Goal: Information Seeking & Learning: Learn about a topic

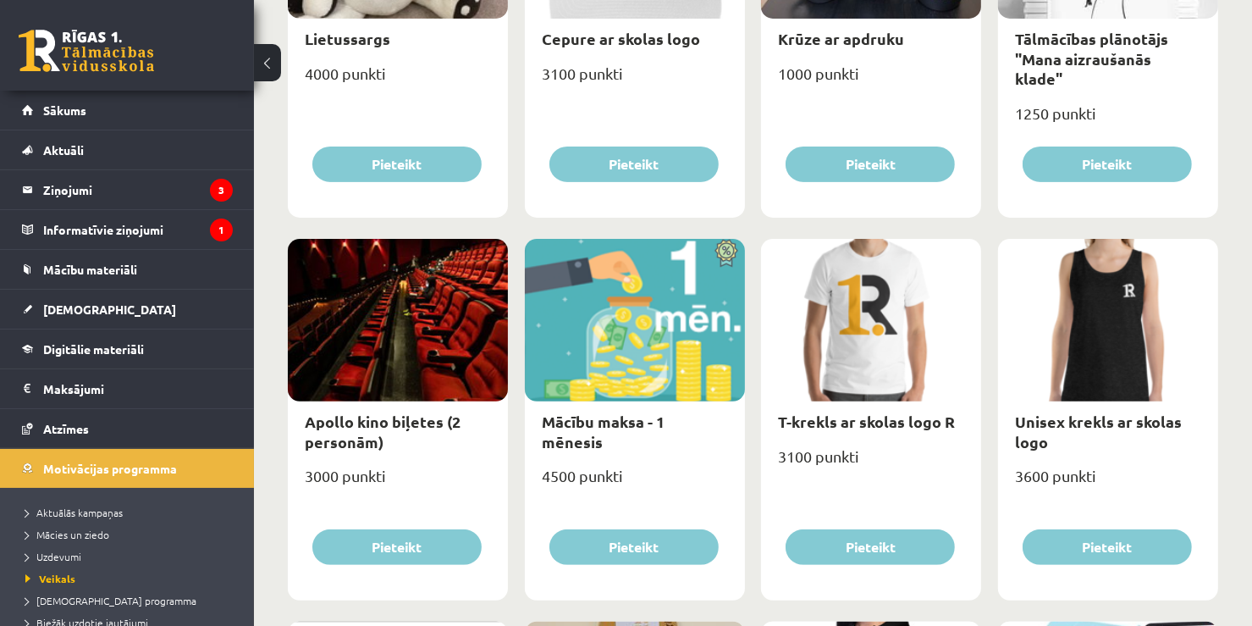
scroll to position [423, 0]
click at [132, 347] on span "Digitālie materiāli" at bounding box center [93, 348] width 101 height 15
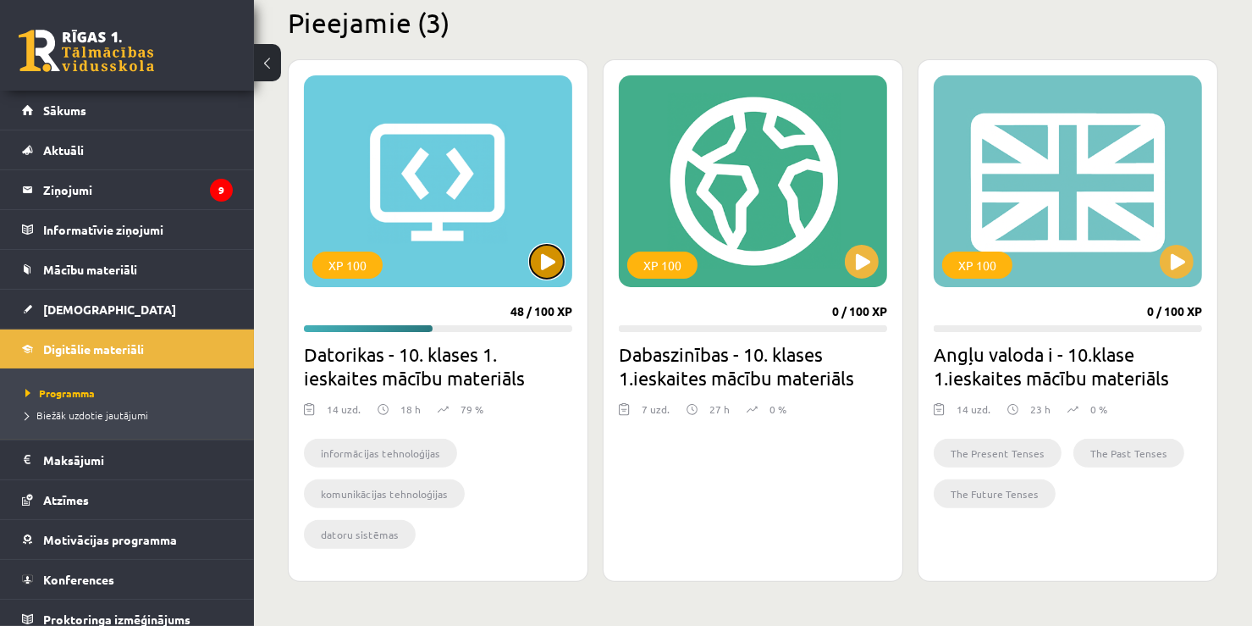
click at [555, 259] on button at bounding box center [547, 262] width 34 height 34
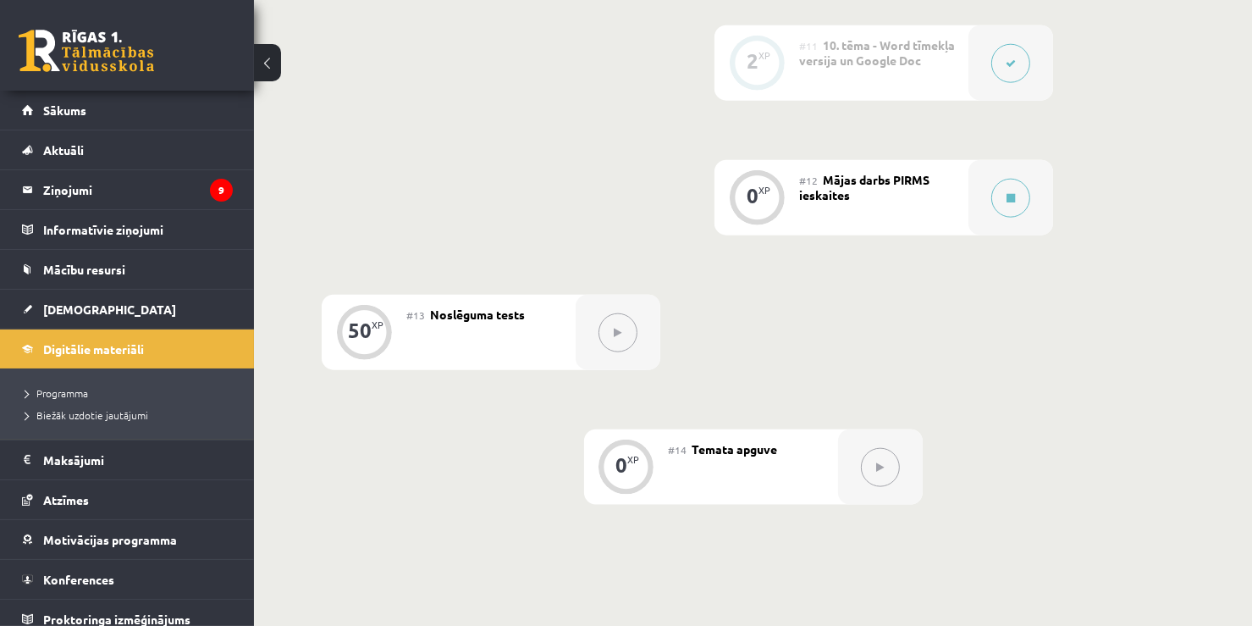
scroll to position [1878, 0]
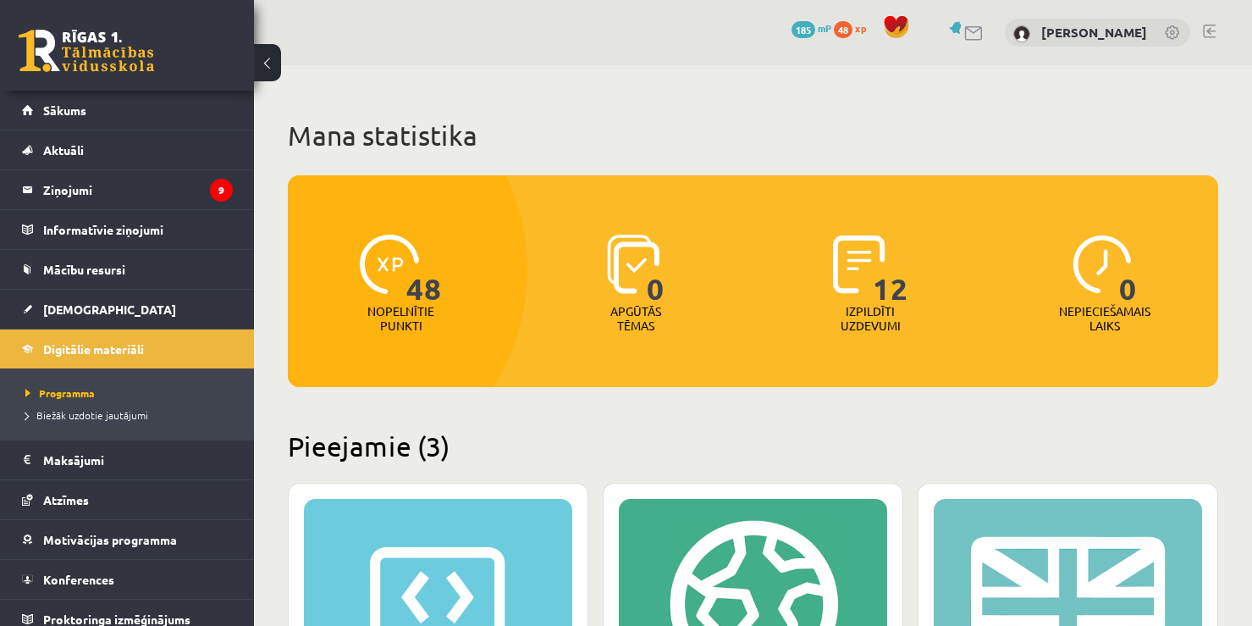
scroll to position [423, 0]
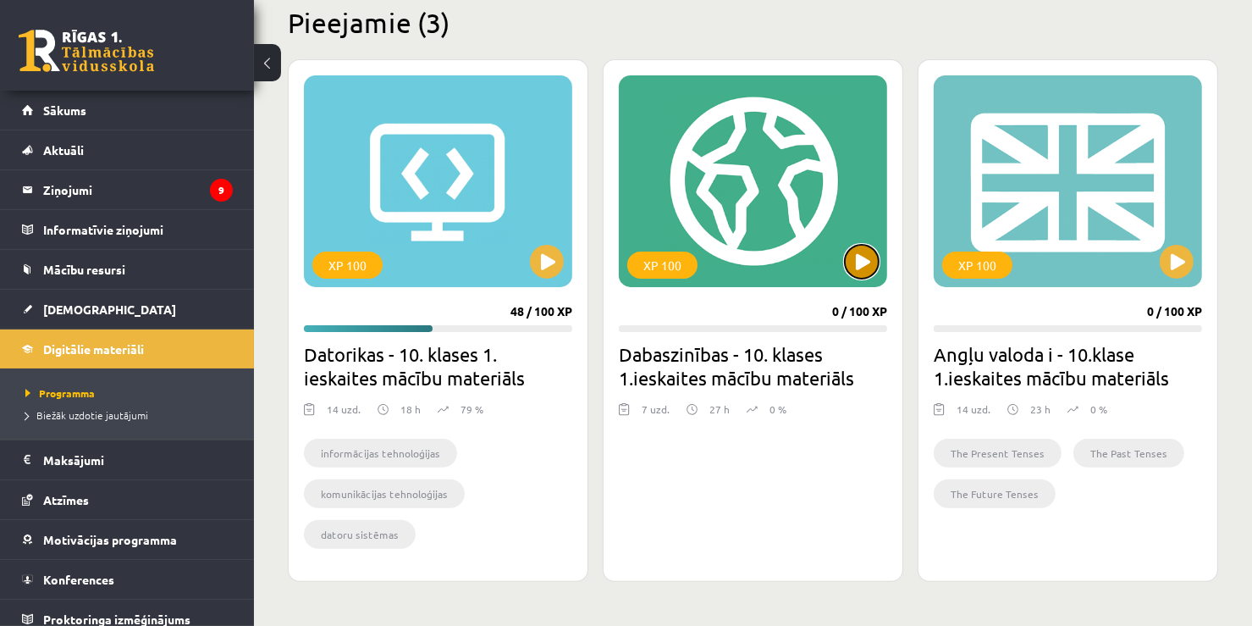
click at [860, 261] on button at bounding box center [862, 262] width 34 height 34
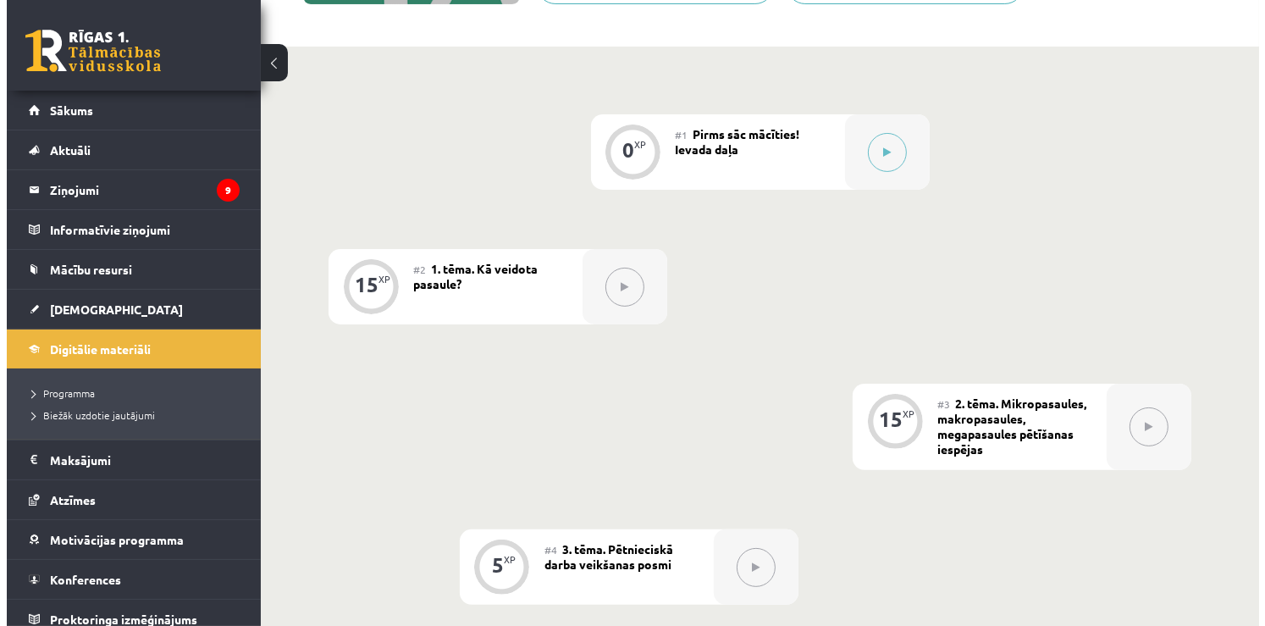
scroll to position [332, 0]
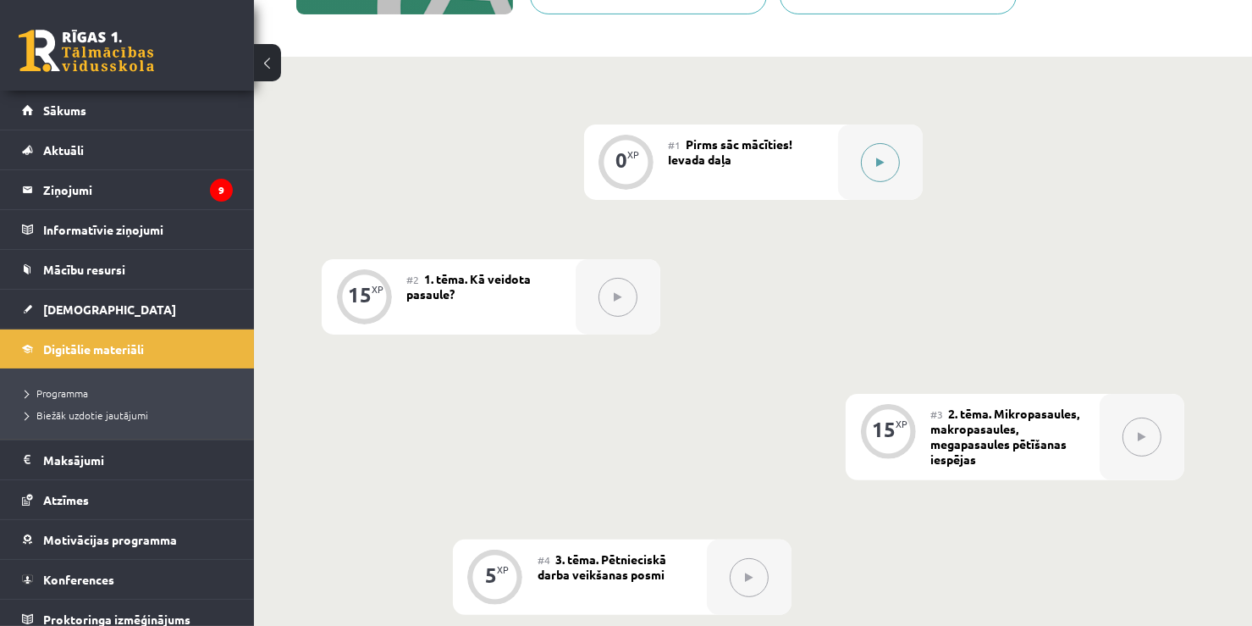
click at [891, 163] on button at bounding box center [880, 162] width 39 height 39
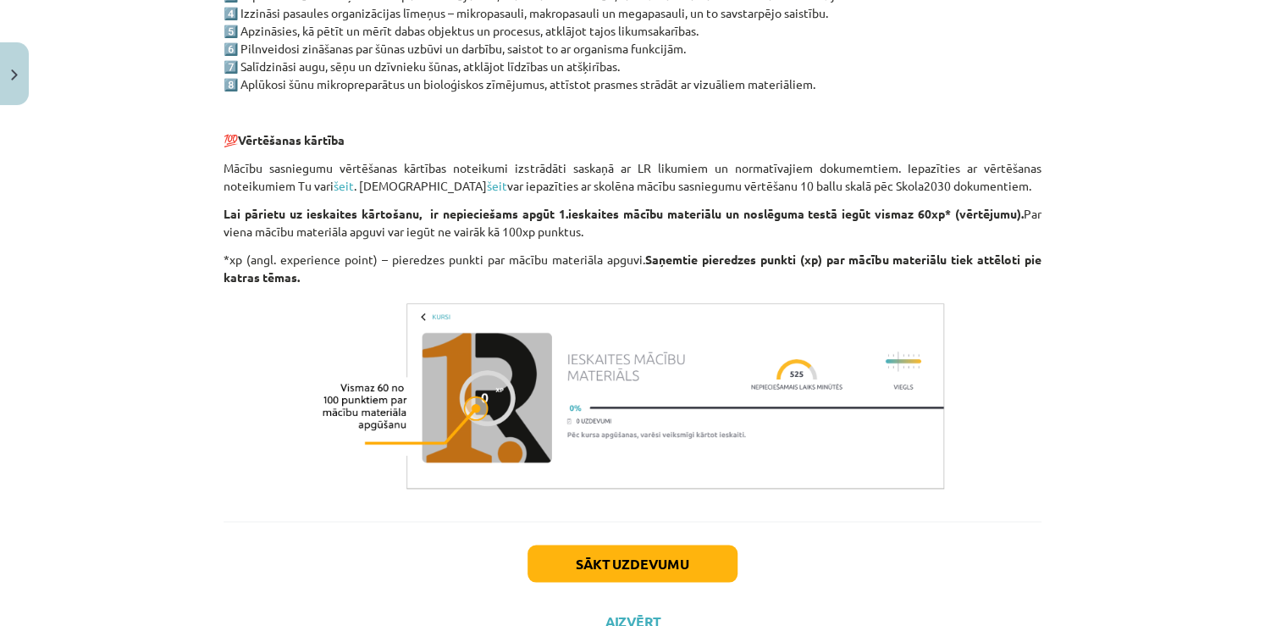
scroll to position [1329, 0]
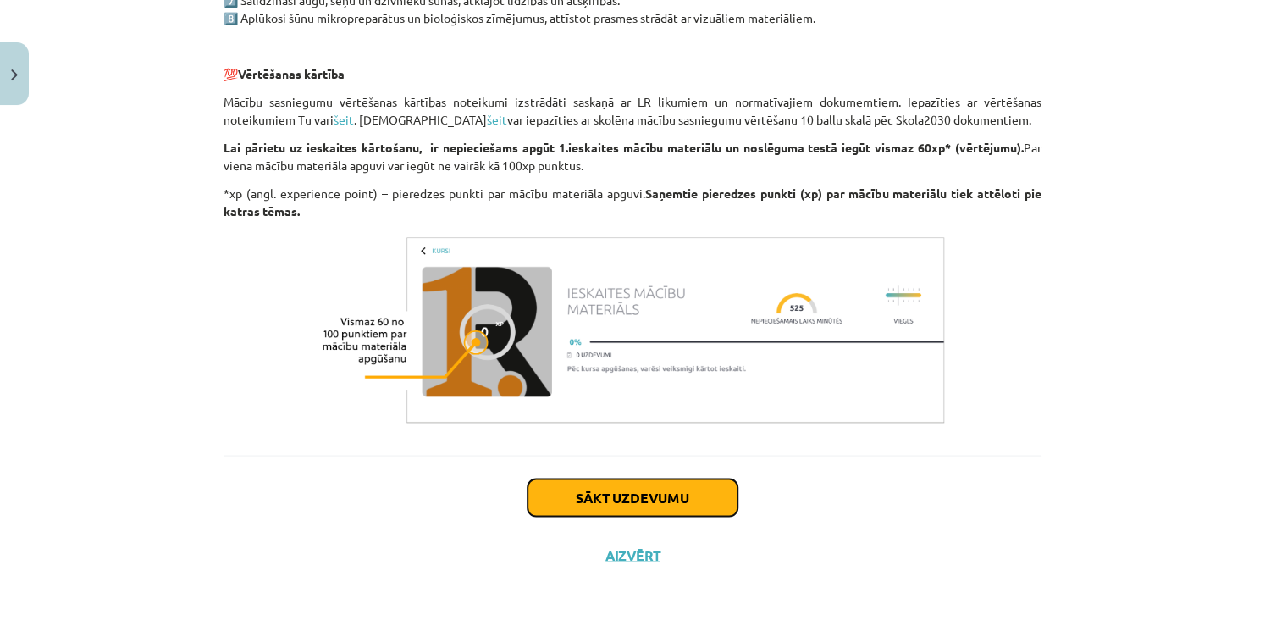
click at [648, 493] on button "Sākt uzdevumu" at bounding box center [632, 496] width 210 height 37
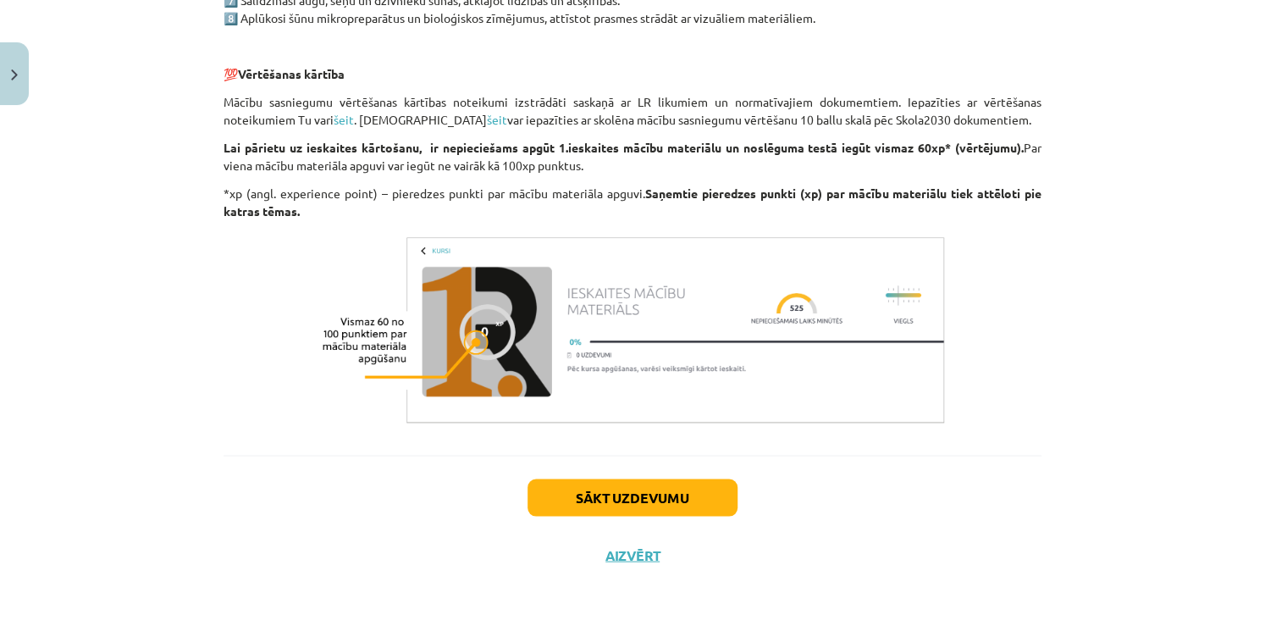
scroll to position [42, 0]
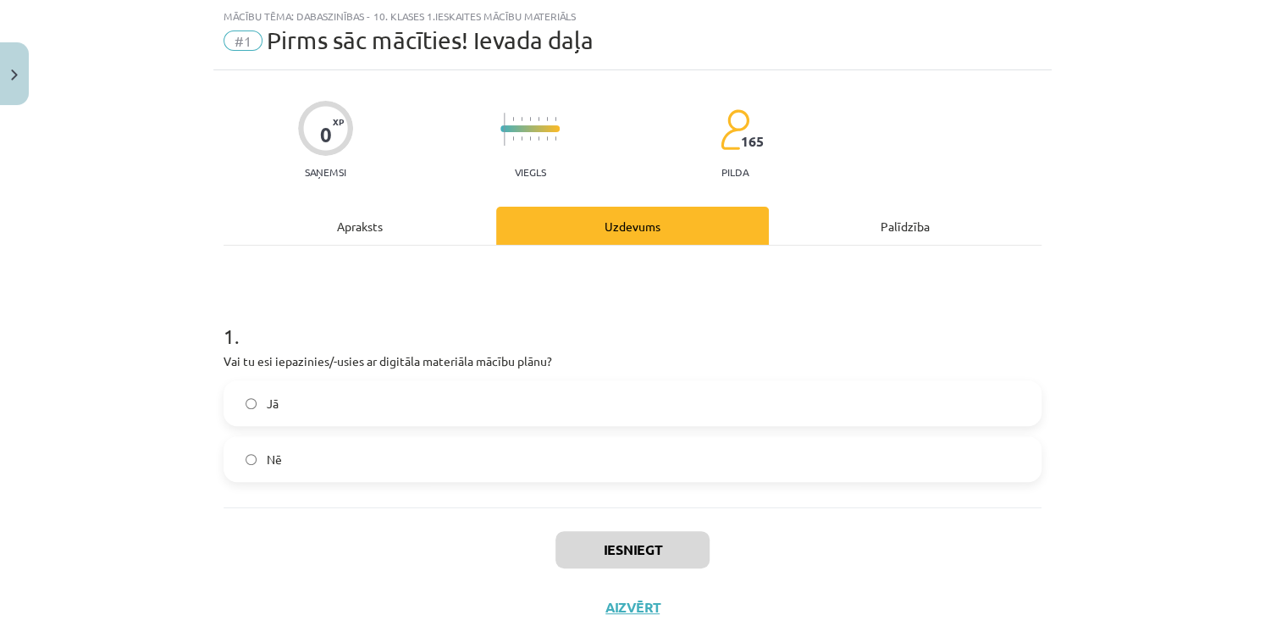
click at [315, 418] on label "Jā" at bounding box center [632, 403] width 814 height 42
click at [653, 538] on button "Iesniegt" at bounding box center [632, 549] width 154 height 37
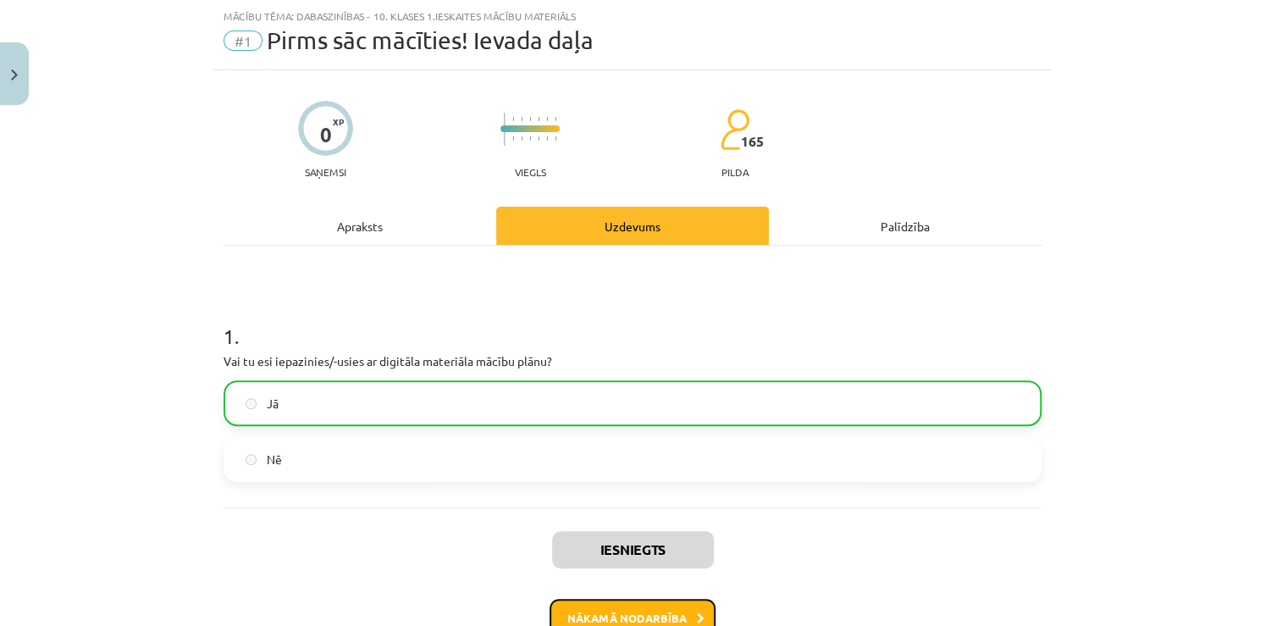
click at [644, 615] on button "Nākamā nodarbība" at bounding box center [632, 617] width 166 height 39
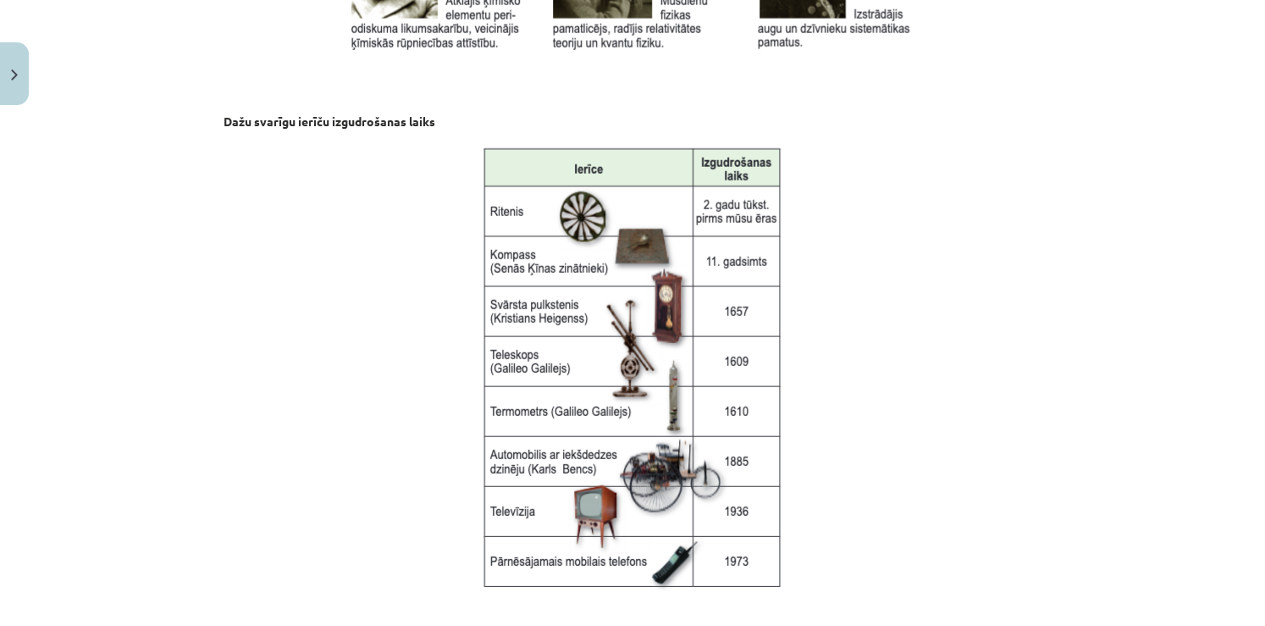
scroll to position [2273, 0]
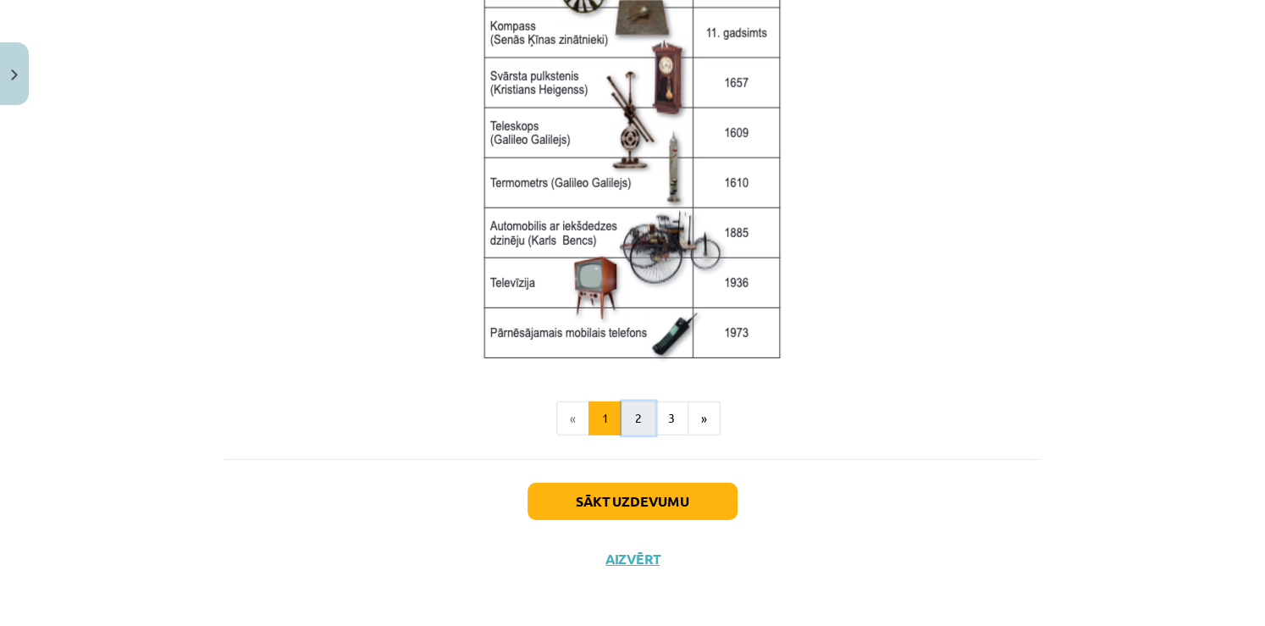
click at [627, 421] on button "2" at bounding box center [638, 418] width 34 height 34
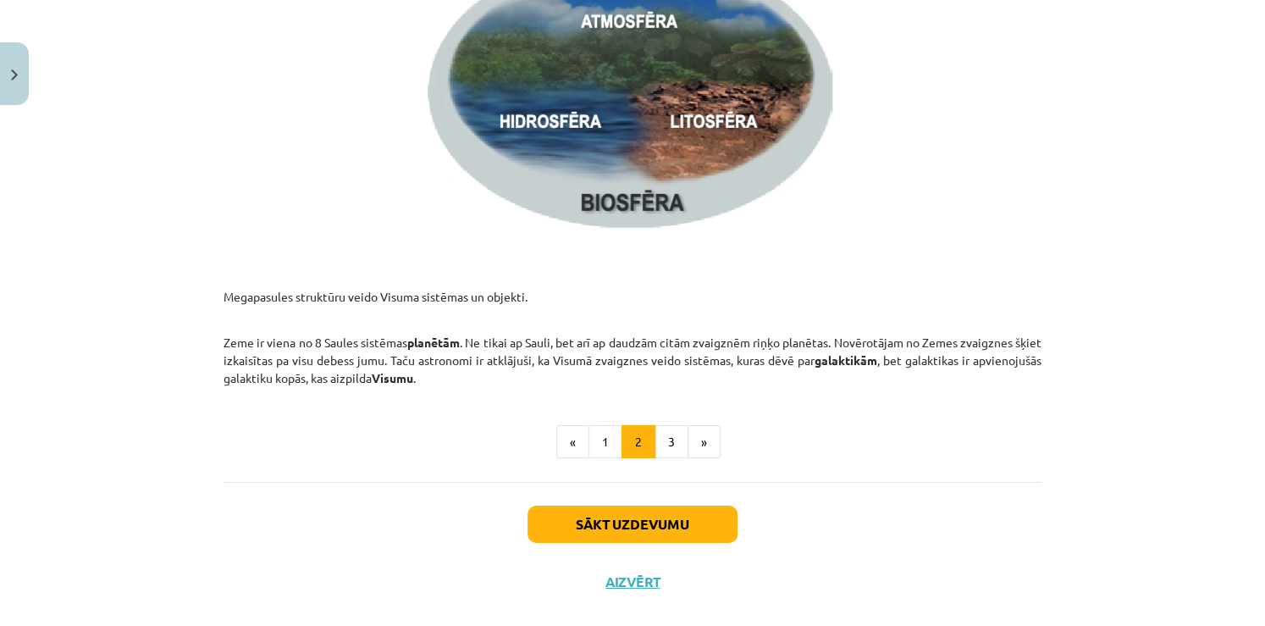
scroll to position [2563, 0]
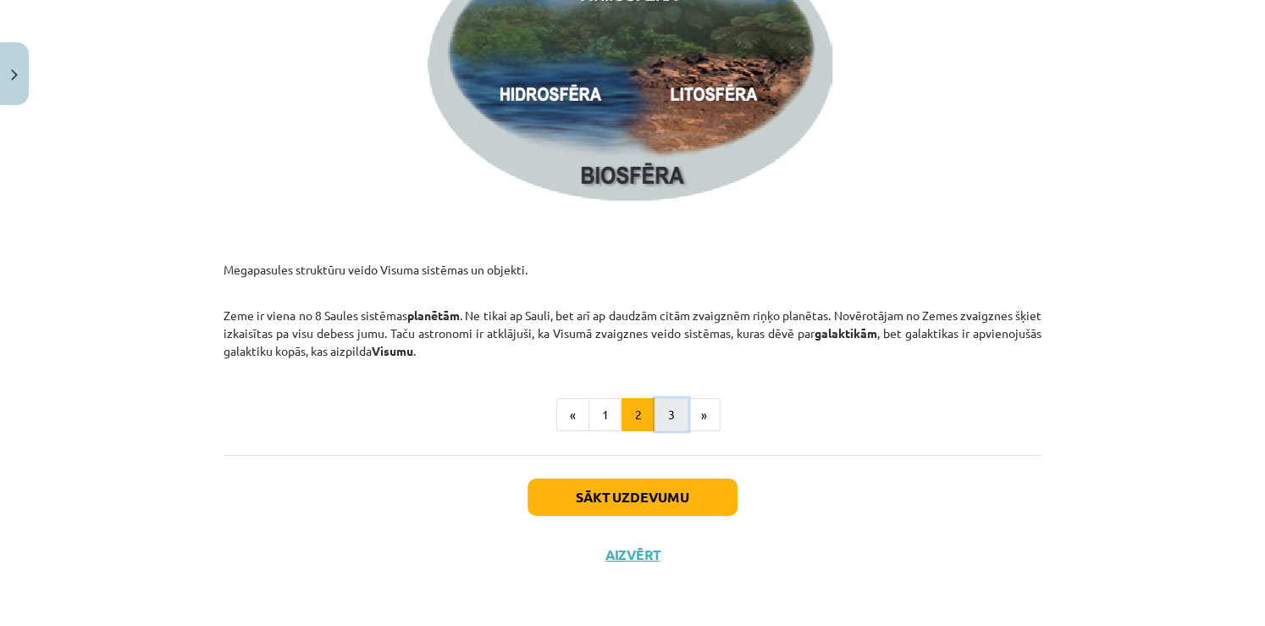
click at [654, 426] on button "3" at bounding box center [671, 415] width 34 height 34
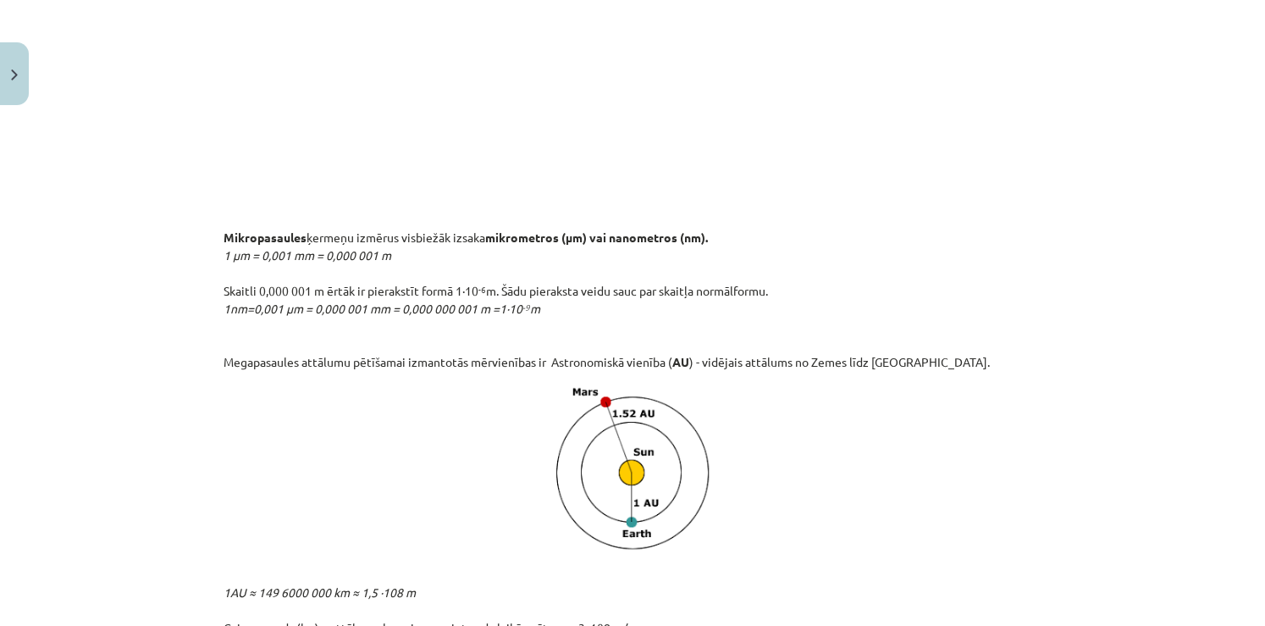
scroll to position [1353, 0]
click at [804, 405] on p at bounding box center [632, 465] width 818 height 174
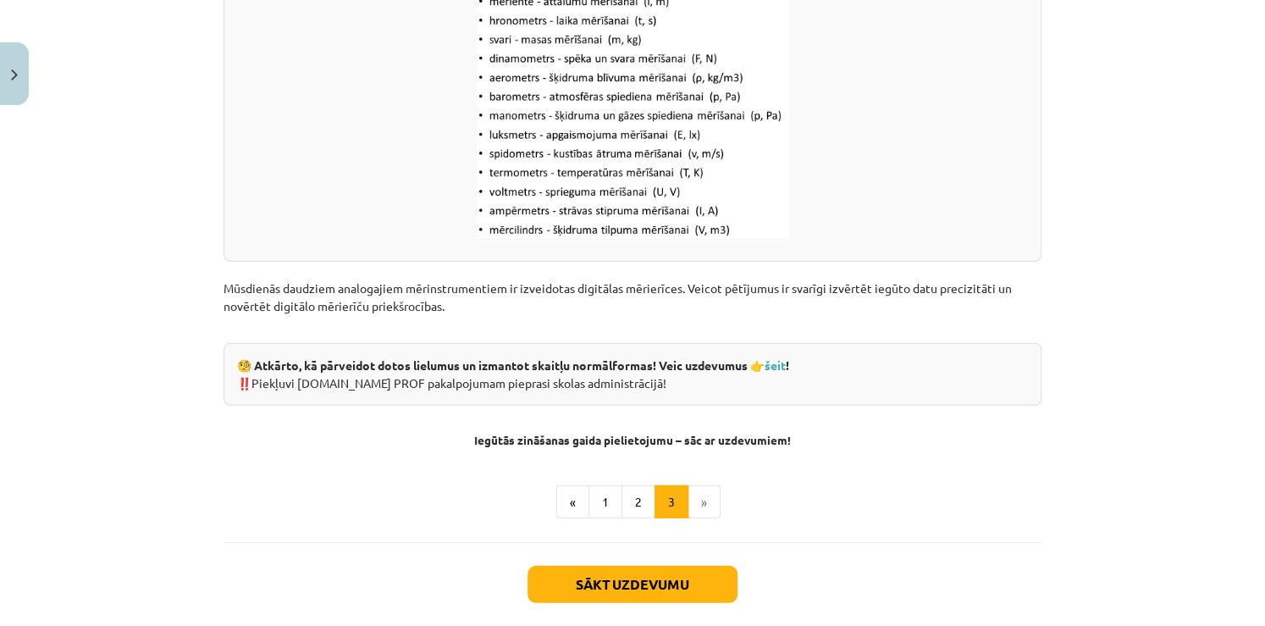
scroll to position [2141, 0]
click at [684, 585] on button "Sākt uzdevumu" at bounding box center [632, 583] width 210 height 37
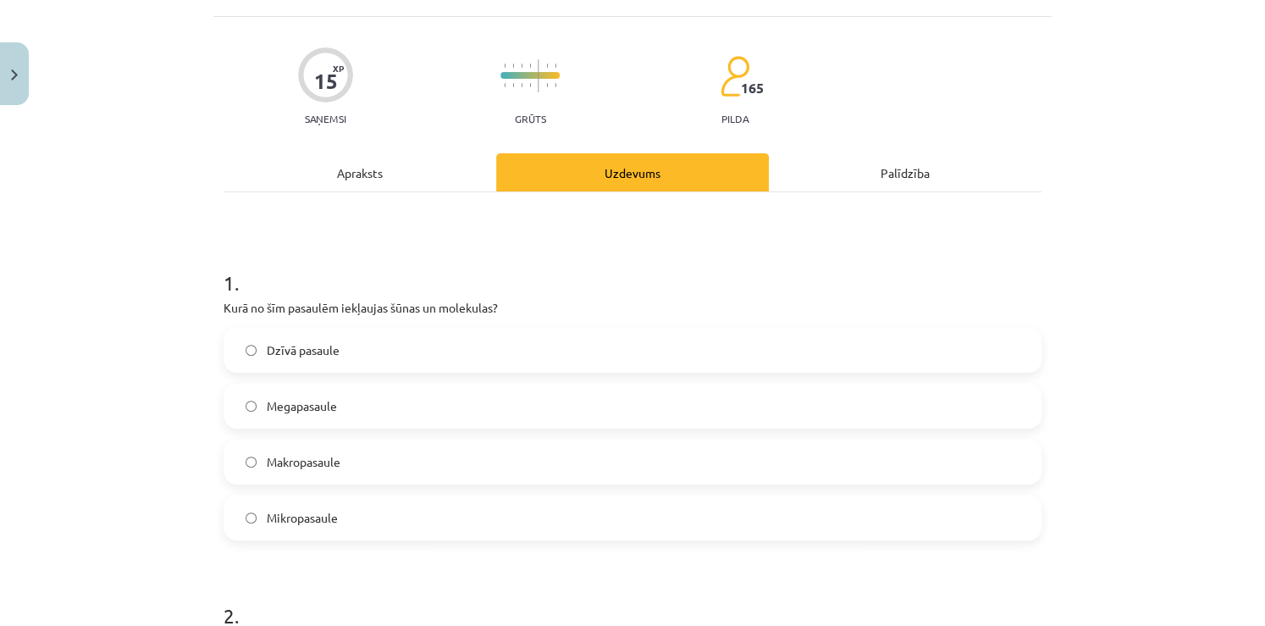
scroll to position [95, 0]
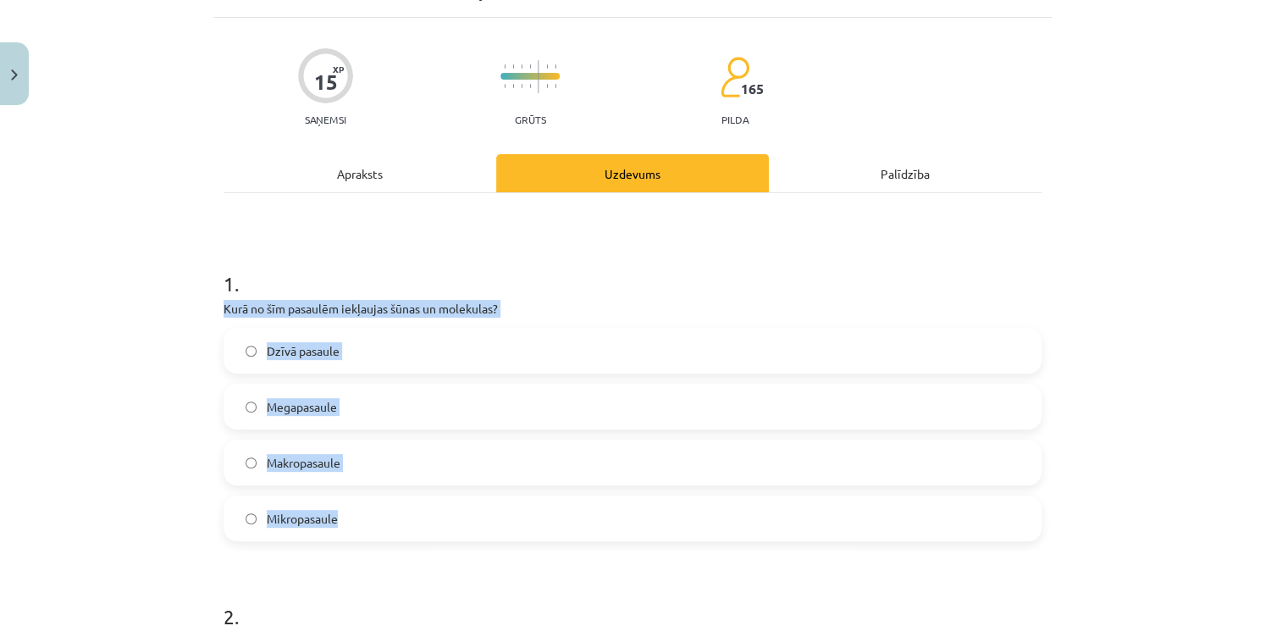
drag, startPoint x: 217, startPoint y: 310, endPoint x: 393, endPoint y: 500, distance: 259.4
click at [393, 500] on div "1 . Kurā no šīm pasaulēm iekļaujas šūnas un molekulas? Dzīvā pasaule Megapasaul…" at bounding box center [632, 391] width 818 height 299
copy div "Kurā no šīm pasaulēm iekļaujas šūnas un molekulas? Dzīvā pasaule Megapasaule Ma…"
click at [367, 510] on label "Mikropasaule" at bounding box center [632, 518] width 814 height 42
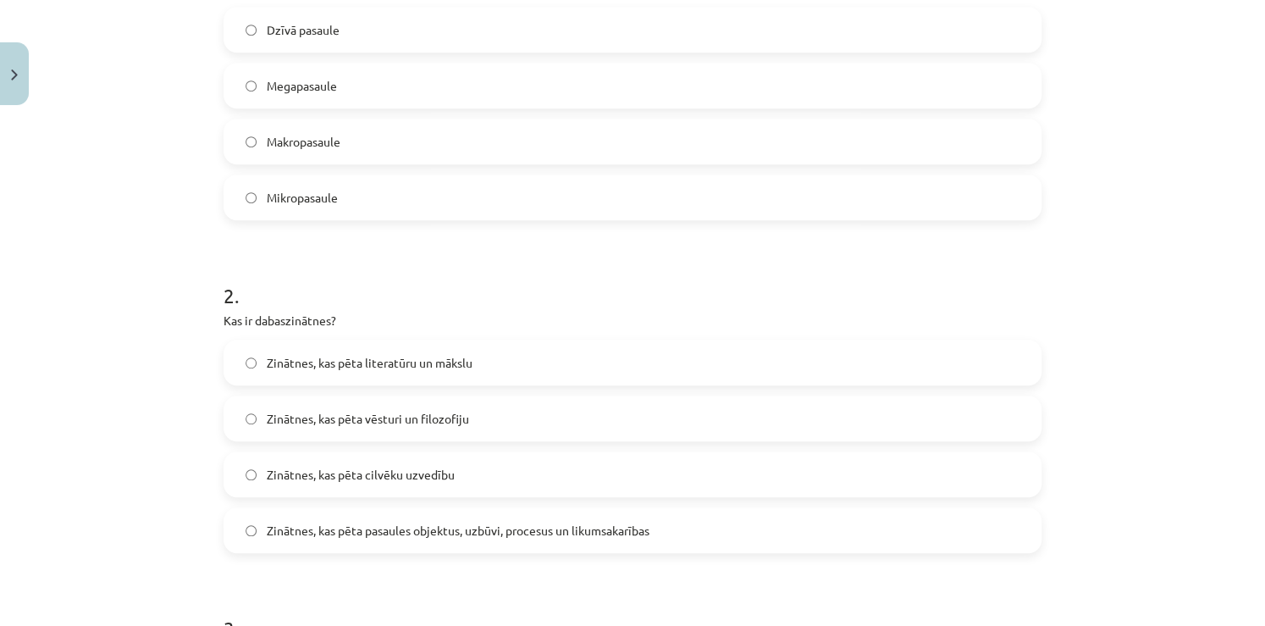
scroll to position [416, 0]
click at [486, 534] on span "Zinātnes, kas pēta pasaules objektus, uzbūvi, procesus un likumsakarības" at bounding box center [458, 530] width 383 height 18
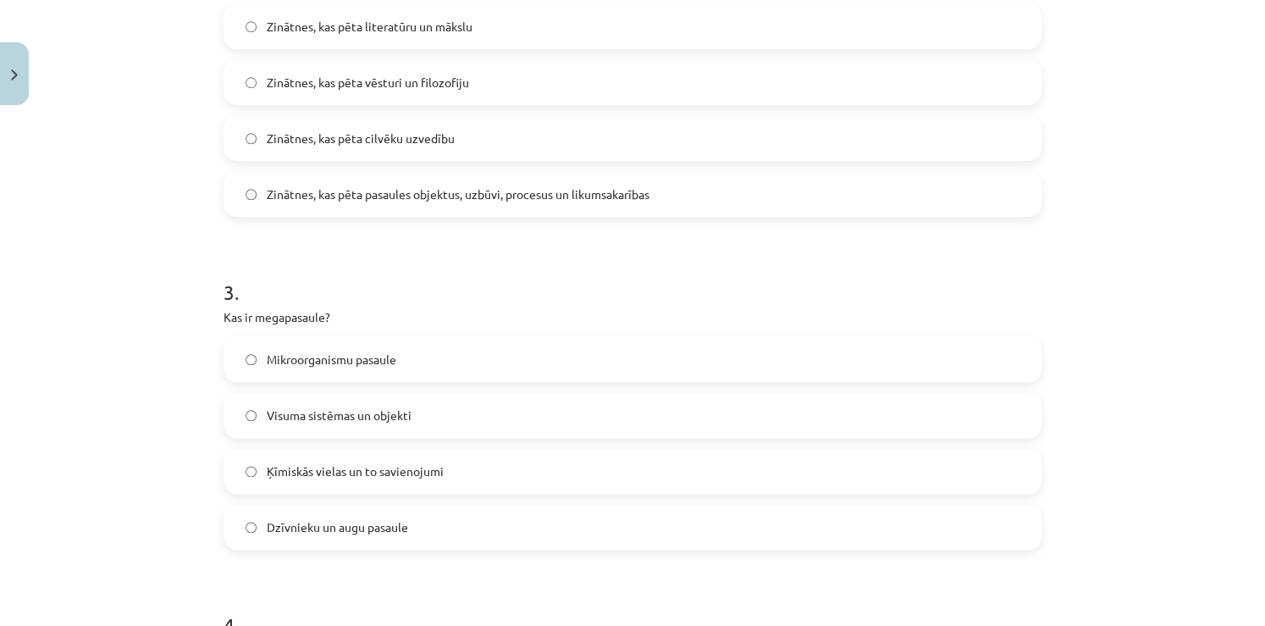
scroll to position [753, 0]
click at [307, 410] on span "Visuma sistēmas un objekti" at bounding box center [339, 414] width 145 height 18
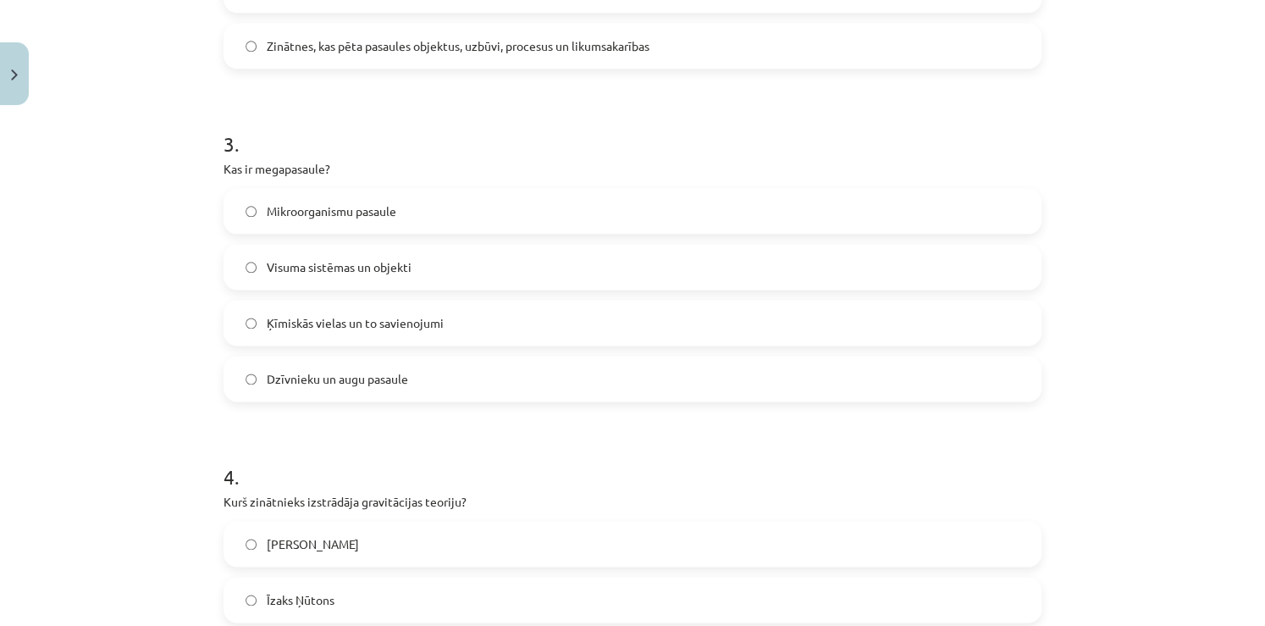
scroll to position [901, 0]
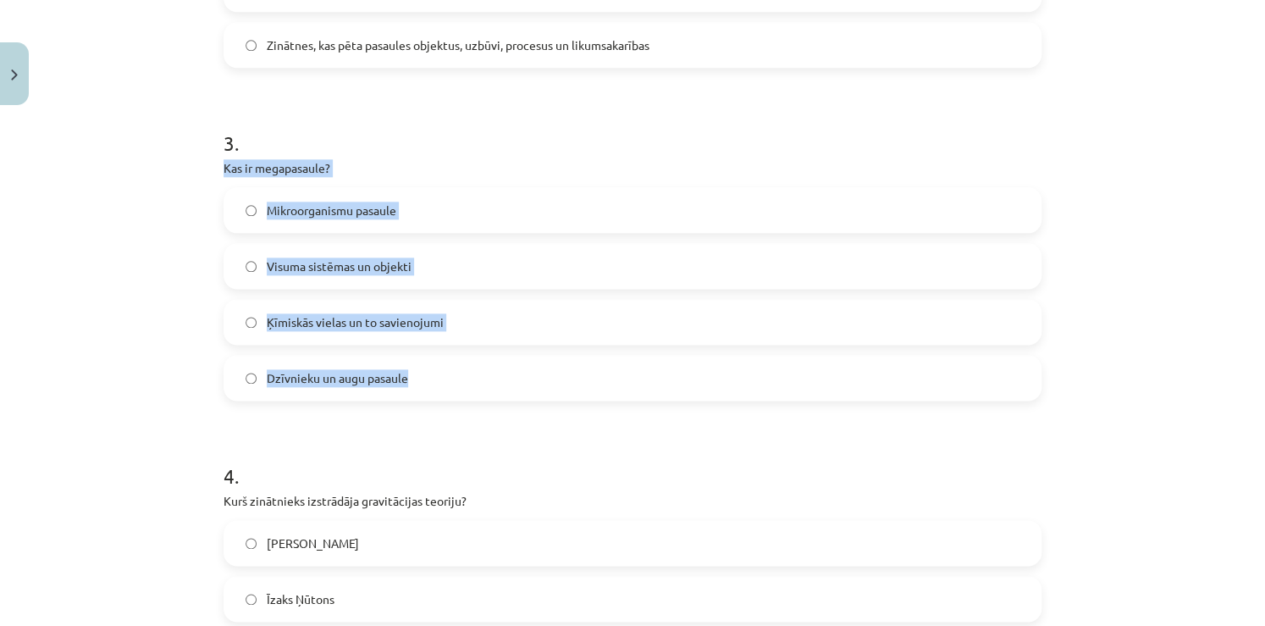
drag, startPoint x: 217, startPoint y: 168, endPoint x: 453, endPoint y: 360, distance: 303.9
click at [453, 360] on div "3 . Kas ir megapasaule? Mikroorganismu pasaule Visuma sistēmas un objekti Ķīmis…" at bounding box center [632, 251] width 818 height 299
copy div "Kas ir megapasaule? Mikroorganismu pasaule Visuma sistēmas un objekti Ķīmiskās …"
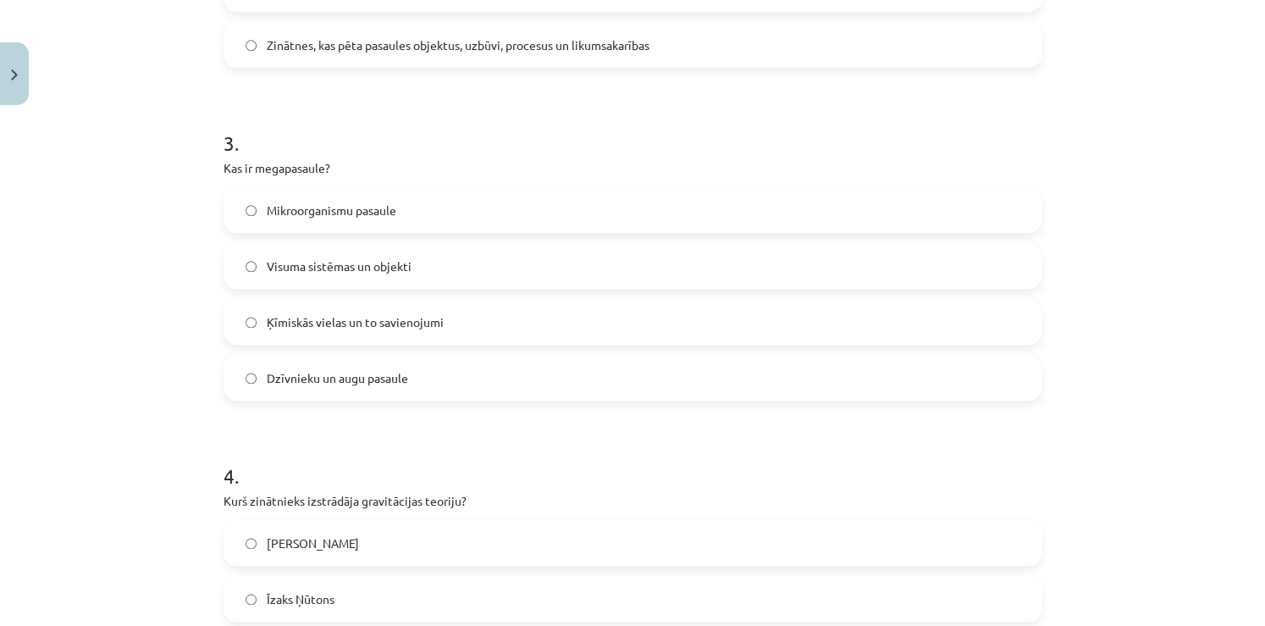
click at [372, 435] on h1 "4 ." at bounding box center [632, 460] width 818 height 52
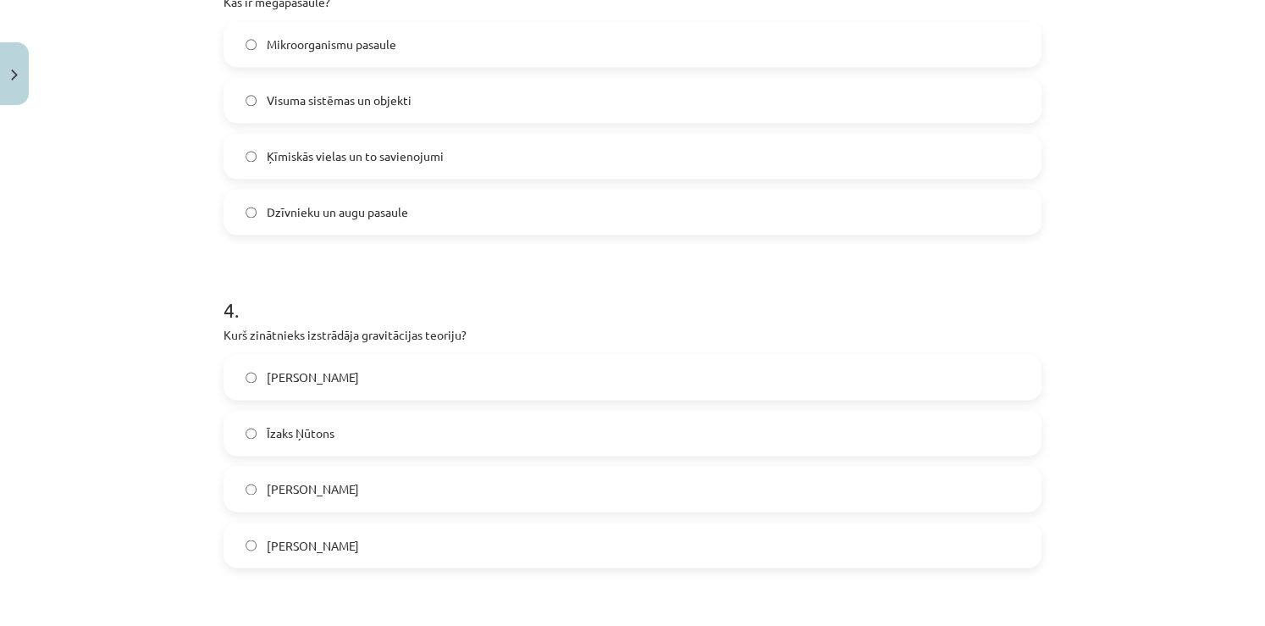
scroll to position [1073, 0]
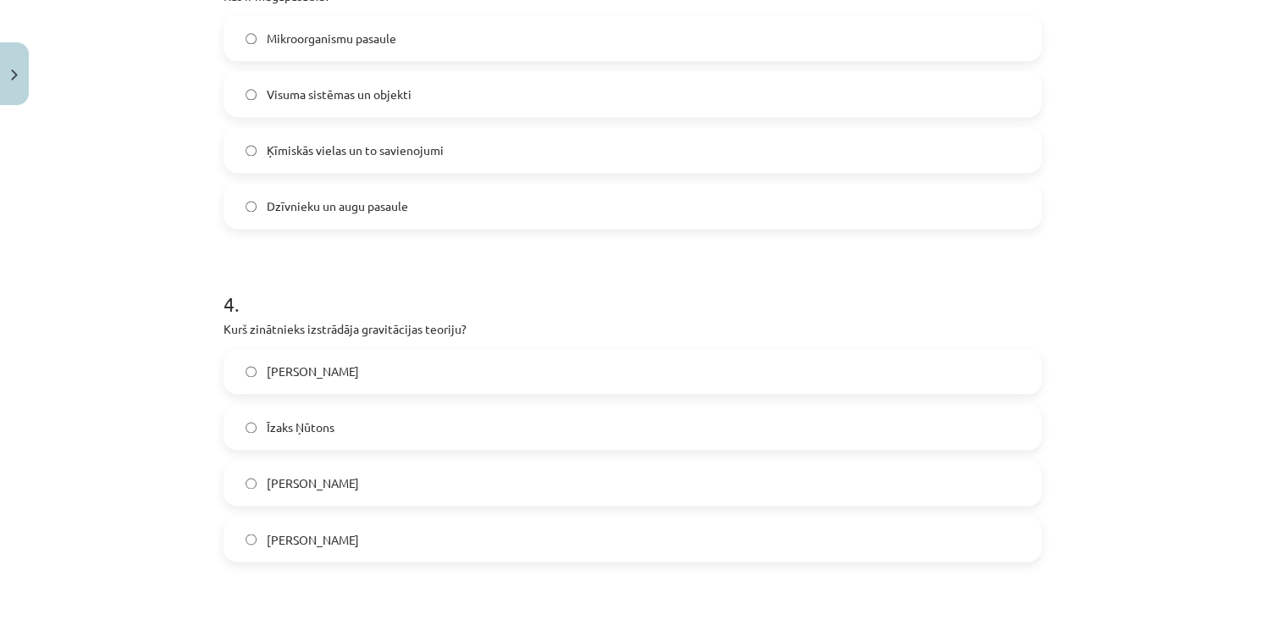
drag, startPoint x: 214, startPoint y: 328, endPoint x: 394, endPoint y: 540, distance: 278.1
click at [394, 540] on div "15 XP Saņemsi Grūts 165 pilda Apraksts Uzdevums Palīdzība 1 . Kurā no šīm pasau…" at bounding box center [632, 44] width 838 height 2008
copy div "Kurš zinātnieks izstrādāja gravitācijas teoriju? Alberts Einšteins Īzaks Ņūtons…"
click at [350, 428] on label "Īzaks Ņūtons" at bounding box center [632, 426] width 814 height 42
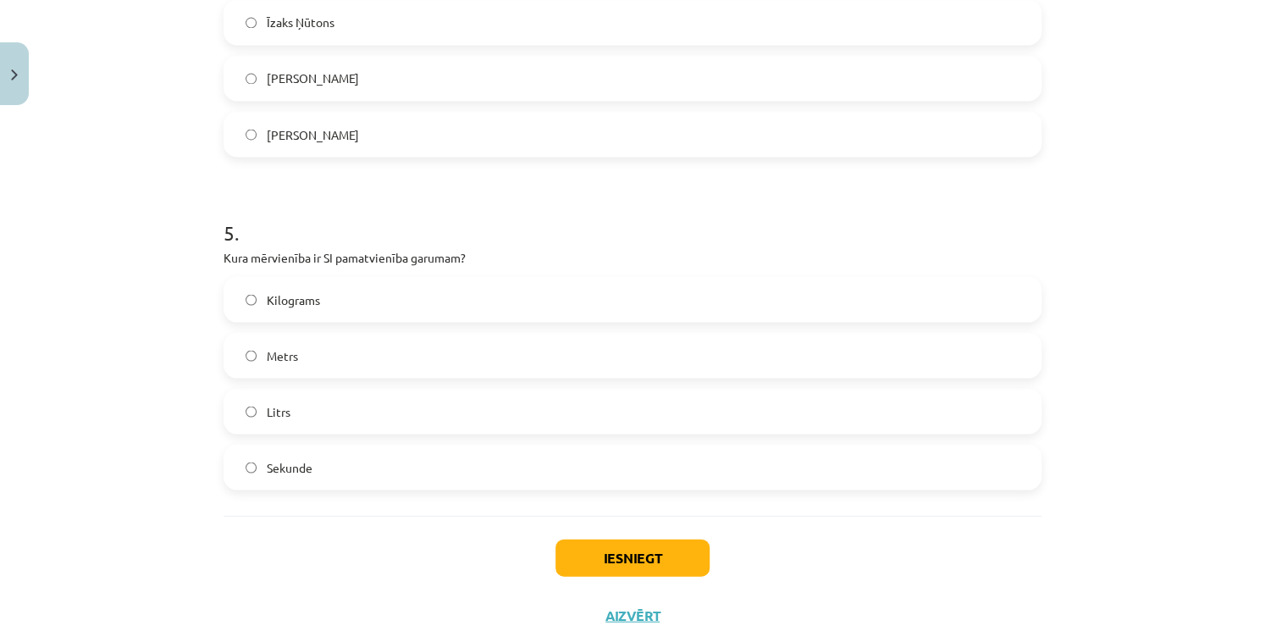
scroll to position [1478, 0]
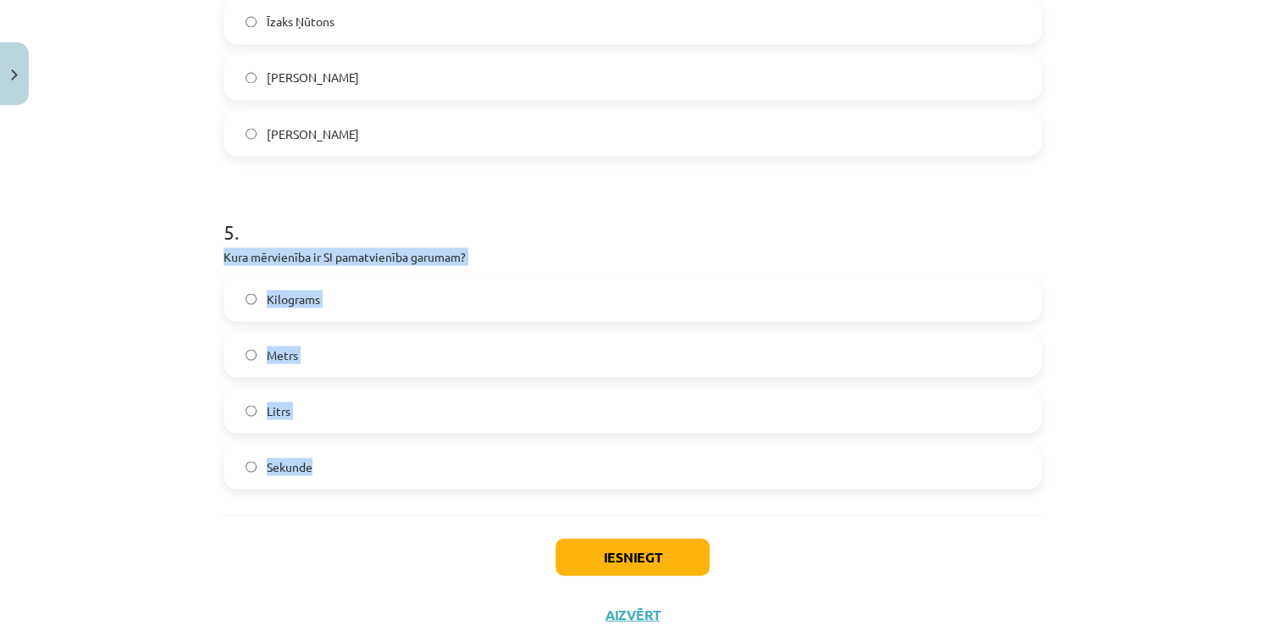
drag, startPoint x: 217, startPoint y: 251, endPoint x: 323, endPoint y: 478, distance: 251.1
click at [323, 478] on div "5 . Kura mērvienība ir SI pamatvienība garumam? Kilograms Metrs Litrs Sekunde" at bounding box center [632, 339] width 818 height 299
copy div "Kura mērvienība ir SI pamatvienība garumam? Kilograms Metrs Litrs Sekunde"
click at [311, 341] on label "Metrs" at bounding box center [632, 354] width 814 height 42
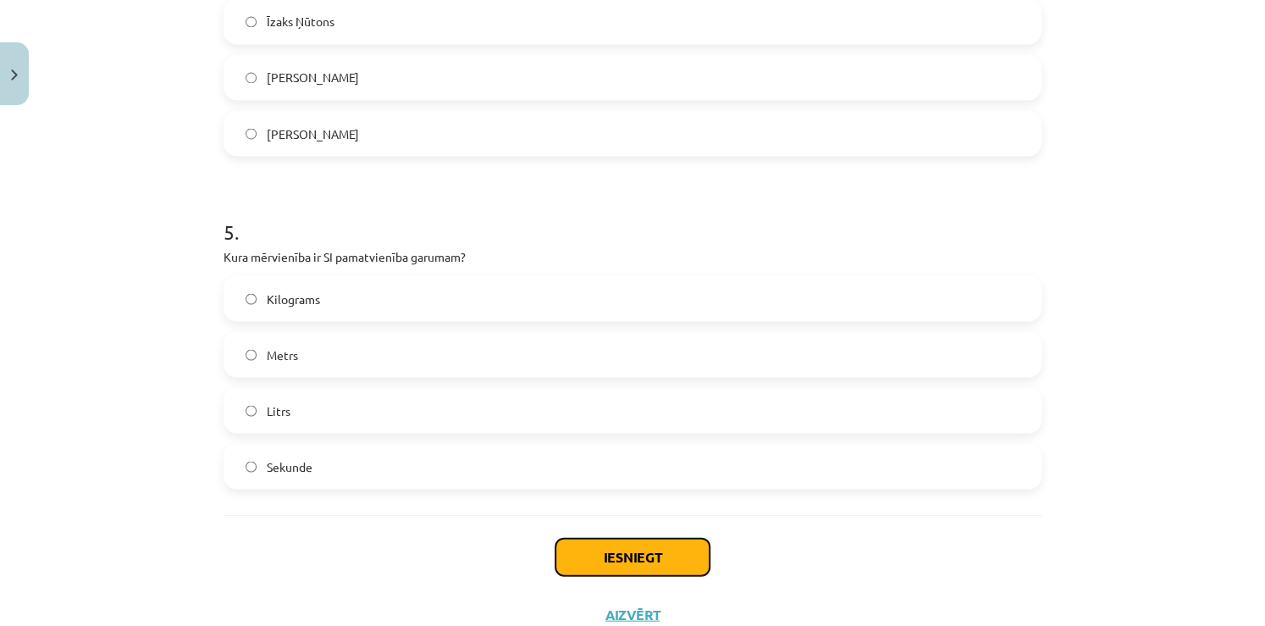
click at [574, 548] on button "Iesniegt" at bounding box center [632, 556] width 154 height 37
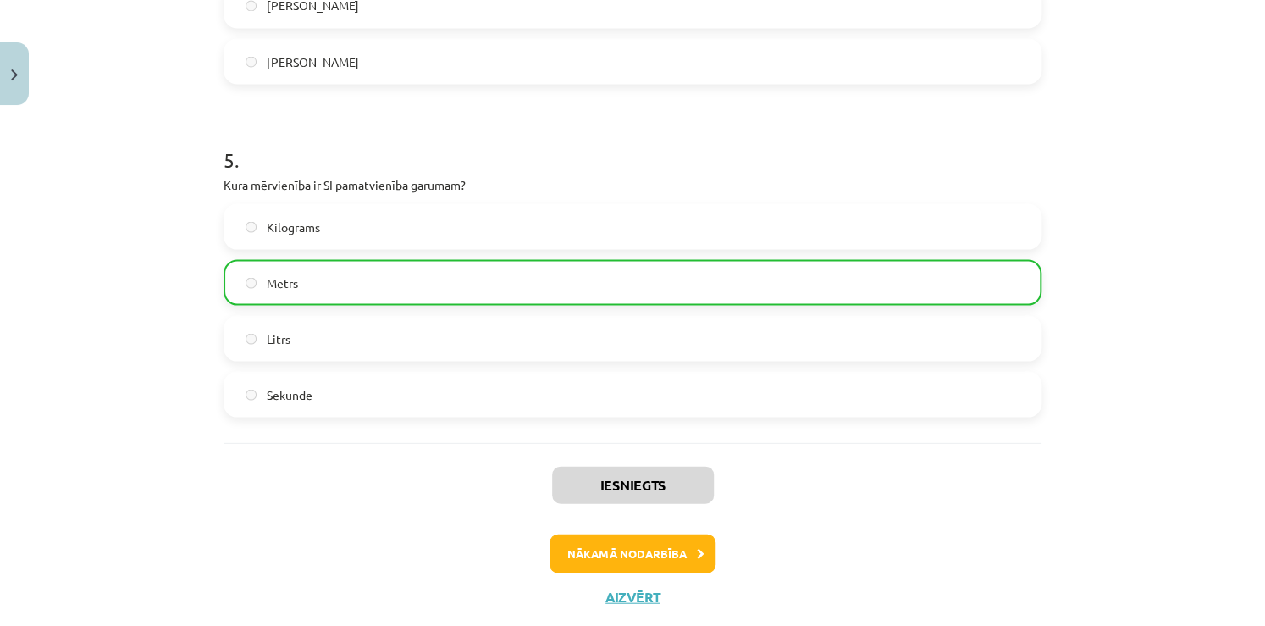
scroll to position [1590, 0]
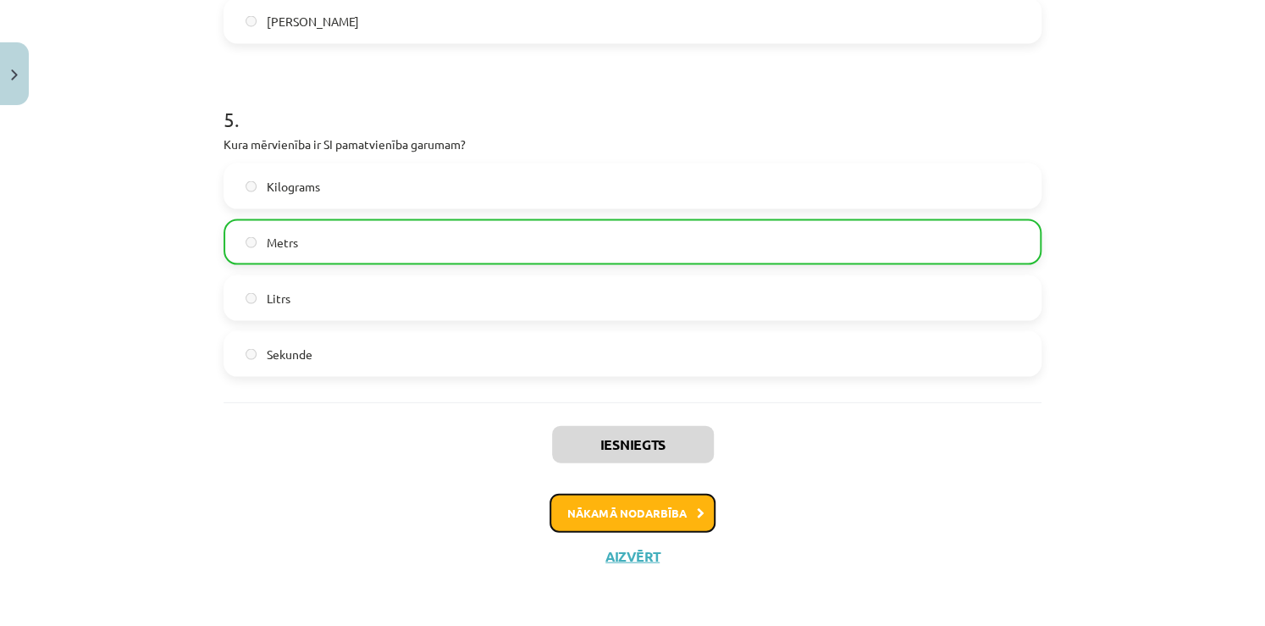
click at [623, 523] on button "Nākamā nodarbība" at bounding box center [632, 513] width 166 height 39
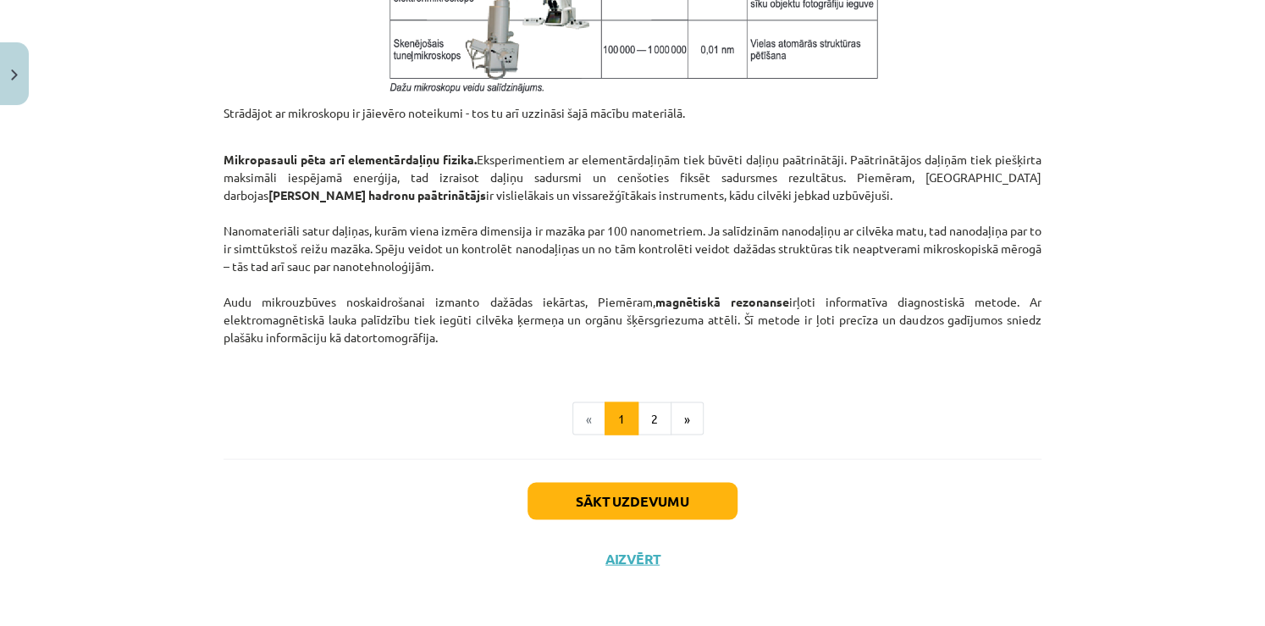
scroll to position [1439, 0]
click at [648, 413] on button "2" at bounding box center [654, 418] width 34 height 34
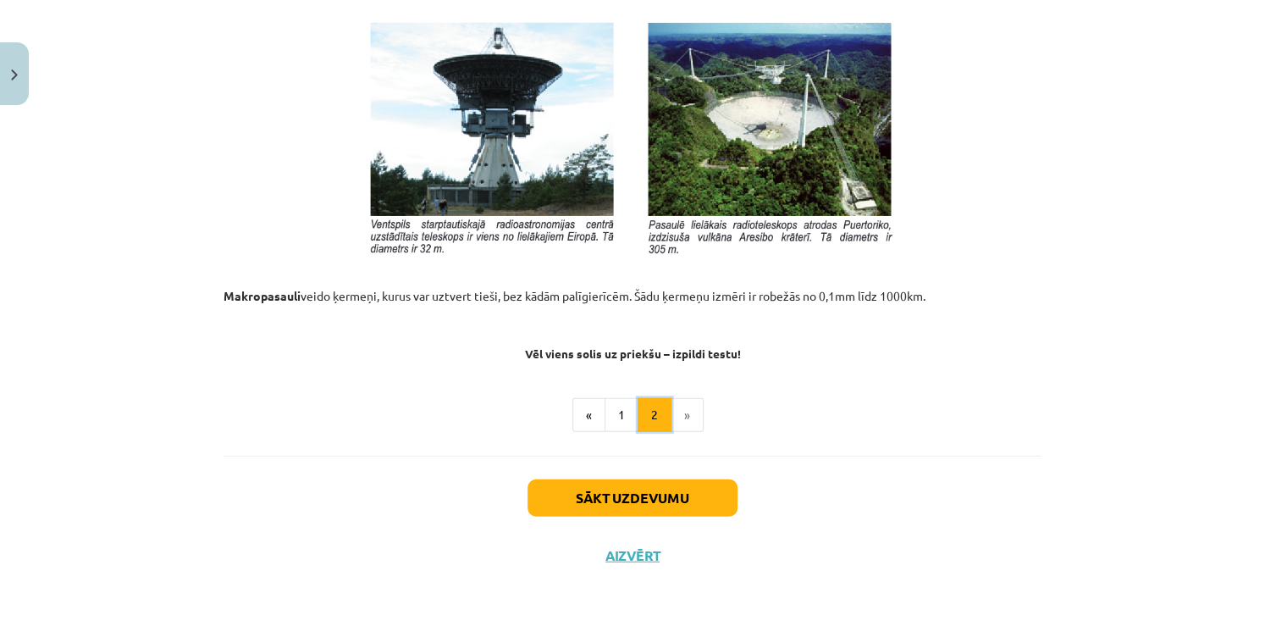
scroll to position [1861, 0]
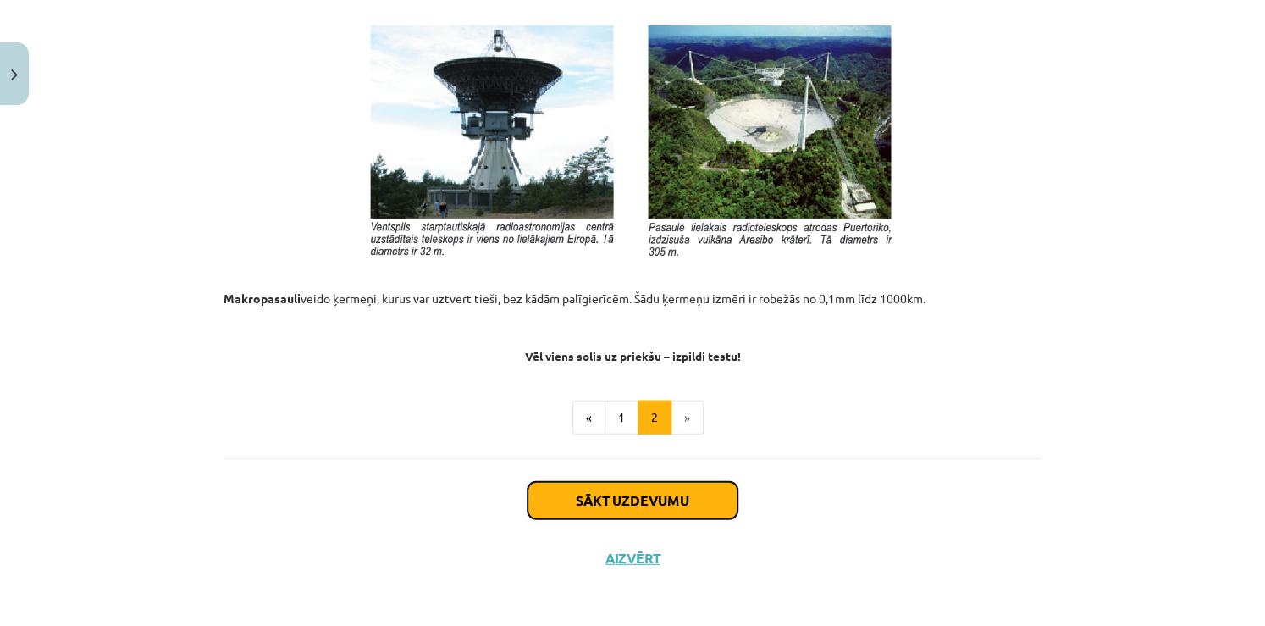
click at [623, 501] on button "Sākt uzdevumu" at bounding box center [632, 500] width 210 height 37
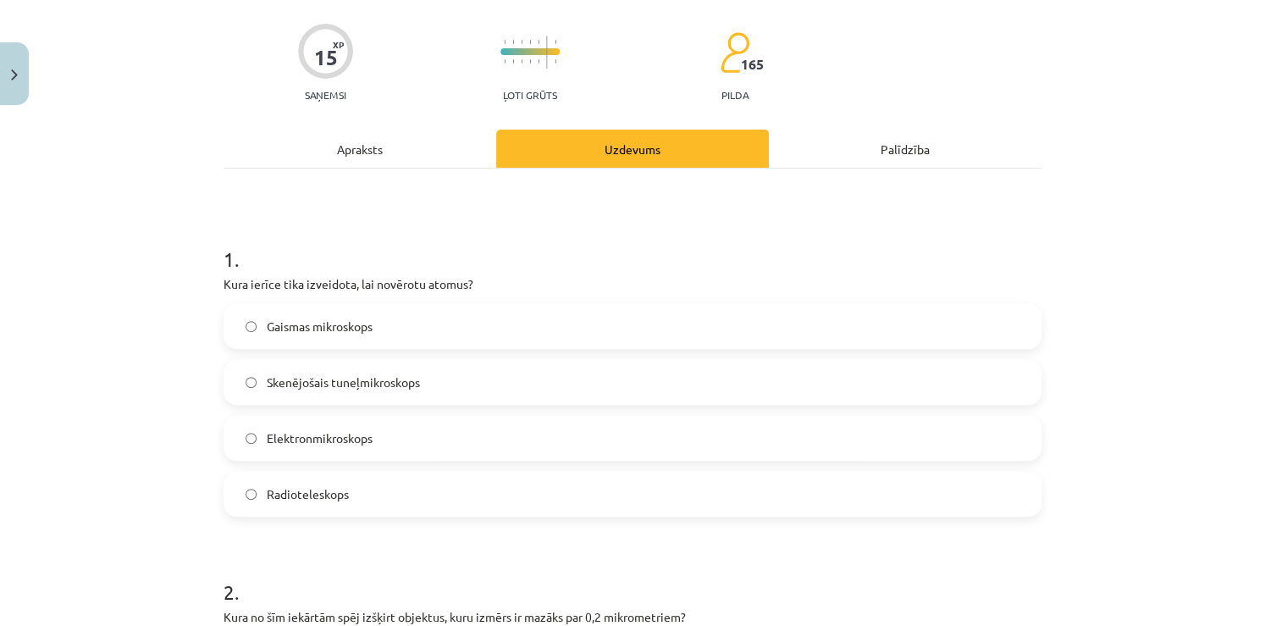
scroll to position [146, 0]
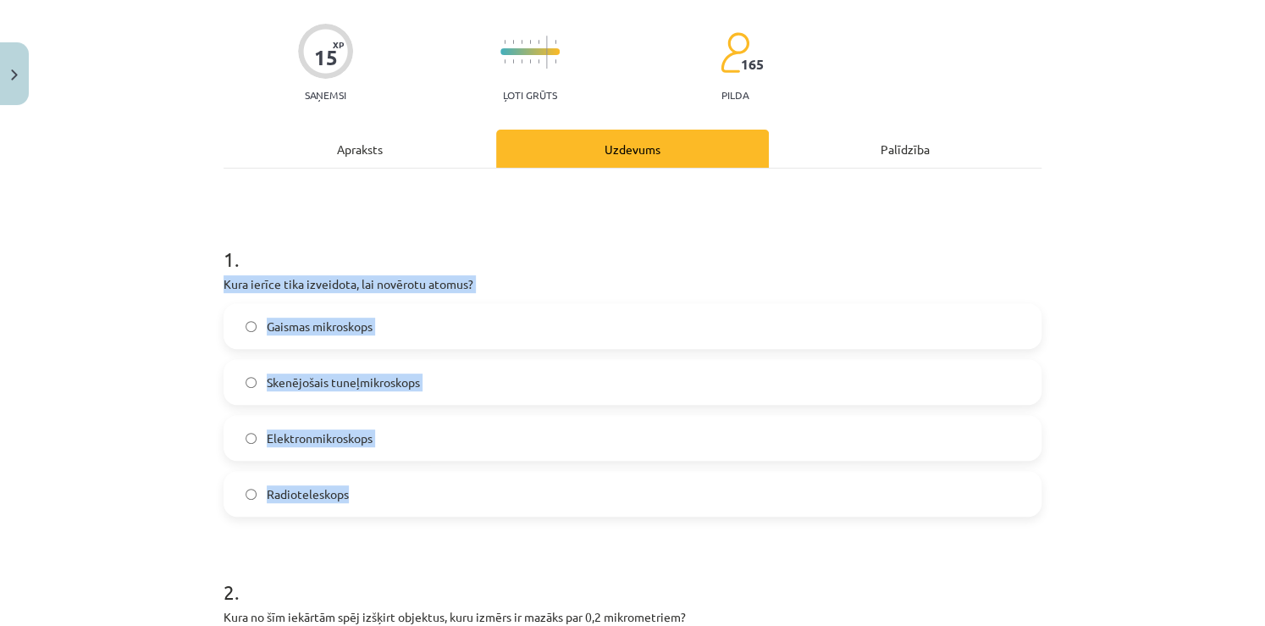
drag, startPoint x: 218, startPoint y: 283, endPoint x: 355, endPoint y: 471, distance: 232.6
click at [355, 471] on div "1 . Kura ierīce tika izveidota, lai novērotu atomus? Gaismas mikroskops Skenējo…" at bounding box center [632, 367] width 818 height 299
copy div "Kura ierīce tika izveidota, lai novērotu atomus? Gaismas mikroskops Skenējošais…"
click at [444, 377] on label "Skenējošais tuneļmikroskops" at bounding box center [632, 382] width 814 height 42
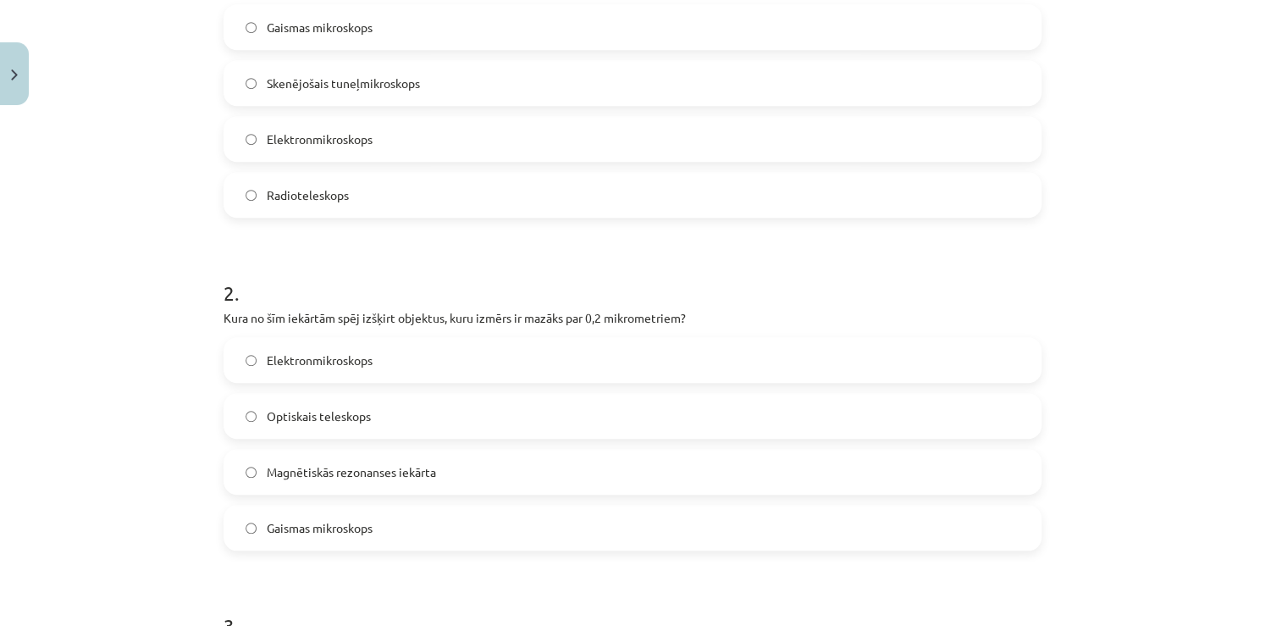
scroll to position [454, 0]
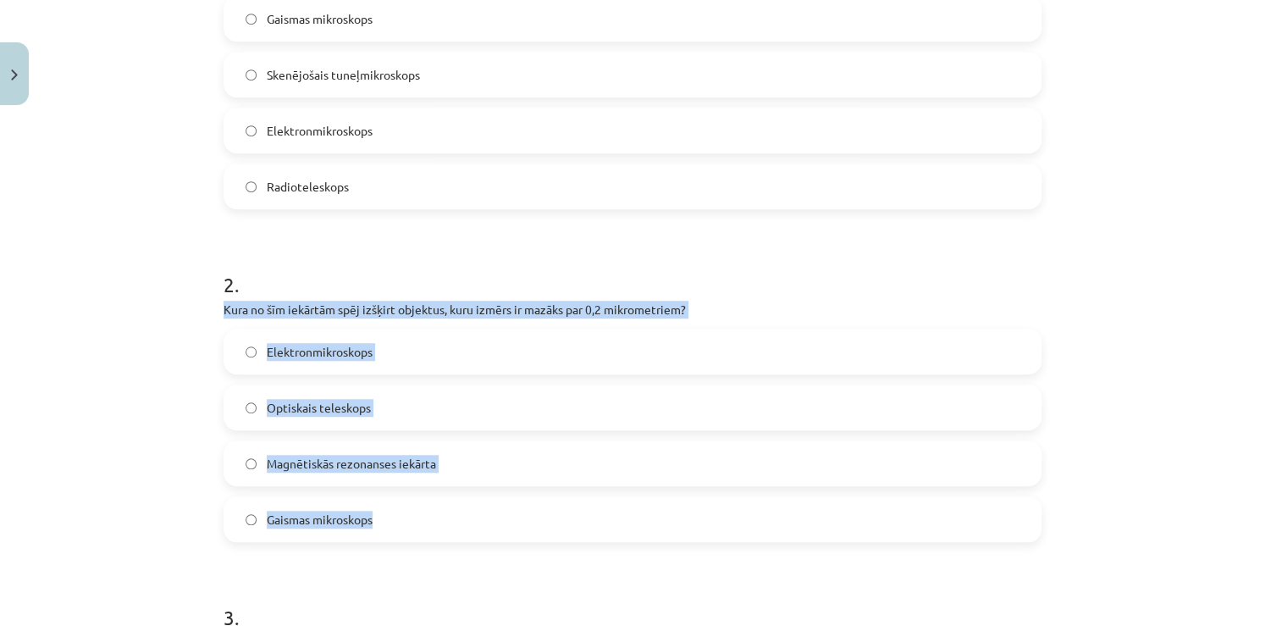
drag, startPoint x: 218, startPoint y: 308, endPoint x: 367, endPoint y: 496, distance: 239.8
click at [367, 496] on div "2 . Kura no šīm iekārtām spēj izšķirt objektus, kuru izmērs ir mazāks par 0,2 m…" at bounding box center [632, 392] width 818 height 299
copy div "Kura no šīm iekārtām spēj izšķirt objektus, kuru izmērs ir mazāks par 0,2 mikro…"
click at [444, 347] on label "Elektronmikroskops" at bounding box center [632, 351] width 814 height 42
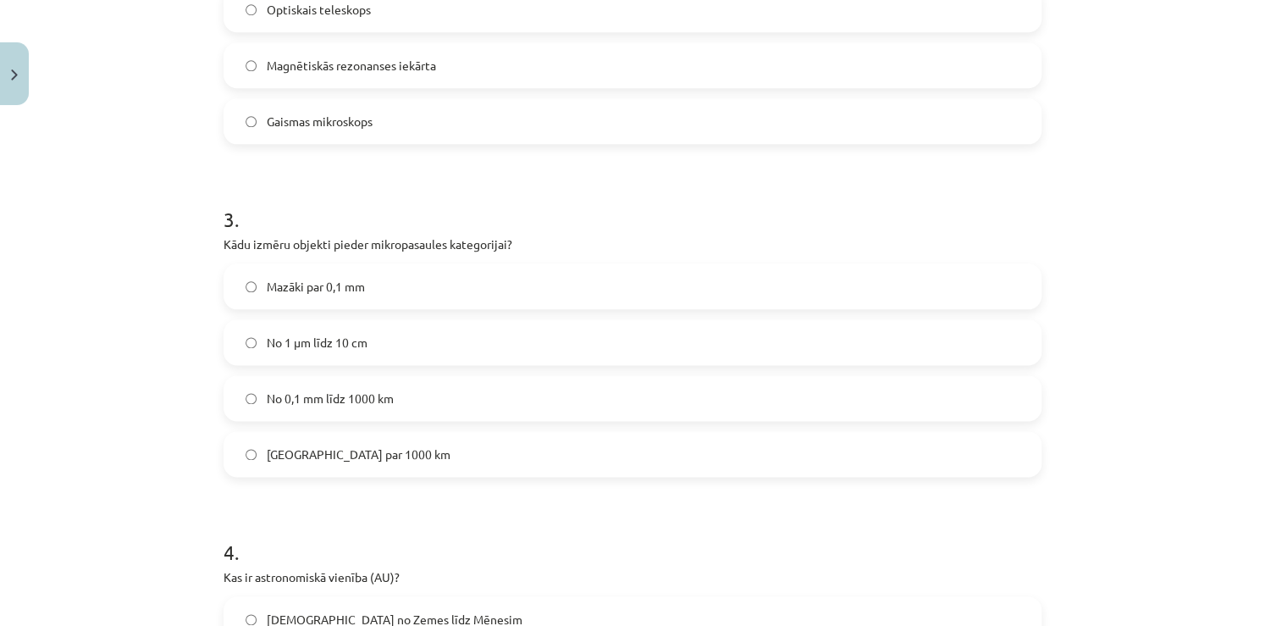
scroll to position [852, 0]
click at [441, 351] on label "No 1 μm līdz 10 cm" at bounding box center [632, 341] width 814 height 42
click at [312, 285] on span "Mazāki par 0,1 mm" at bounding box center [316, 286] width 98 height 18
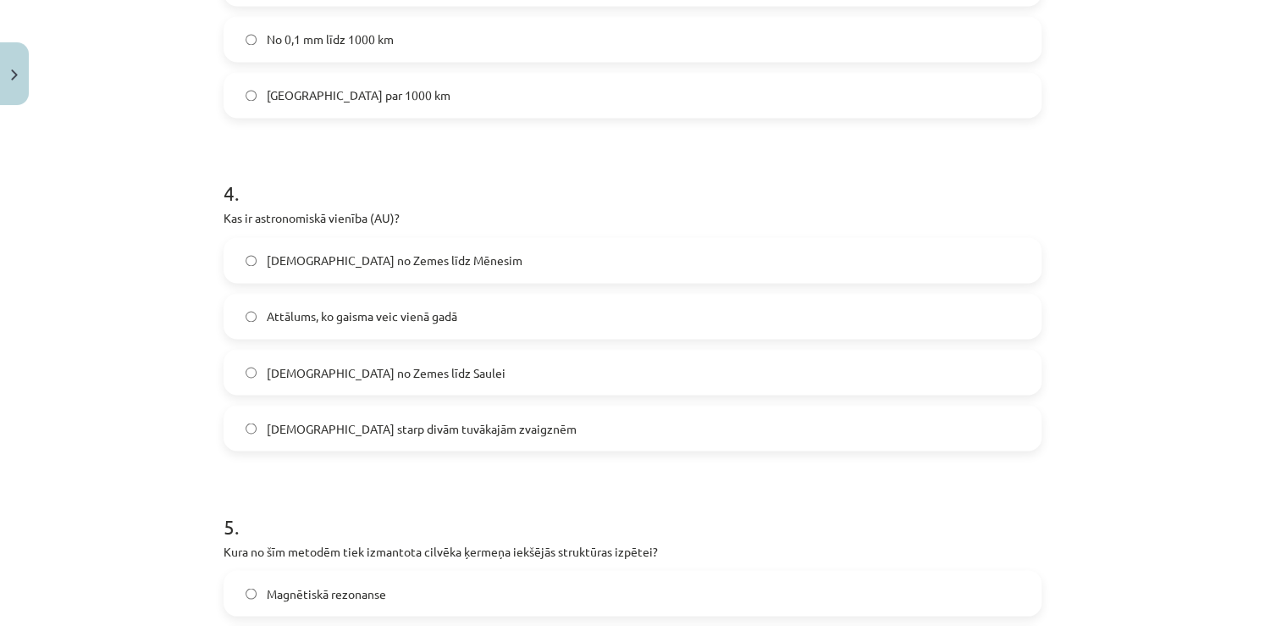
scroll to position [1211, 0]
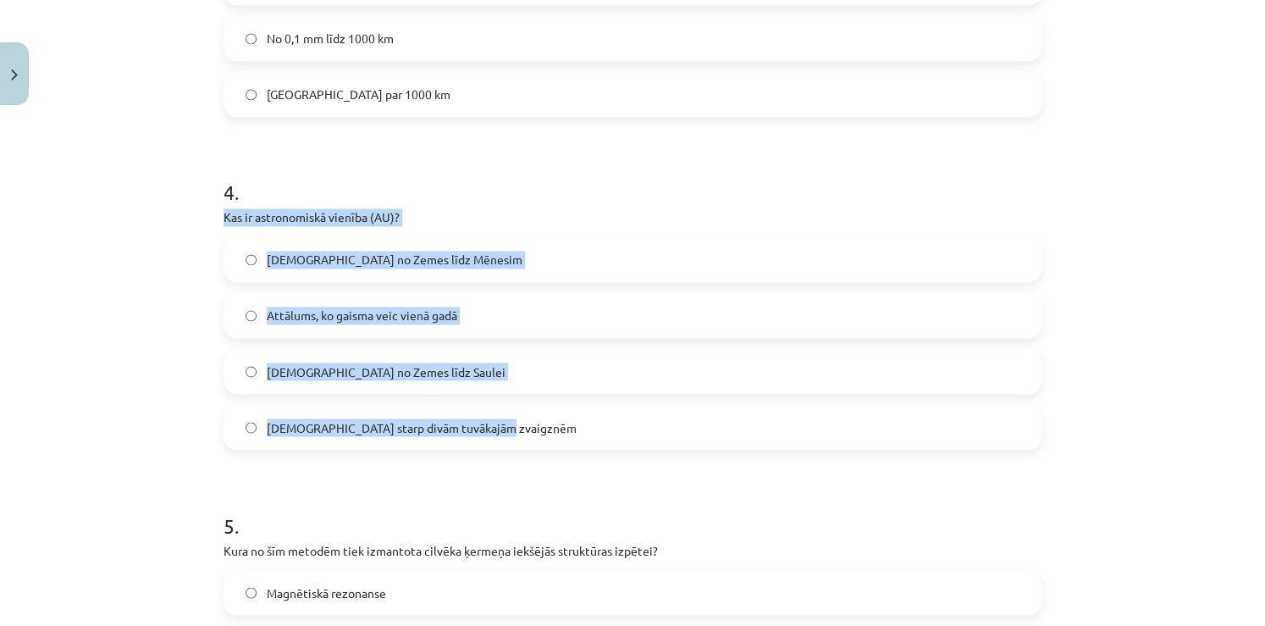
drag, startPoint x: 220, startPoint y: 221, endPoint x: 490, endPoint y: 411, distance: 330.0
click at [490, 411] on div "4 . Kas ir astronomiskā vienība (AU)? Attālums no Zemes līdz Mēnesim Attālums, …" at bounding box center [632, 300] width 818 height 299
copy div "Kas ir astronomiskā vienība (AU)? Attālums no Zemes līdz Mēnesim Attālums, ko g…"
click at [418, 374] on span "Attālums no Zemes līdz Saulei" at bounding box center [386, 371] width 239 height 18
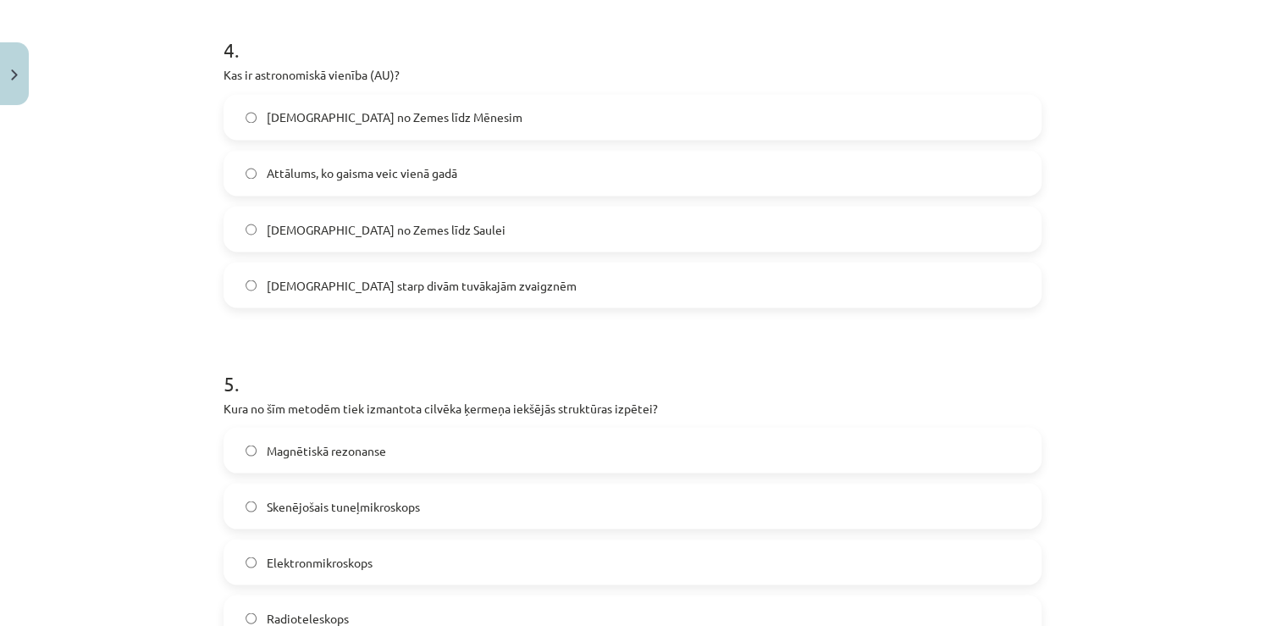
scroll to position [1564, 0]
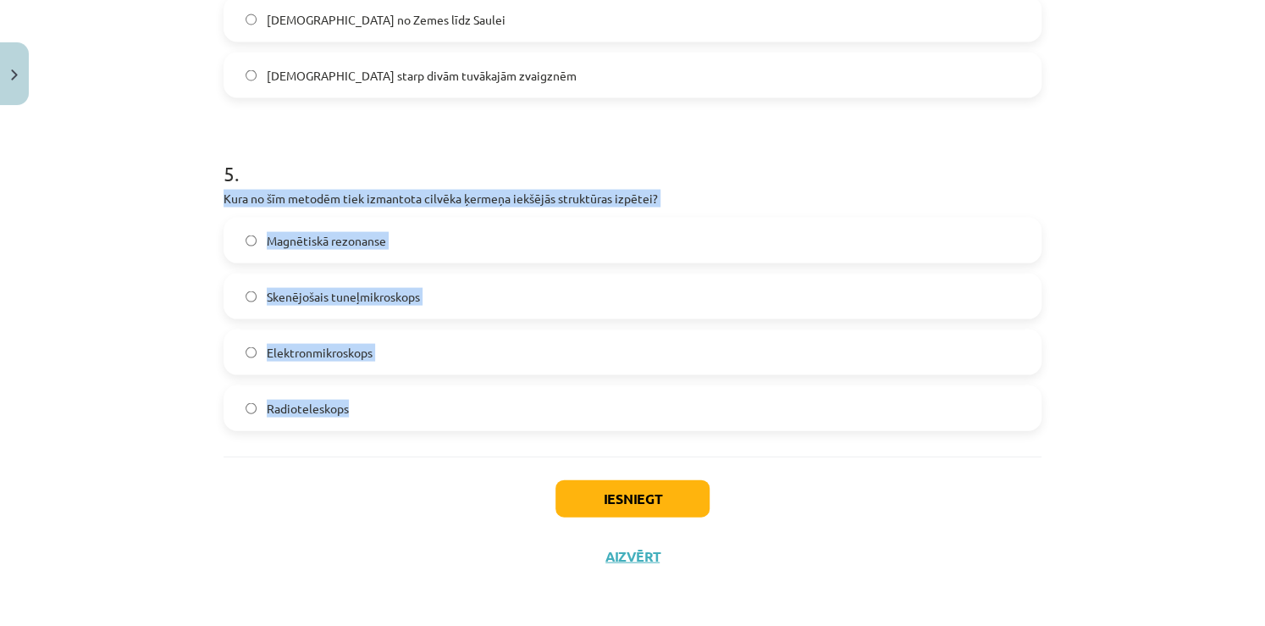
drag, startPoint x: 213, startPoint y: 196, endPoint x: 392, endPoint y: 390, distance: 263.6
copy div "Kura no šīm metodēm tiek izmantota cilvēka ķermeņa iekšējās struktūras izpētei?…"
click at [408, 256] on label "Magnētiskā rezonanse" at bounding box center [632, 239] width 814 height 42
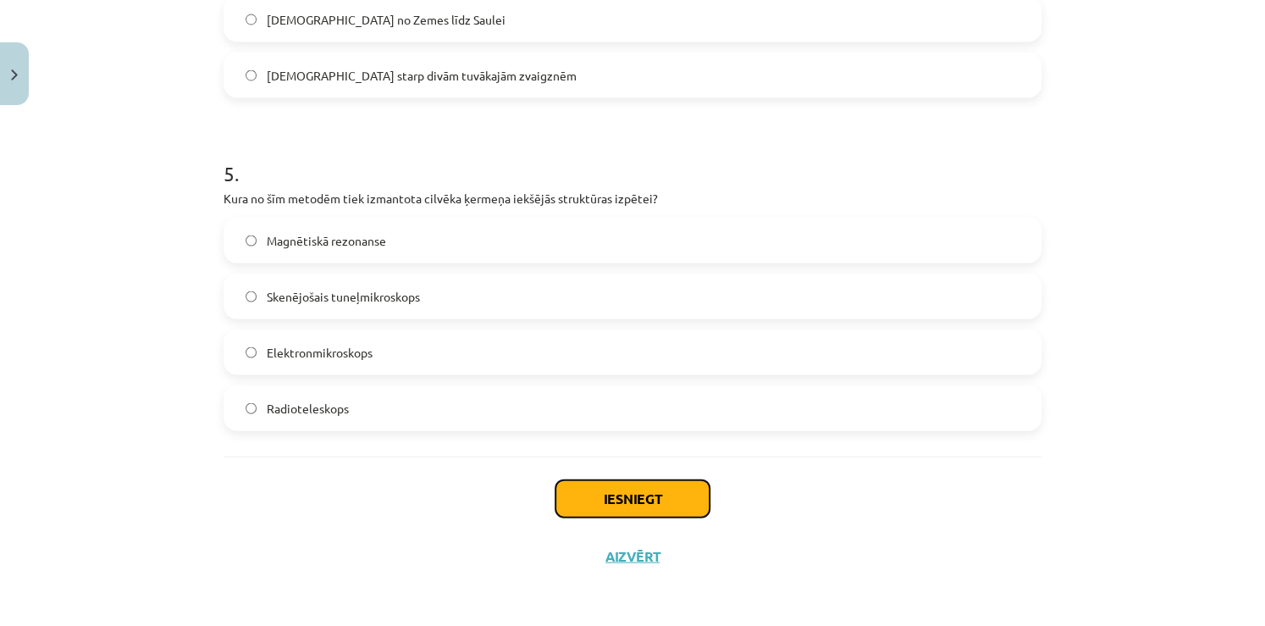
click at [604, 494] on button "Iesniegt" at bounding box center [632, 497] width 154 height 37
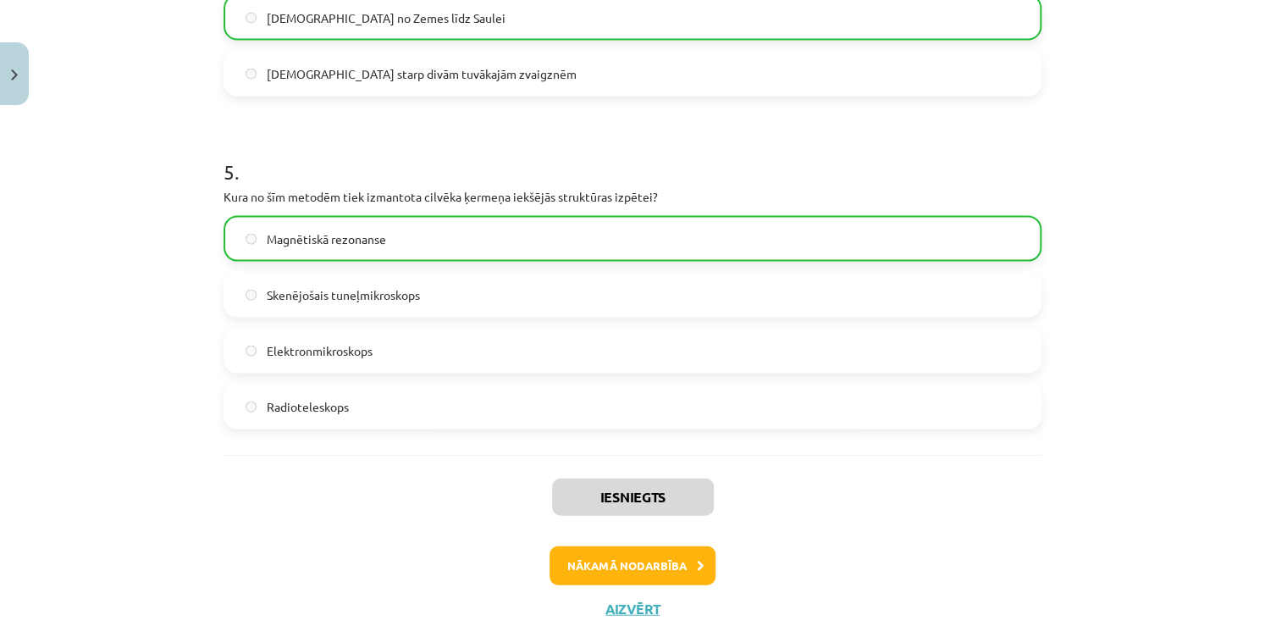
scroll to position [1617, 0]
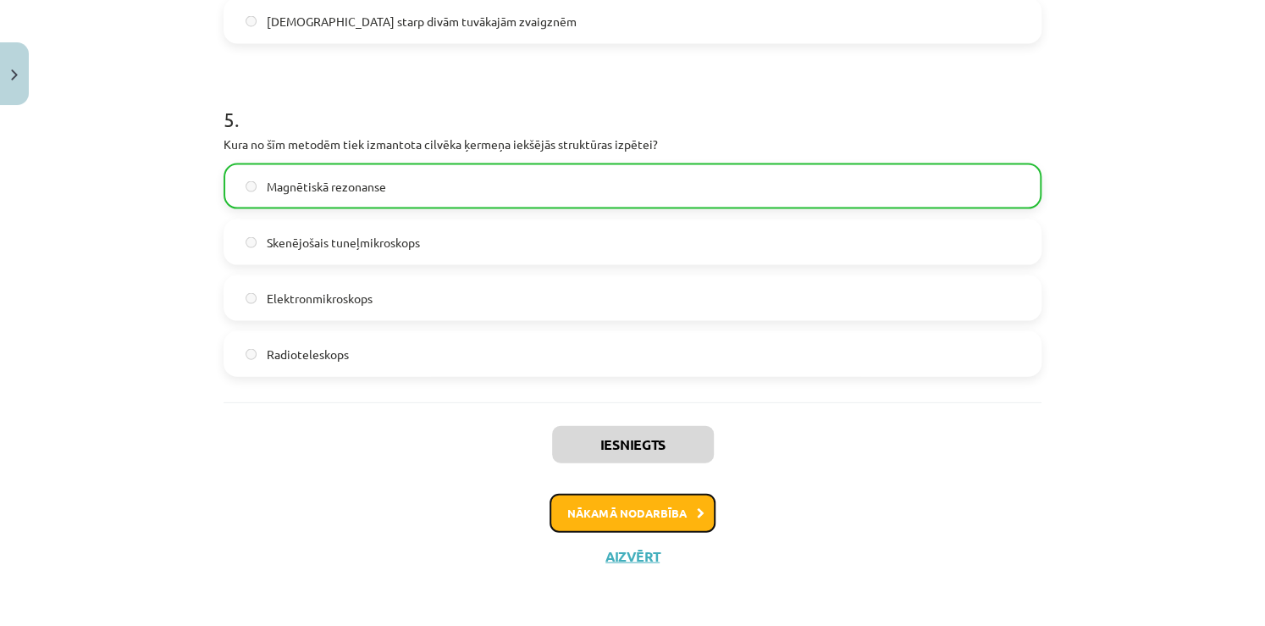
click at [637, 516] on button "Nākamā nodarbība" at bounding box center [632, 513] width 166 height 39
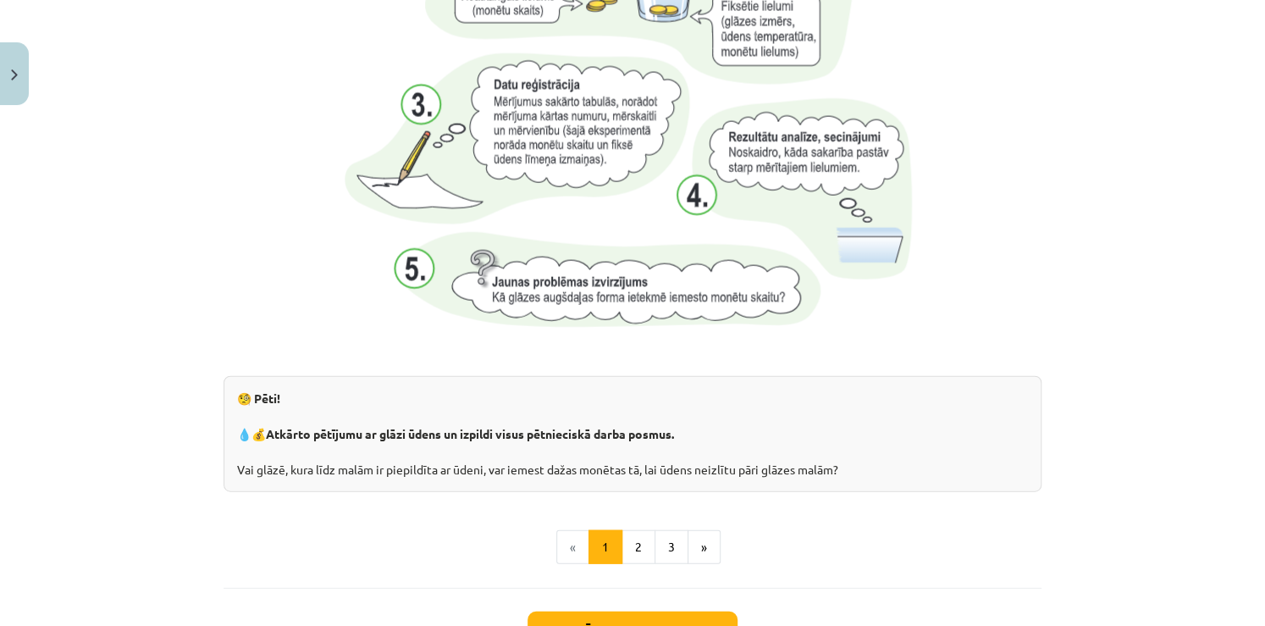
scroll to position [1674, 0]
click at [632, 532] on button "2" at bounding box center [638, 546] width 34 height 34
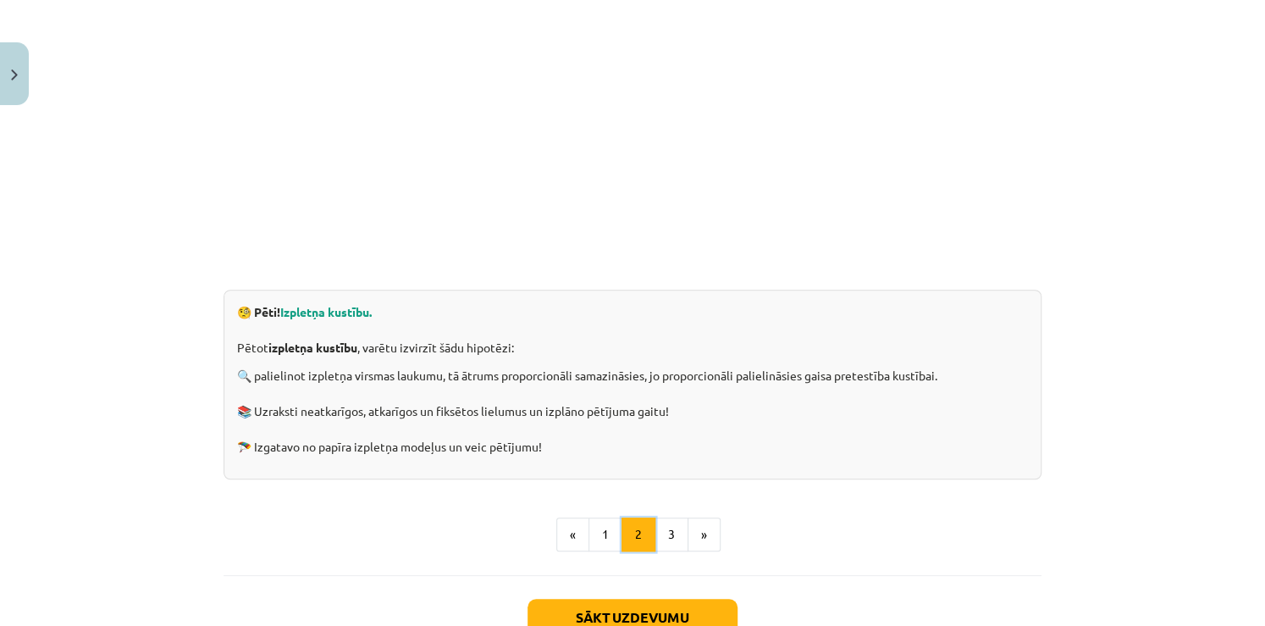
scroll to position [394, 0]
click at [654, 523] on button "3" at bounding box center [671, 536] width 34 height 34
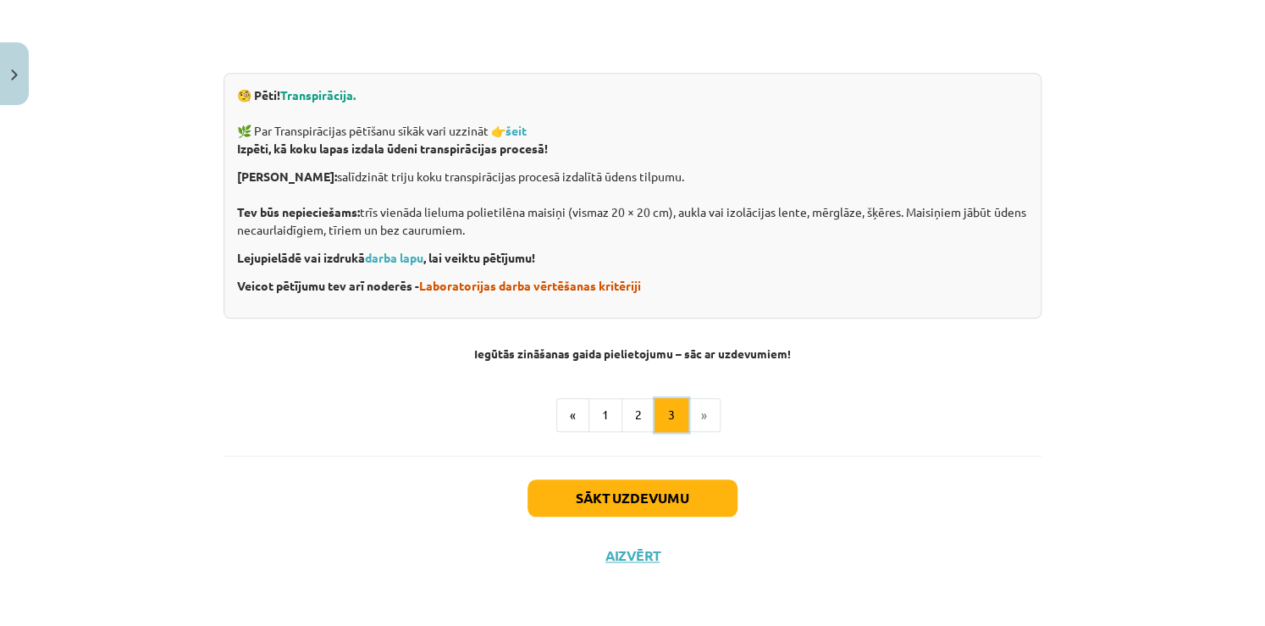
scroll to position [613, 0]
click at [606, 425] on button "1" at bounding box center [605, 415] width 34 height 34
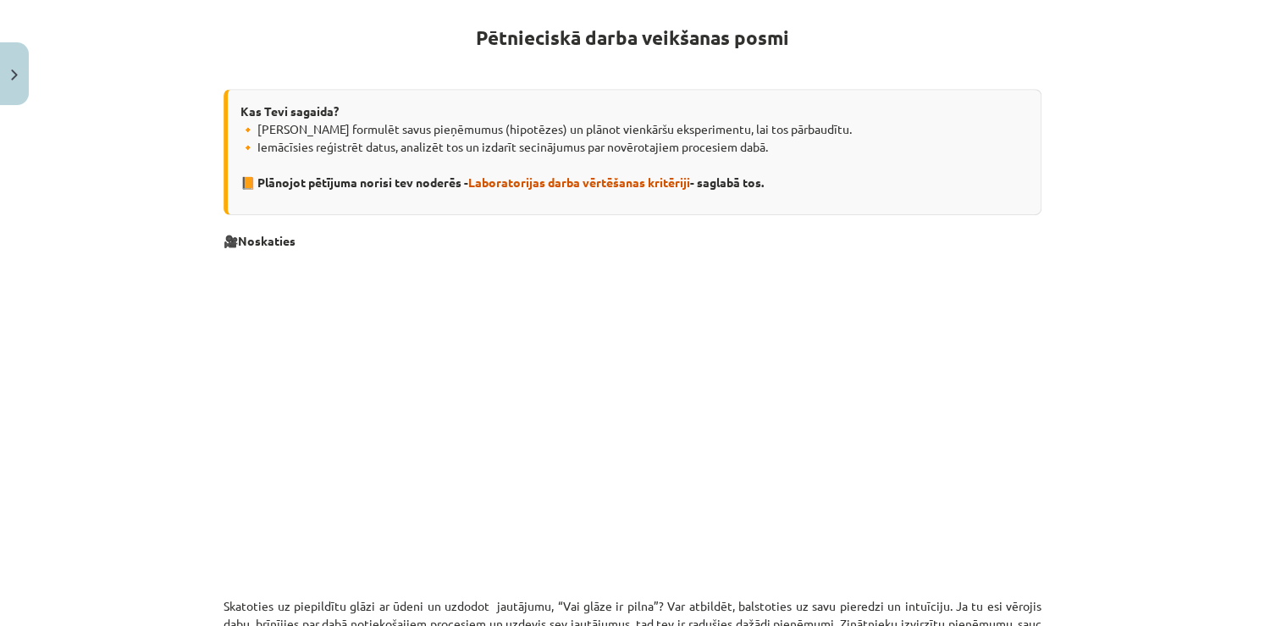
scroll to position [302, 0]
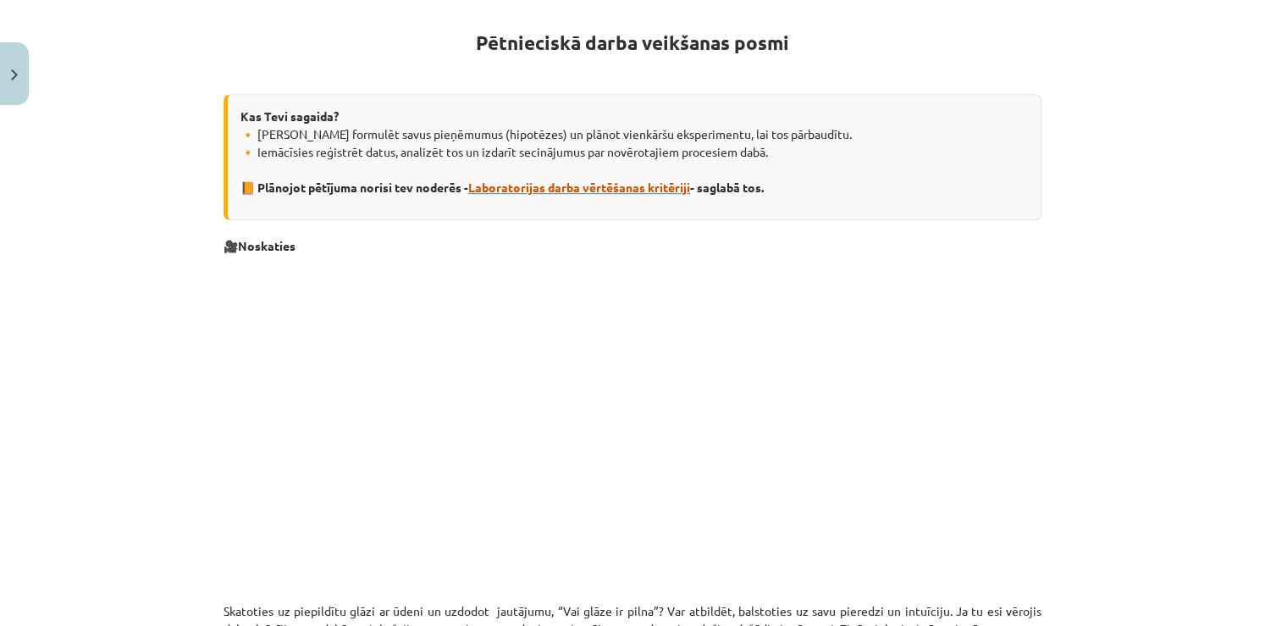
click at [633, 179] on span "Laboratorijas darba vērtēšanas kritēriji" at bounding box center [579, 186] width 222 height 15
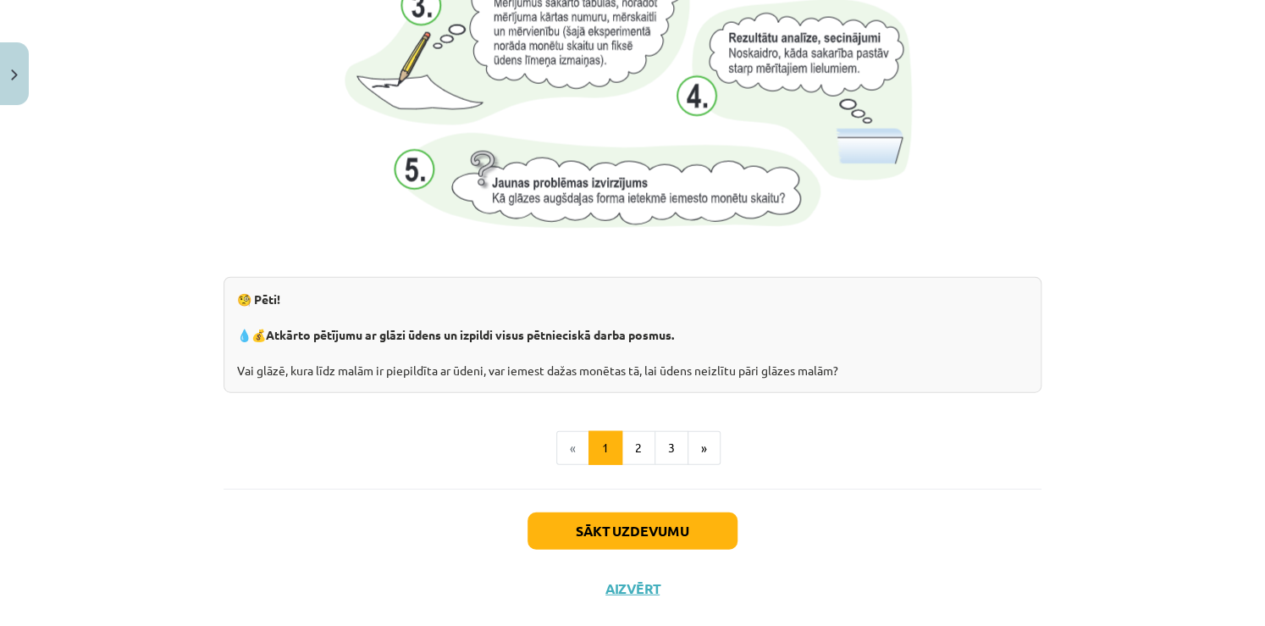
scroll to position [1804, 0]
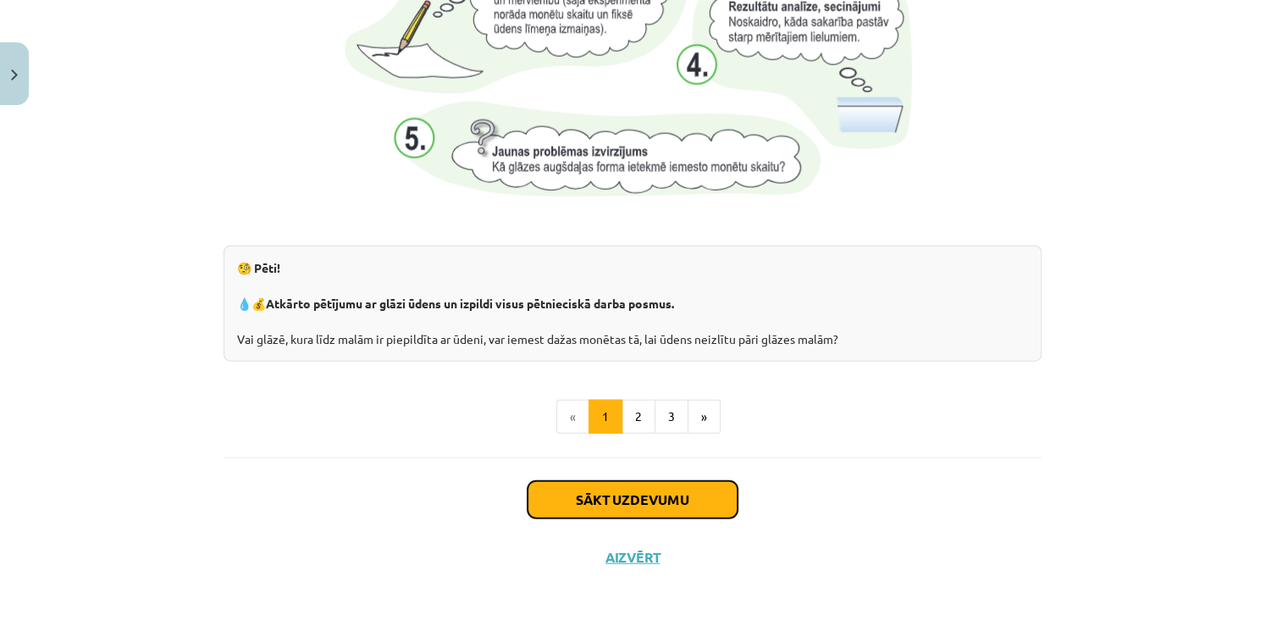
click at [615, 506] on button "Sākt uzdevumu" at bounding box center [632, 499] width 210 height 37
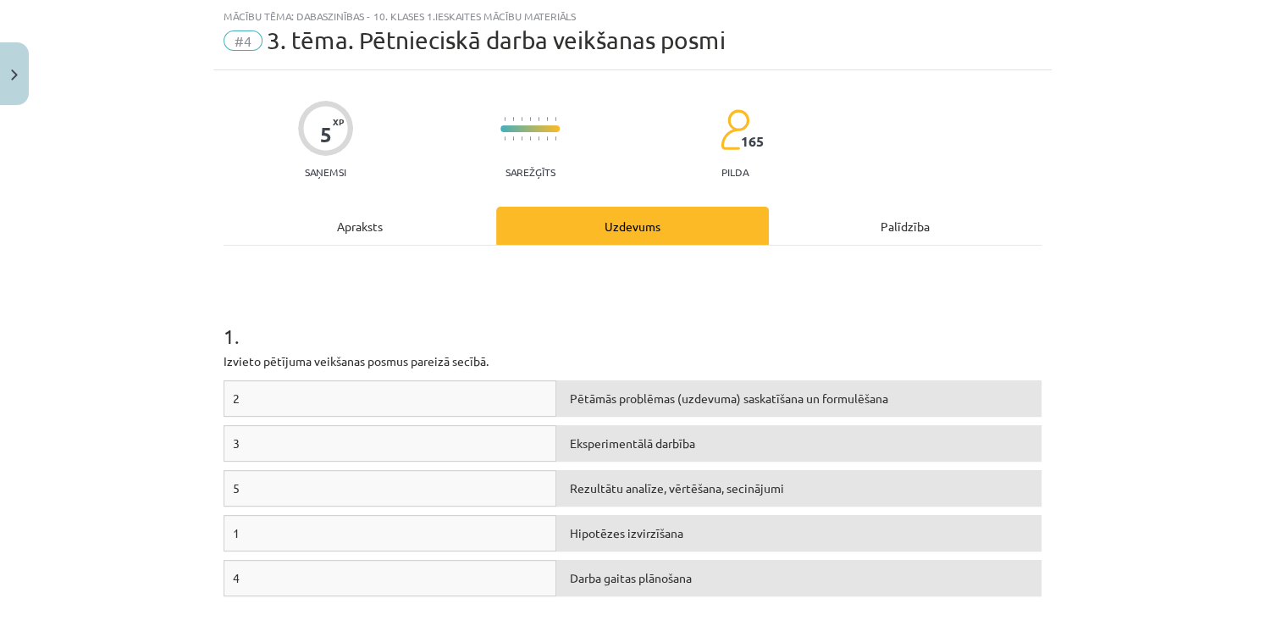
scroll to position [127, 0]
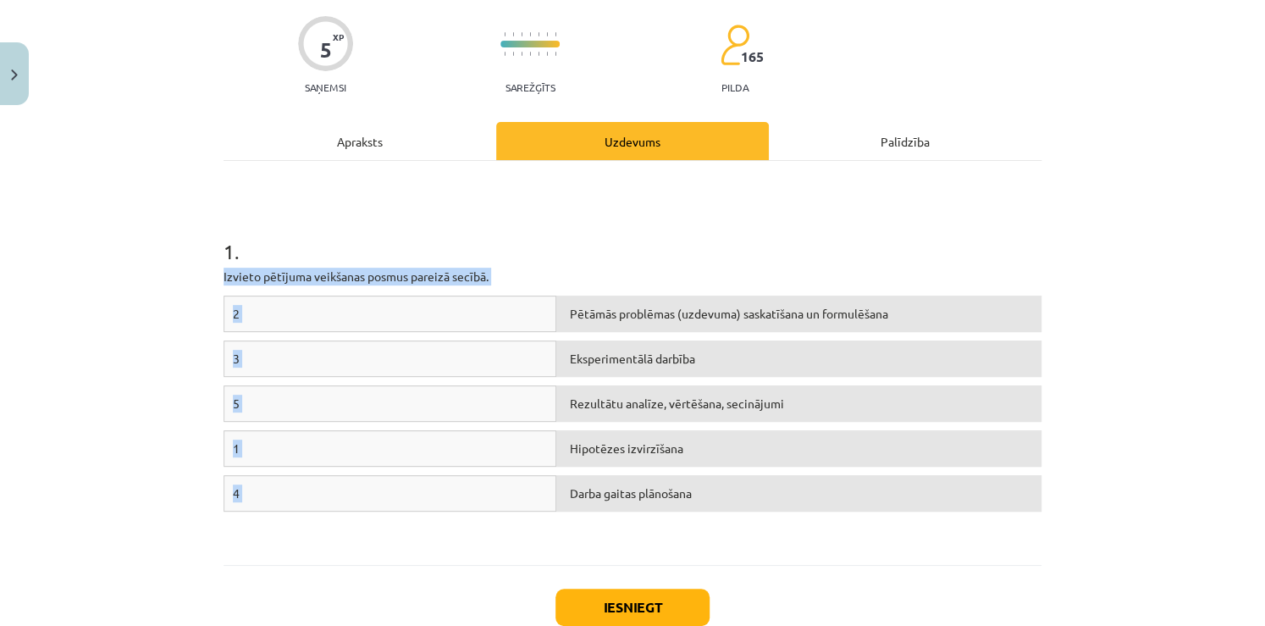
drag, startPoint x: 217, startPoint y: 277, endPoint x: 752, endPoint y: 476, distance: 570.8
click at [752, 476] on div "1 . Izvieto pētījuma veikšanas posmus pareizā secībā. 2 Pētāmās problēmas (uzde…" at bounding box center [632, 362] width 818 height 373
click at [902, 198] on div "1 . Izvieto pētījuma veikšanas posmus pareizā secībā. 2 Pētāmās problēmas (uzde…" at bounding box center [632, 362] width 818 height 373
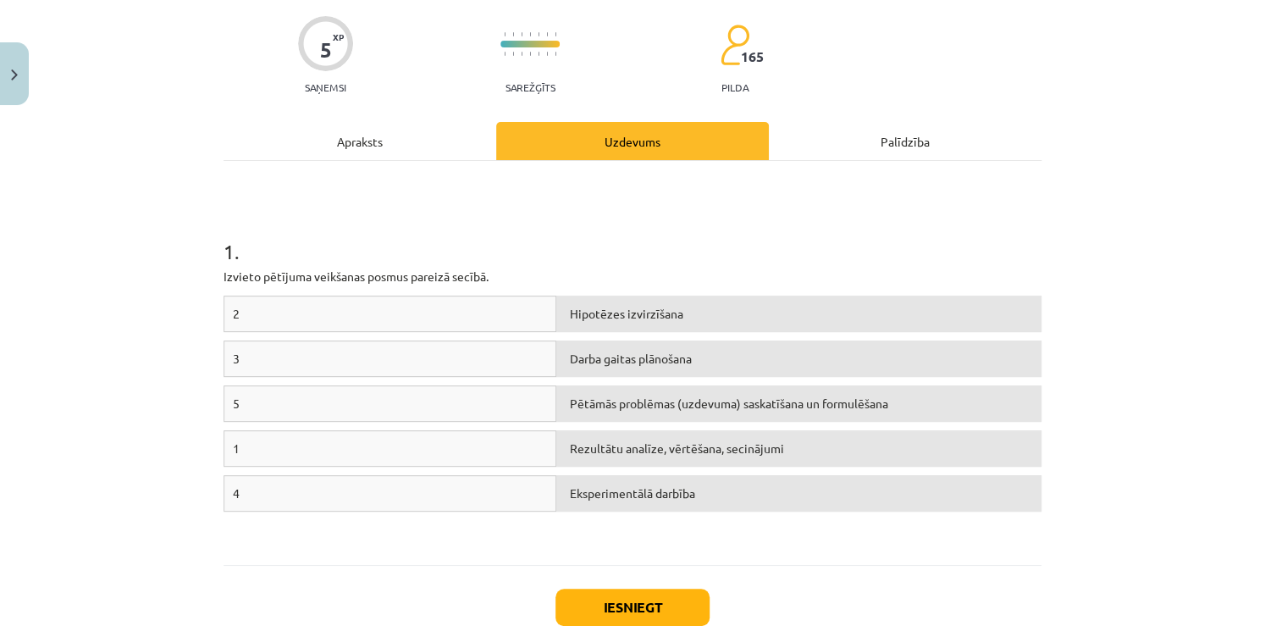
click at [752, 421] on div "5 Pētāmās problēmas (uzdevuma) saskatīšana un formulēšana" at bounding box center [632, 407] width 818 height 45
click at [689, 594] on button "Iesniegt" at bounding box center [632, 606] width 154 height 37
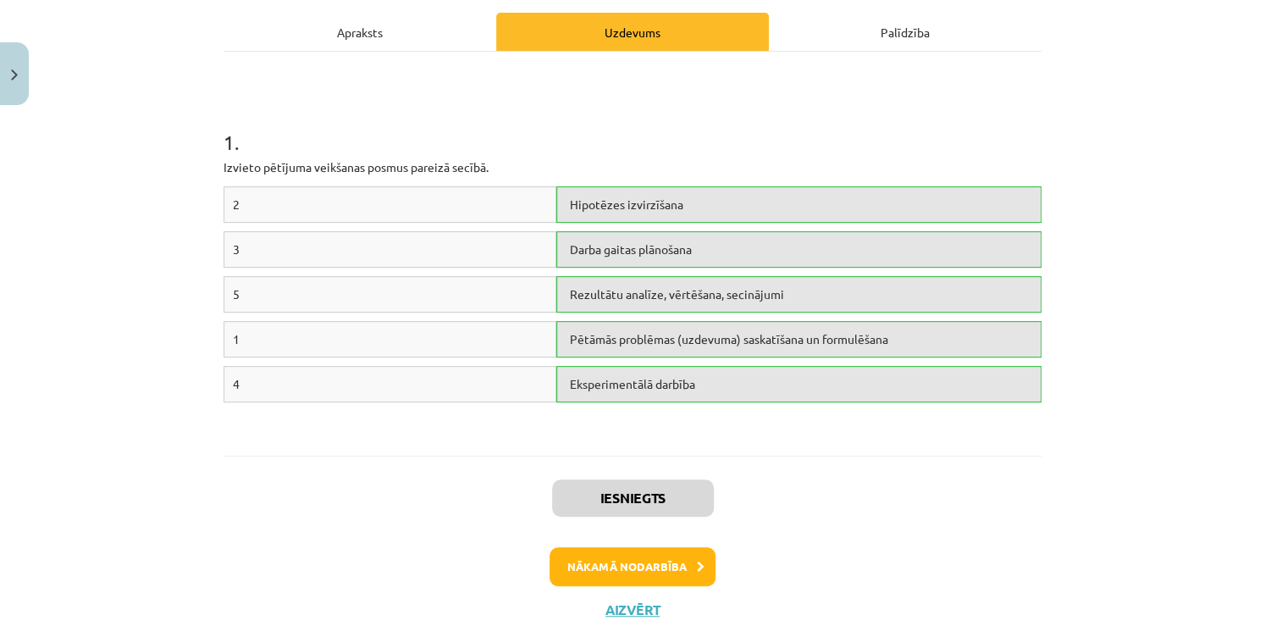
scroll to position [235, 0]
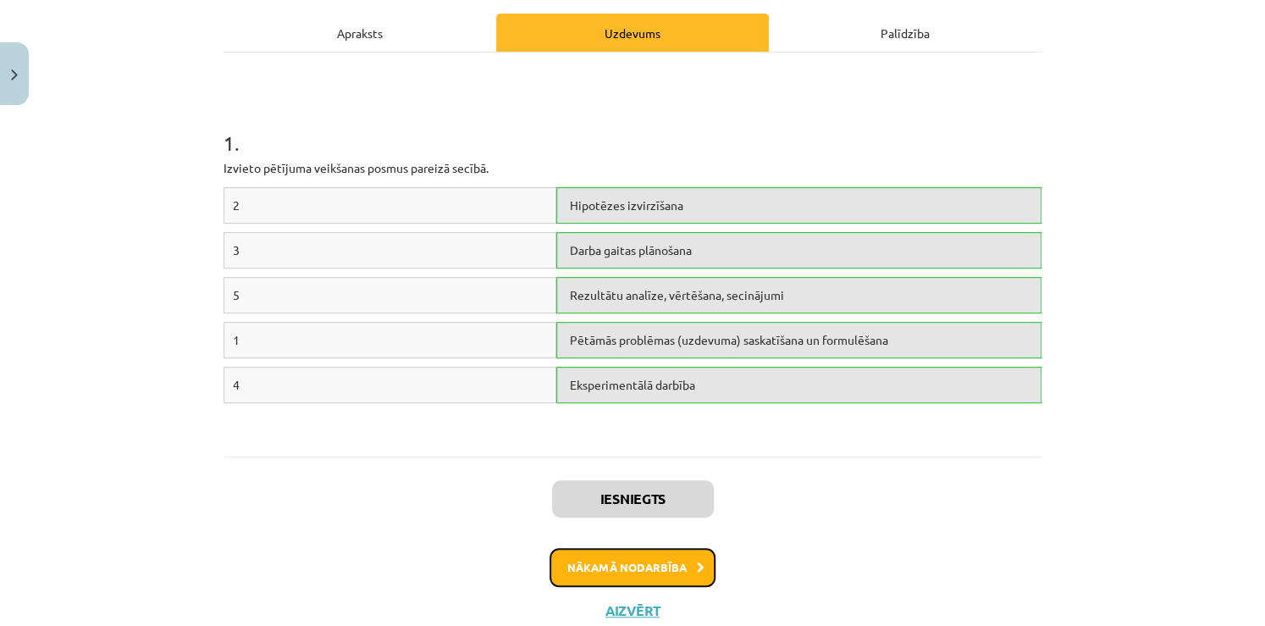
click at [687, 567] on button "Nākamā nodarbība" at bounding box center [632, 567] width 166 height 39
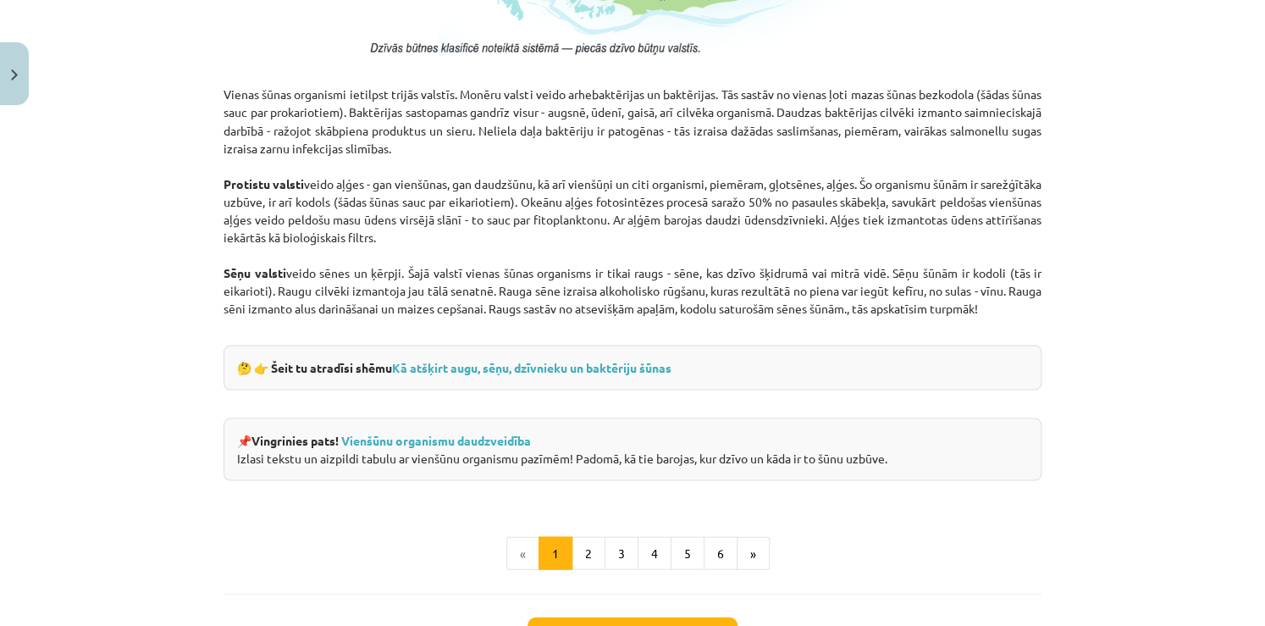
scroll to position [1448, 0]
click at [581, 542] on button "2" at bounding box center [588, 552] width 34 height 34
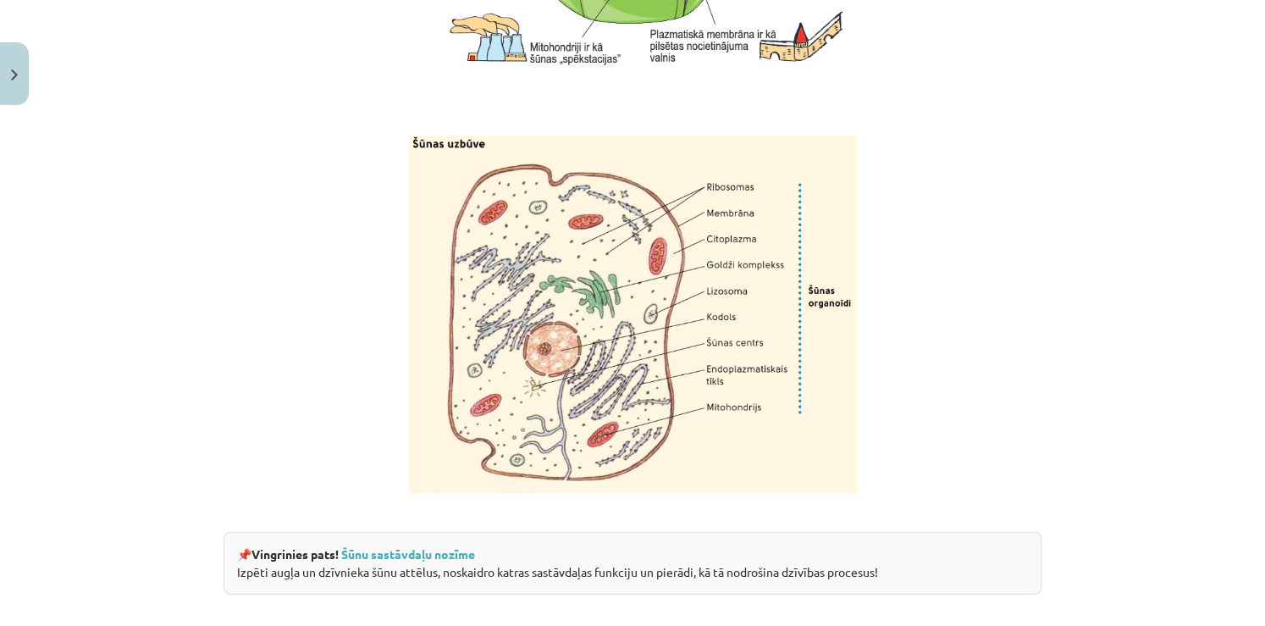
scroll to position [2116, 0]
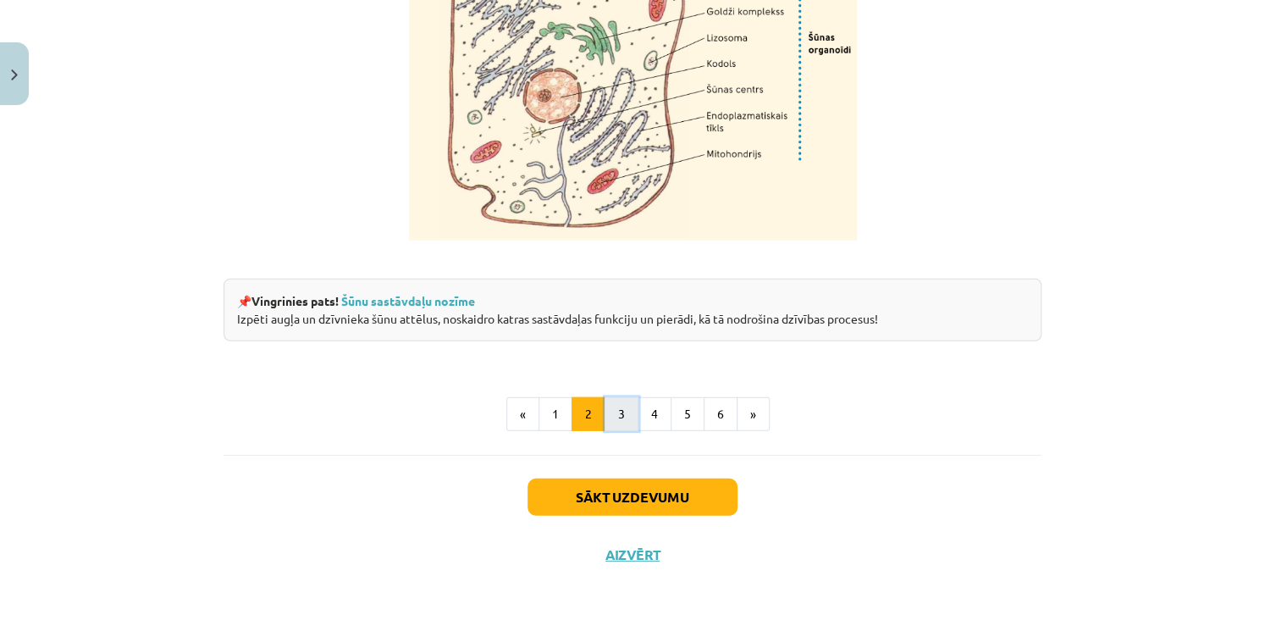
click at [608, 407] on button "3" at bounding box center [621, 414] width 34 height 34
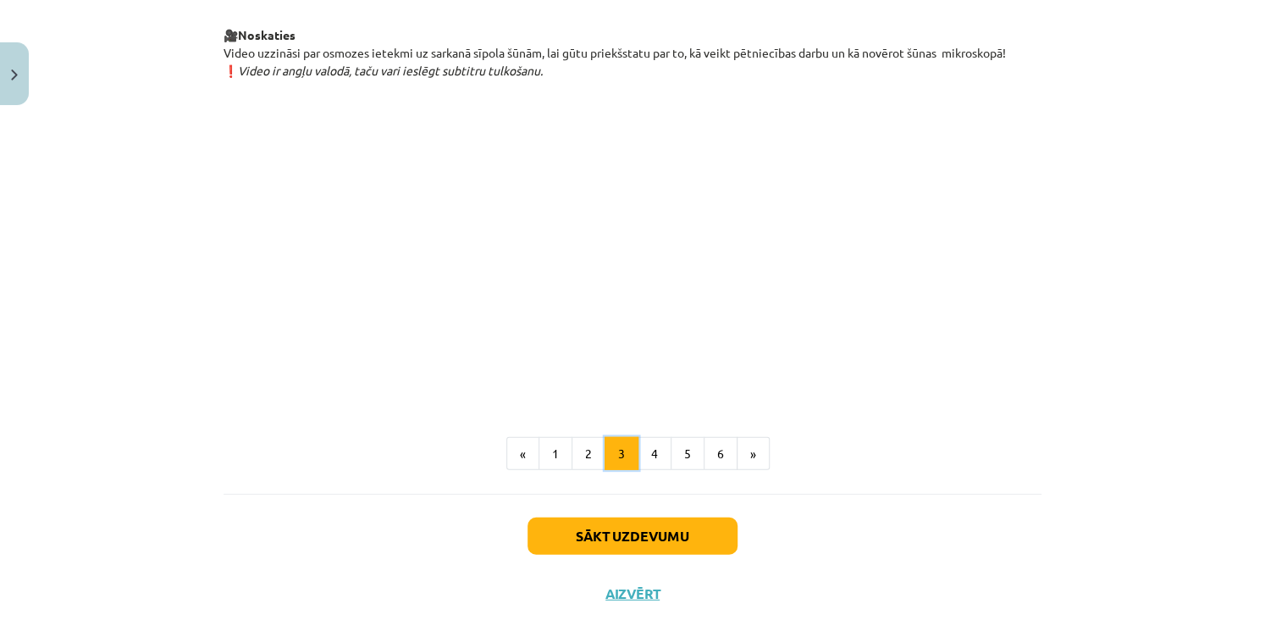
scroll to position [1910, 0]
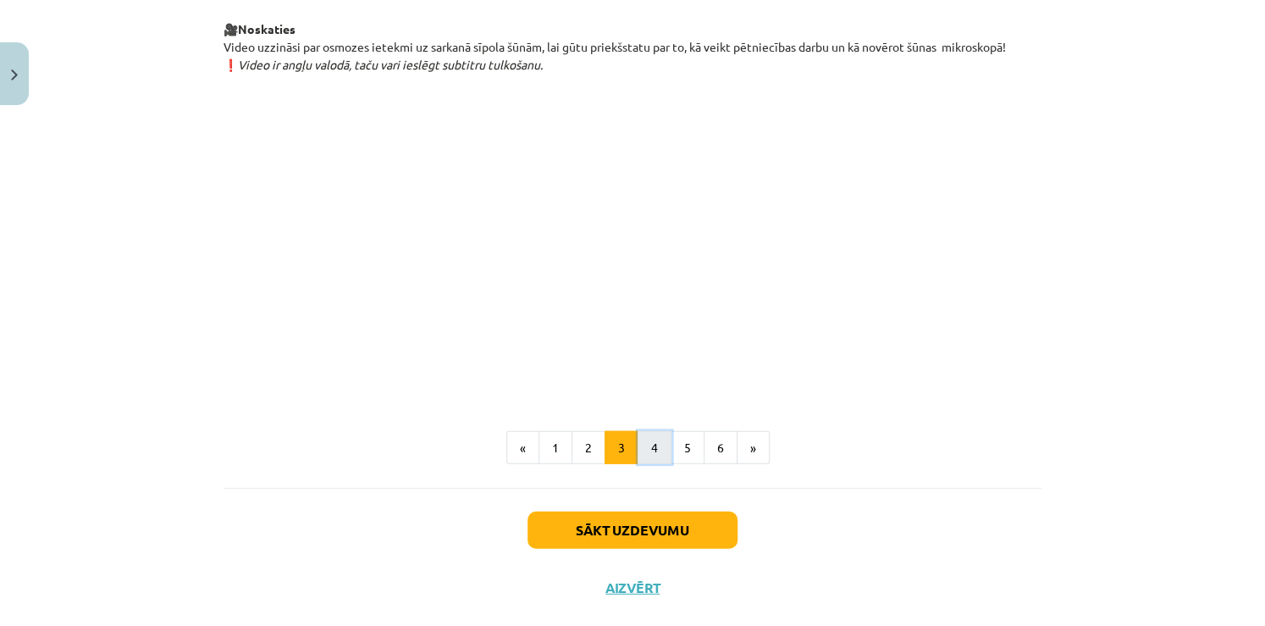
click at [658, 465] on button "4" at bounding box center [654, 448] width 34 height 34
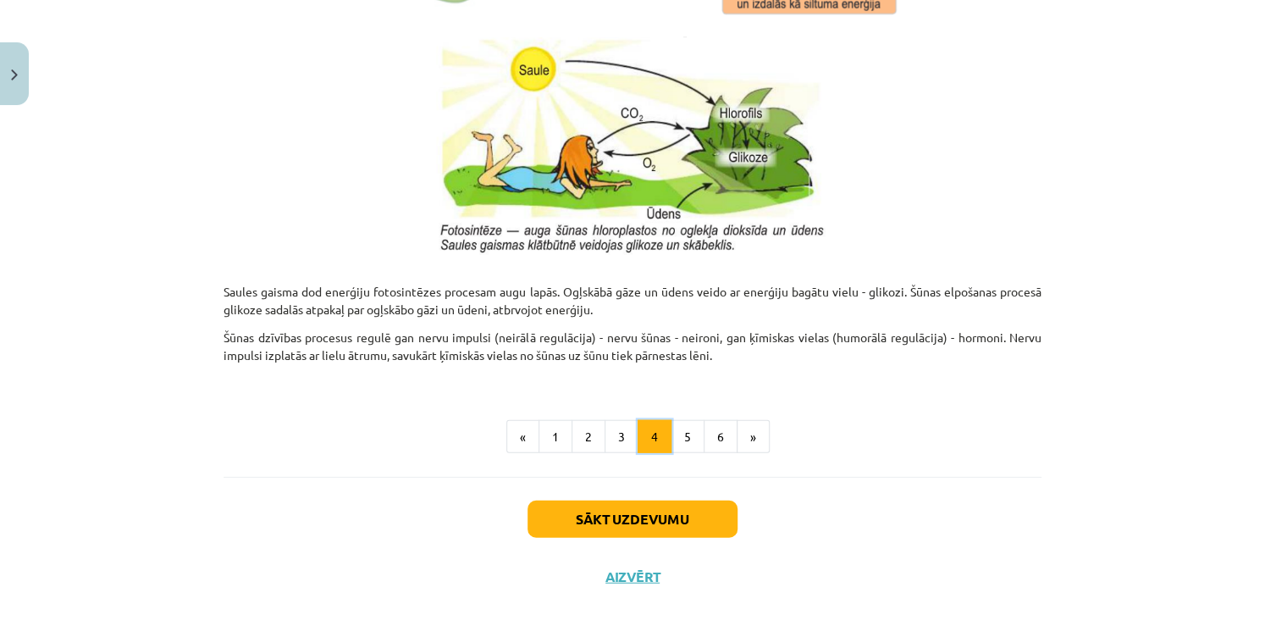
scroll to position [1751, 0]
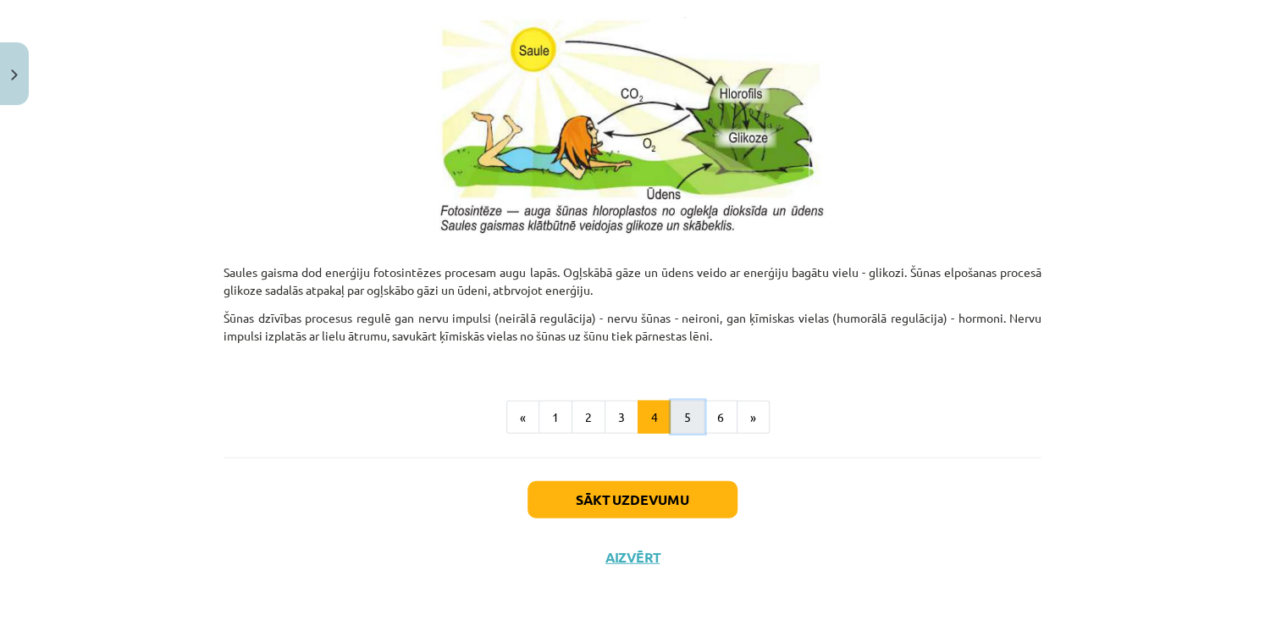
click at [677, 418] on button "5" at bounding box center [687, 417] width 34 height 34
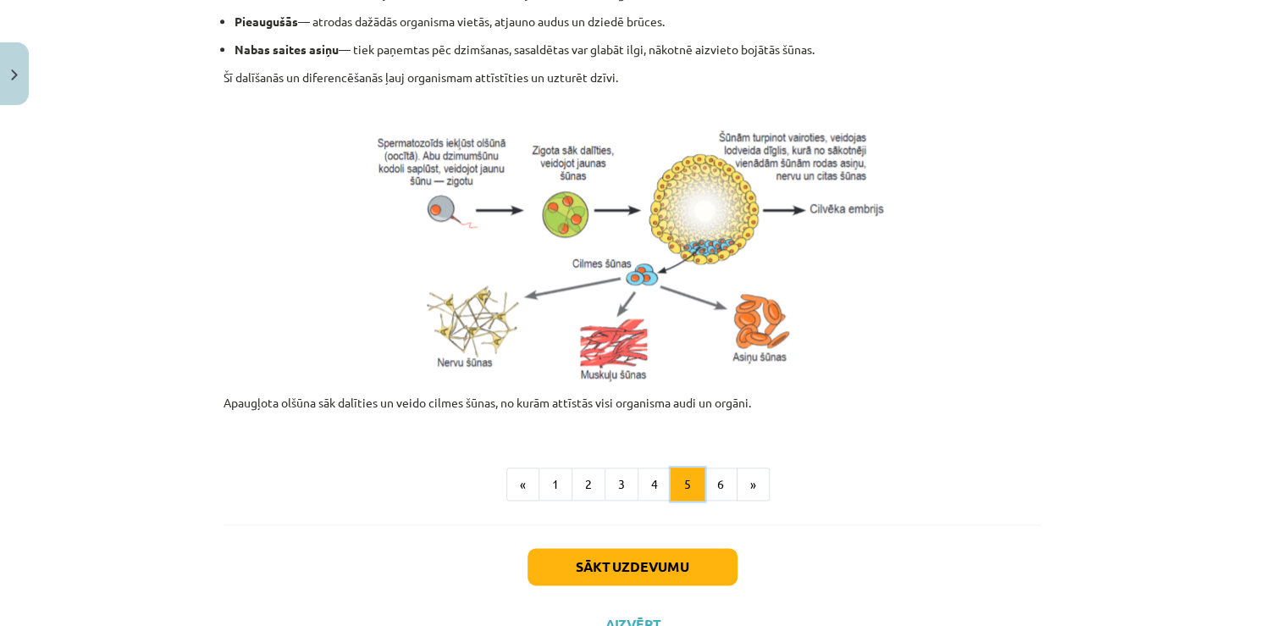
scroll to position [711, 0]
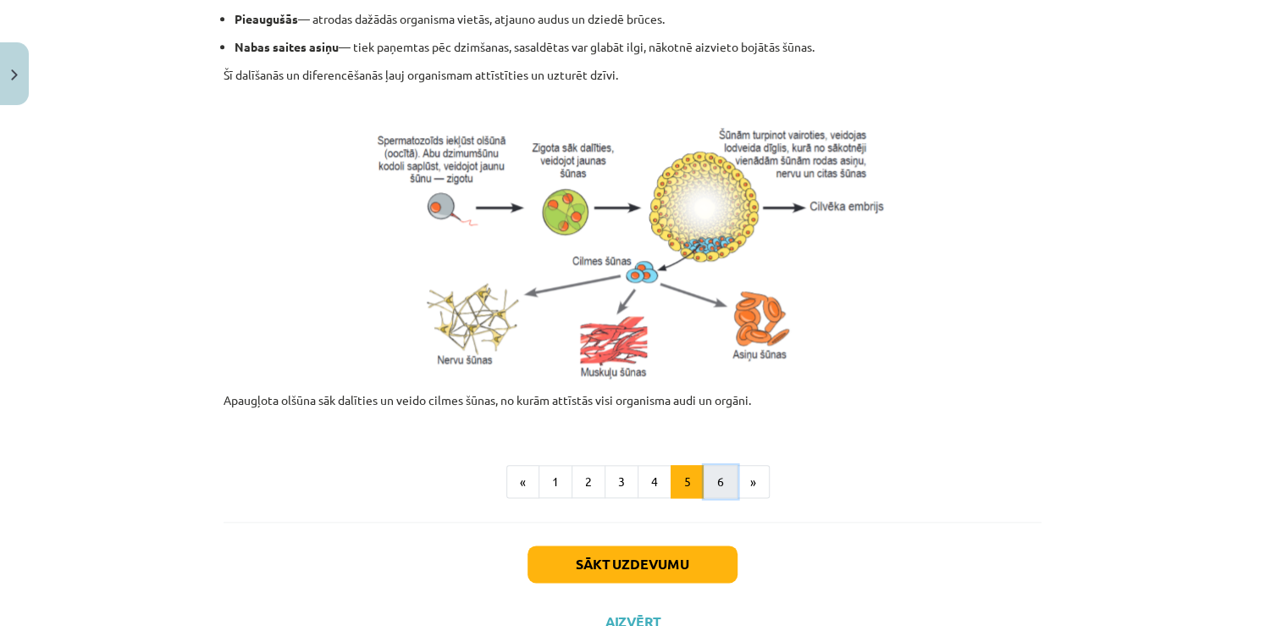
click at [703, 494] on button "6" at bounding box center [720, 482] width 34 height 34
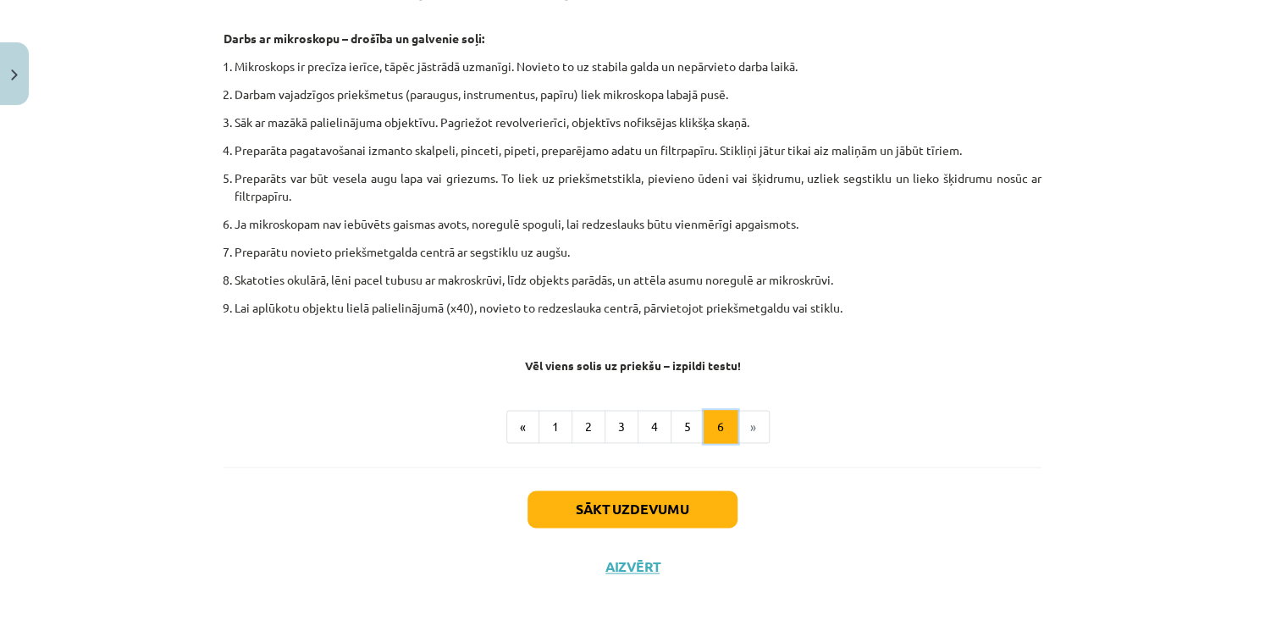
scroll to position [985, 0]
click at [694, 493] on button "Sākt uzdevumu" at bounding box center [632, 507] width 210 height 37
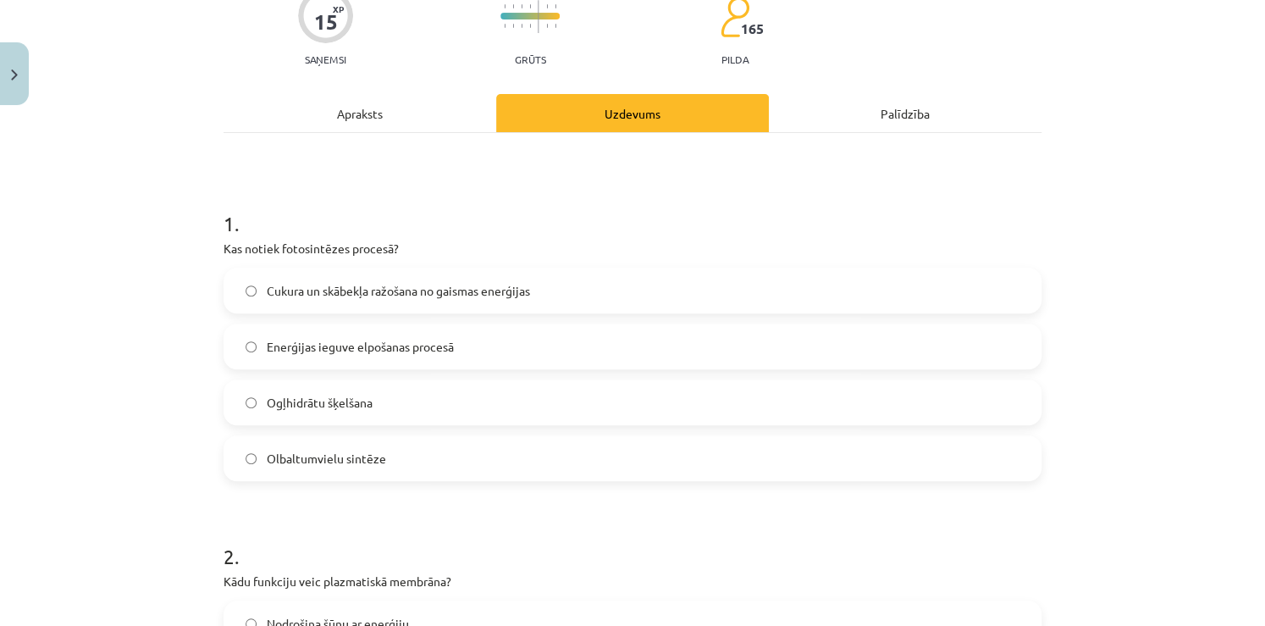
scroll to position [42, 0]
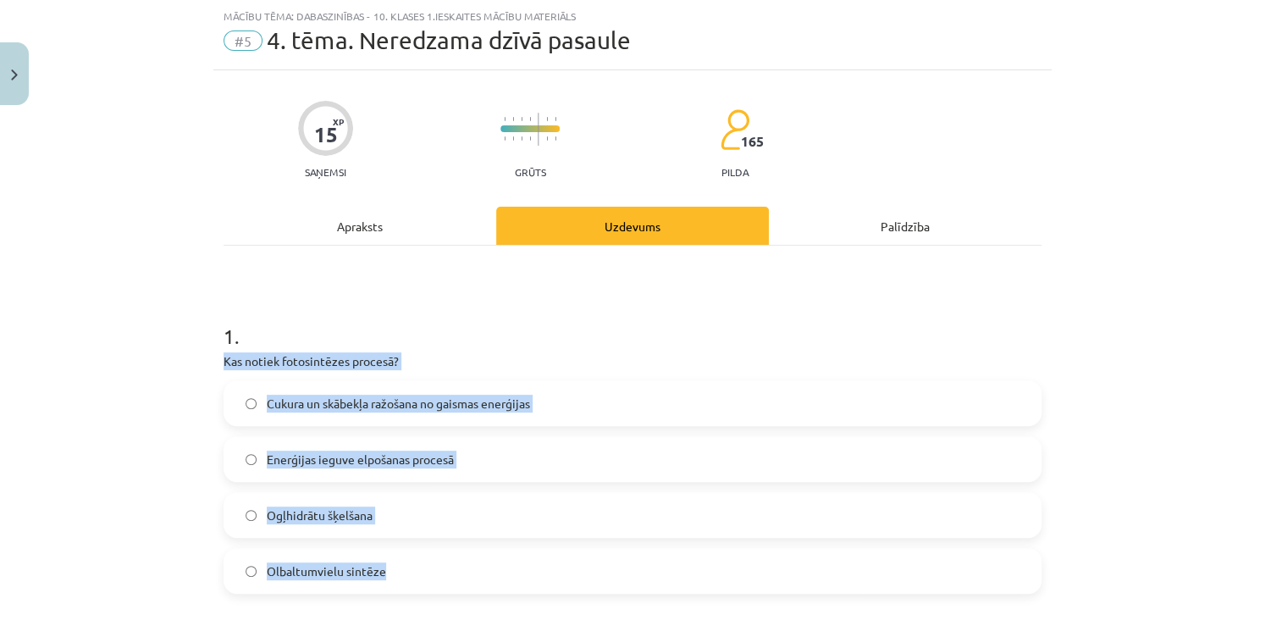
drag, startPoint x: 218, startPoint y: 357, endPoint x: 390, endPoint y: 573, distance: 275.9
click at [390, 573] on div "1 . Kas notiek fotosintēzes procesā? Cukura un skābekļa ražošana no gaismas ene…" at bounding box center [632, 444] width 818 height 299
copy div "Kas notiek fotosintēzes procesā? Cukura un skābekļa ražošana no gaismas enerģij…"
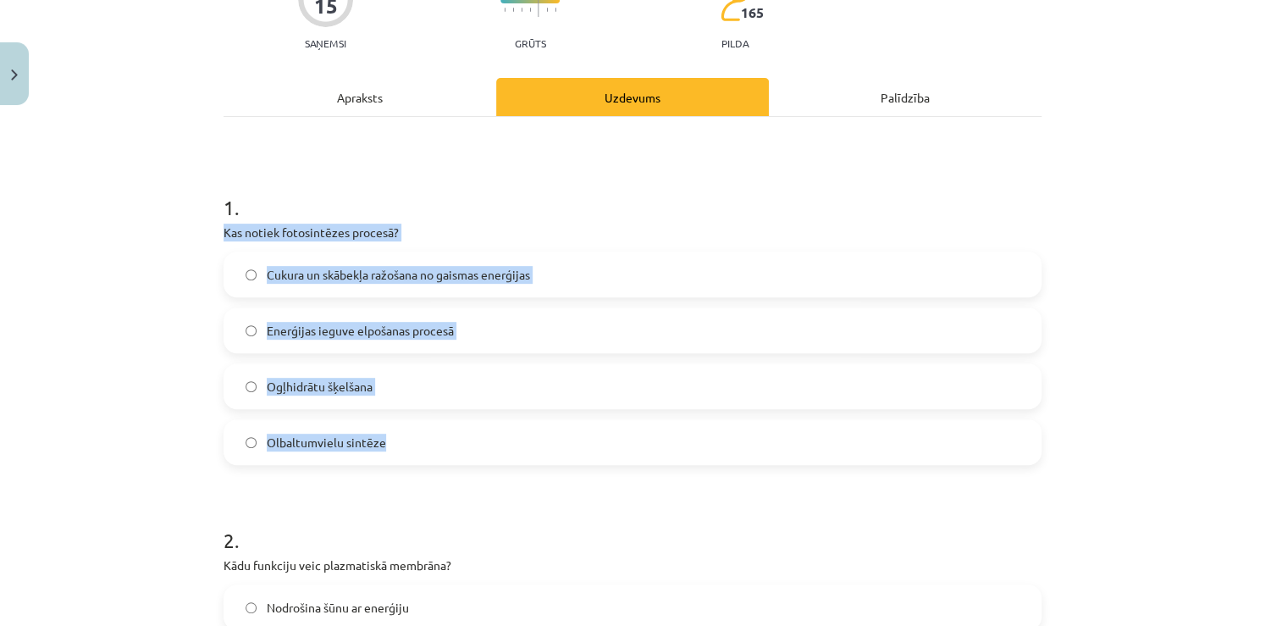
scroll to position [172, 0]
click at [352, 271] on span "Cukura un skābekļa ražošana no gaismas enerģijas" at bounding box center [398, 274] width 263 height 18
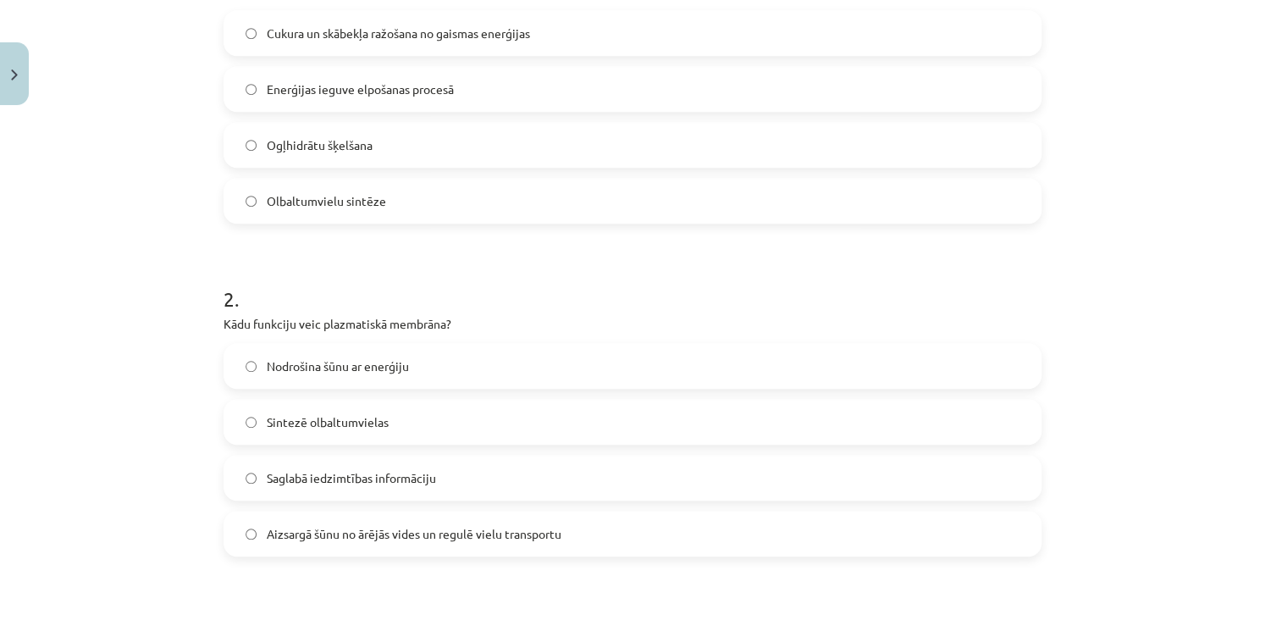
scroll to position [413, 0]
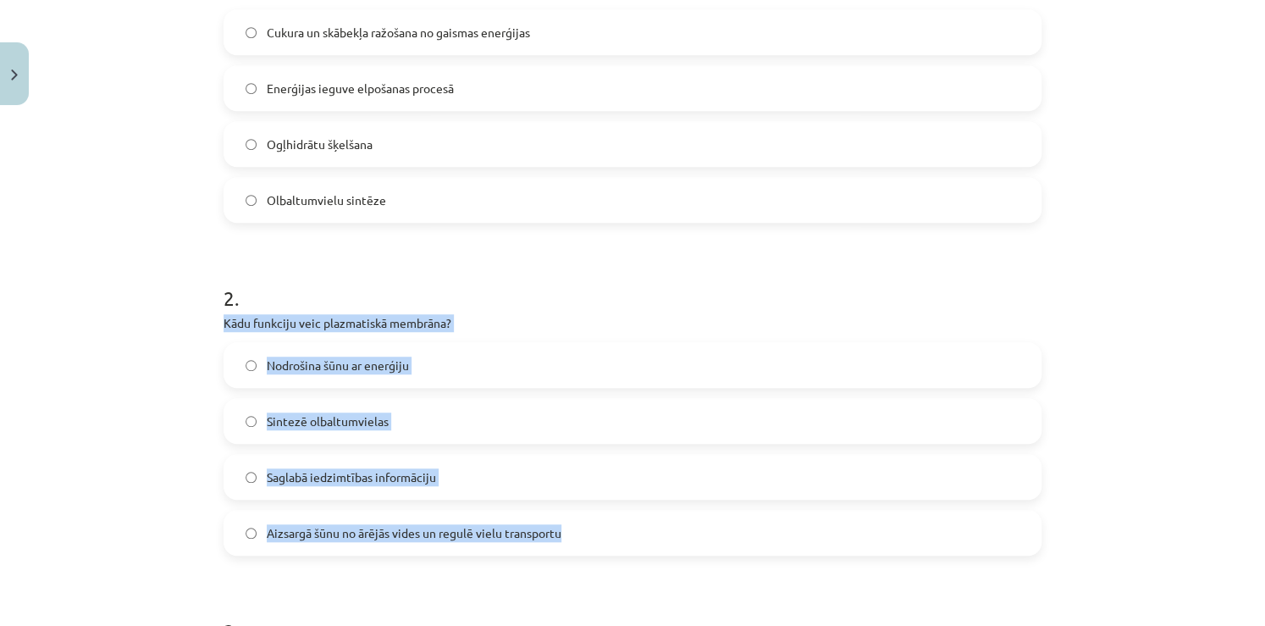
drag, startPoint x: 218, startPoint y: 319, endPoint x: 572, endPoint y: 523, distance: 409.2
click at [572, 523] on div "2 . Kādu funkciju veic plazmatiskā membrāna? Nodrošina šūnu ar enerģiju Sintezē…" at bounding box center [632, 405] width 818 height 299
copy div "Kādu funkciju veic plazmatiskā membrāna? Nodrošina šūnu ar enerģiju Sintezē olb…"
click at [289, 527] on span "Aizsargā šūnu no ārējās vides un regulē vielu transportu" at bounding box center [414, 533] width 295 height 18
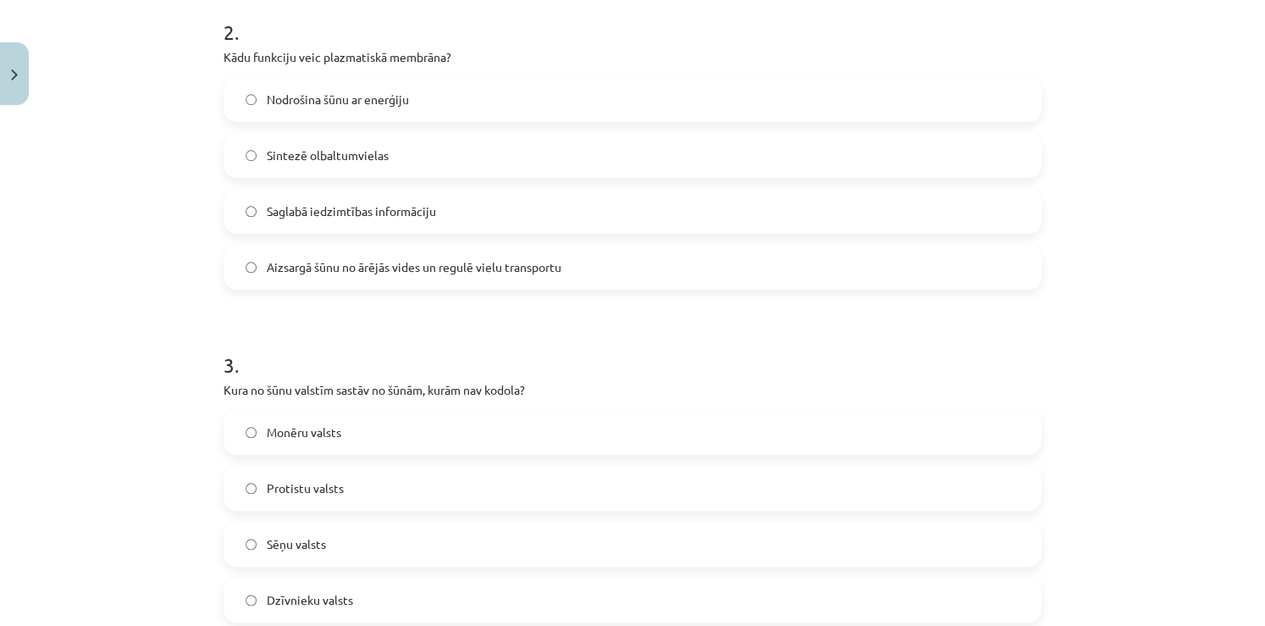
scroll to position [734, 0]
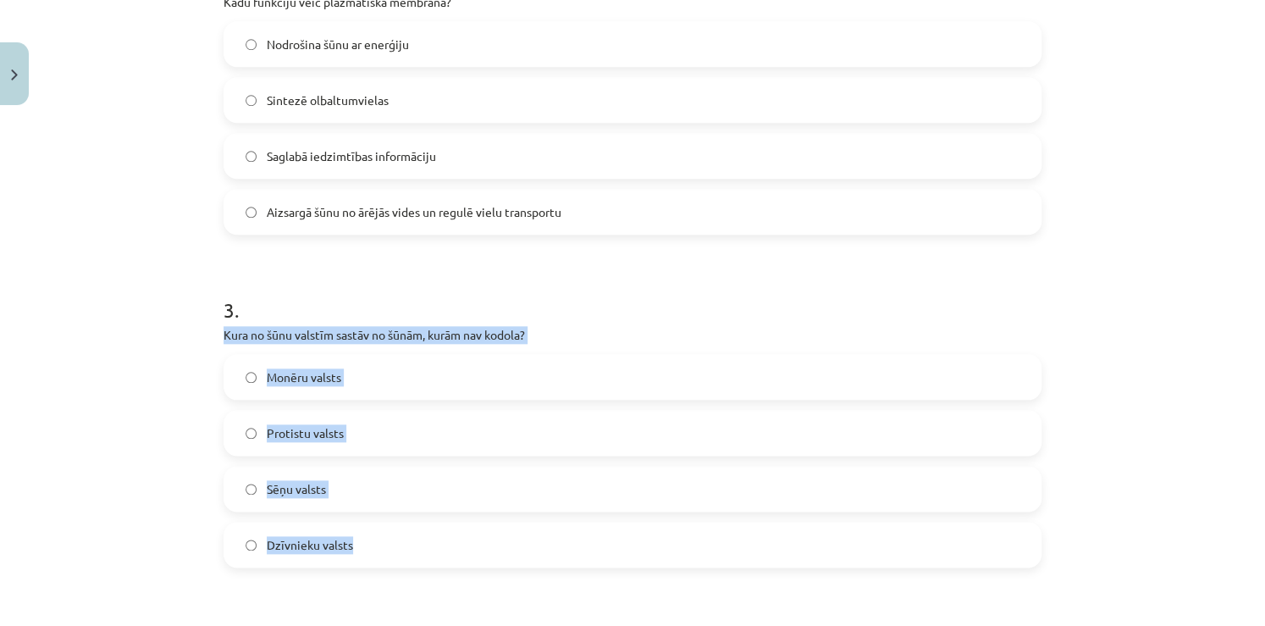
drag, startPoint x: 217, startPoint y: 334, endPoint x: 354, endPoint y: 531, distance: 240.2
click at [354, 531] on div "3 . Kura no šūnu valstīm sastāv no šūnām, kurām nav kodola? Monēru valsts Proti…" at bounding box center [632, 417] width 818 height 299
click at [332, 369] on span "Monēru valsts" at bounding box center [304, 377] width 74 height 18
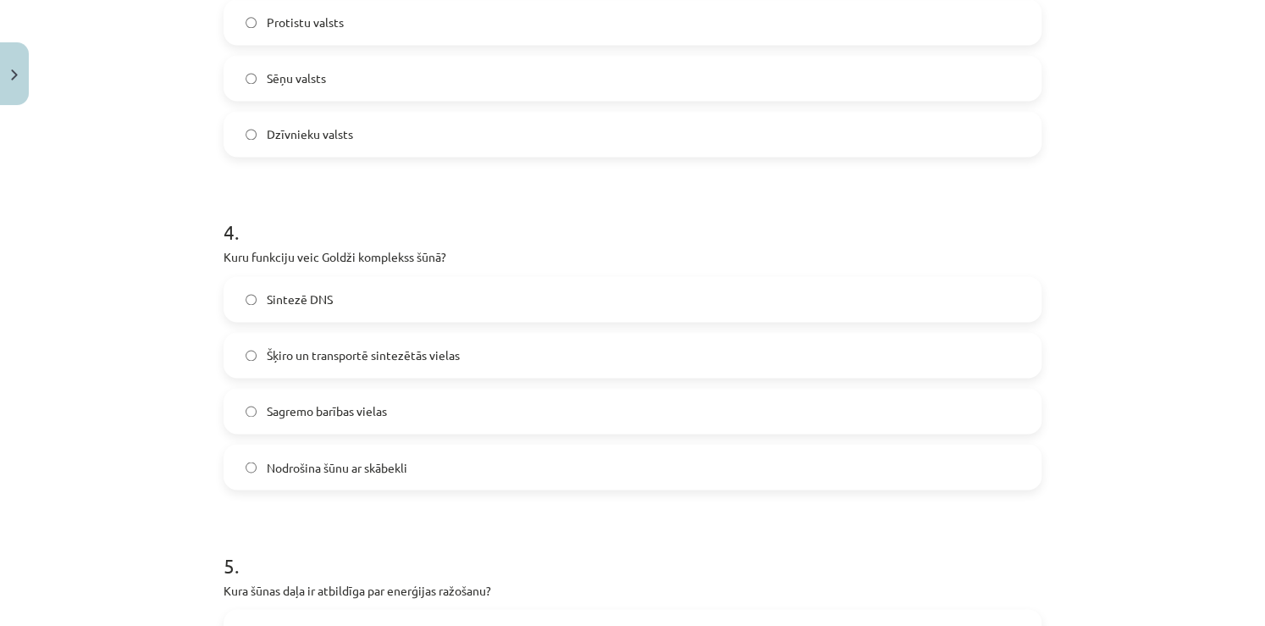
scroll to position [1150, 0]
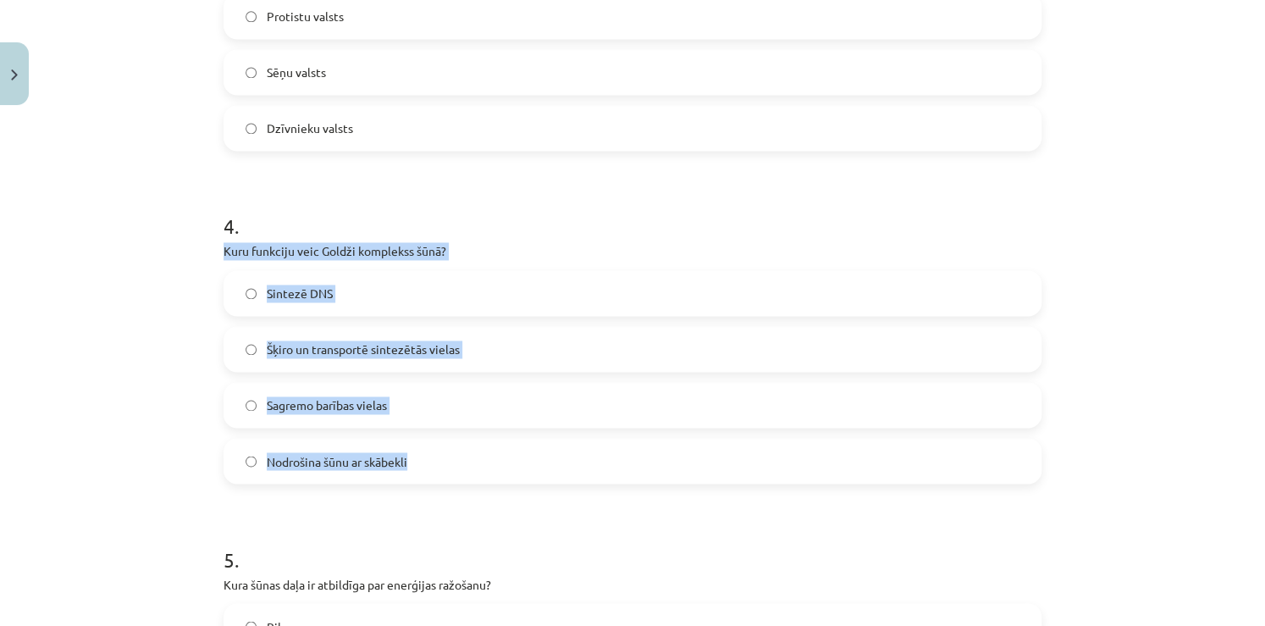
drag, startPoint x: 213, startPoint y: 254, endPoint x: 477, endPoint y: 434, distance: 319.8
click at [396, 350] on span "Šķiro un transportē sintezētās vielas" at bounding box center [363, 349] width 193 height 18
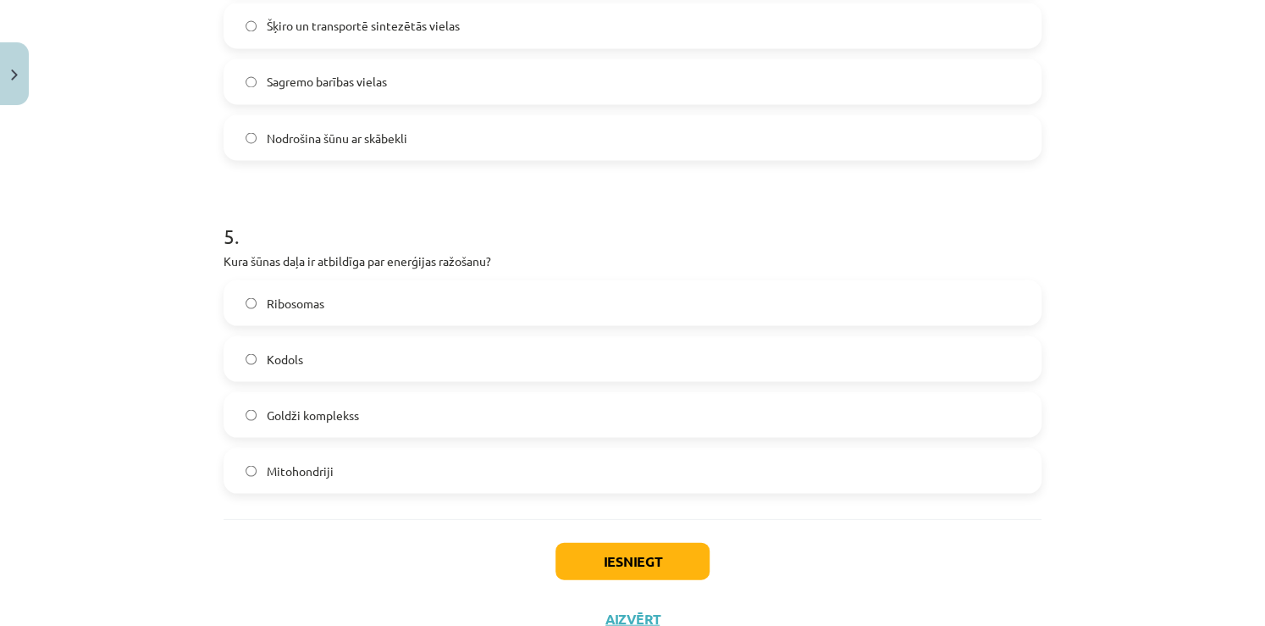
scroll to position [1473, 0]
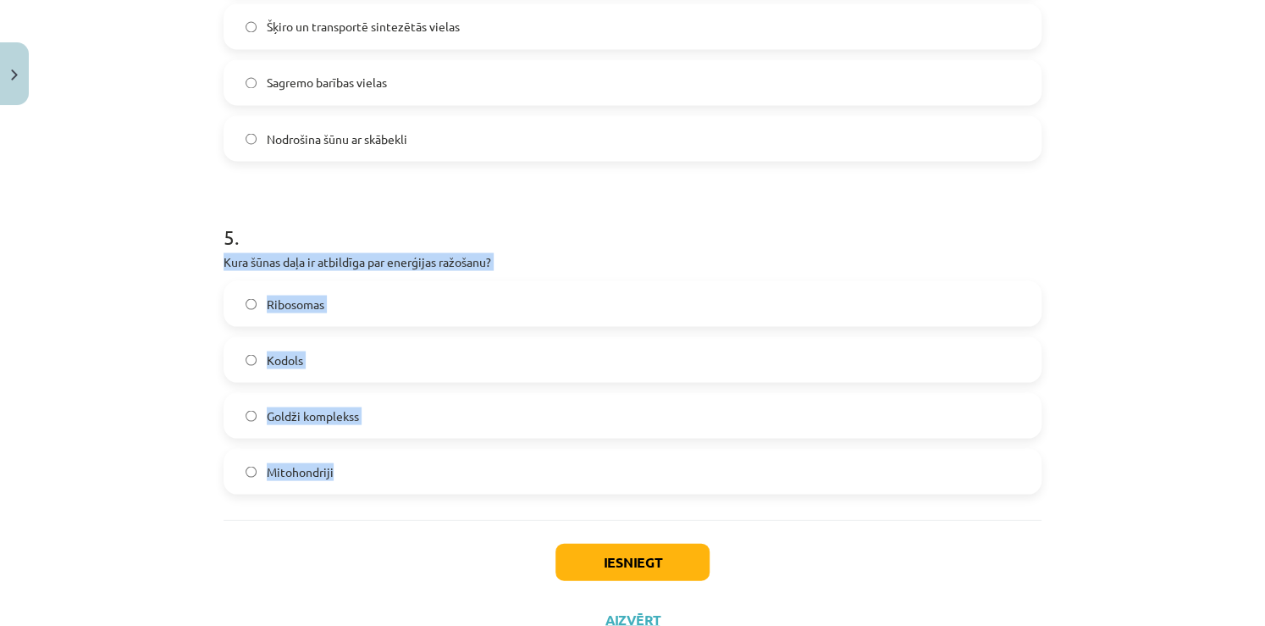
drag, startPoint x: 218, startPoint y: 260, endPoint x: 345, endPoint y: 457, distance: 235.0
click at [345, 457] on div "5 . Kura šūnas daļa ir atbildīga par enerģijas ražošanu? Ribosomas Kodols Goldž…" at bounding box center [632, 344] width 818 height 299
click at [368, 482] on label "Mitohondriji" at bounding box center [632, 471] width 814 height 42
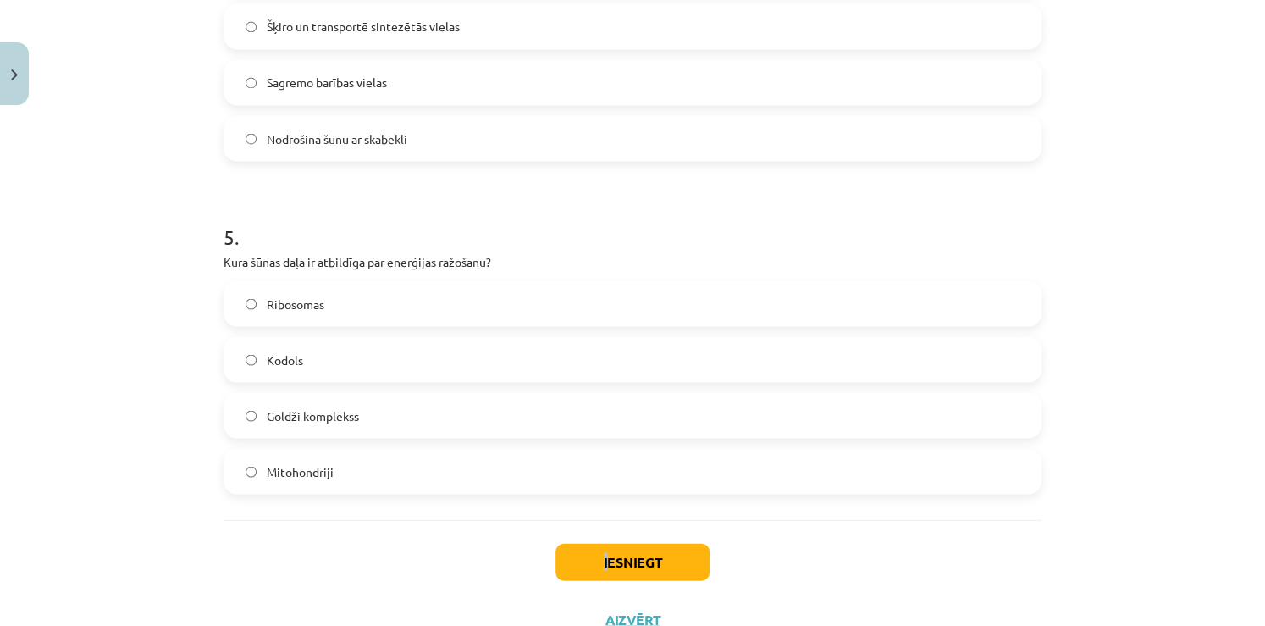
drag, startPoint x: 378, startPoint y: 540, endPoint x: 603, endPoint y: 551, distance: 224.6
click at [603, 551] on div "Iesniegt Aizvērt" at bounding box center [632, 578] width 818 height 119
click at [603, 551] on button "Iesniegt" at bounding box center [632, 561] width 154 height 37
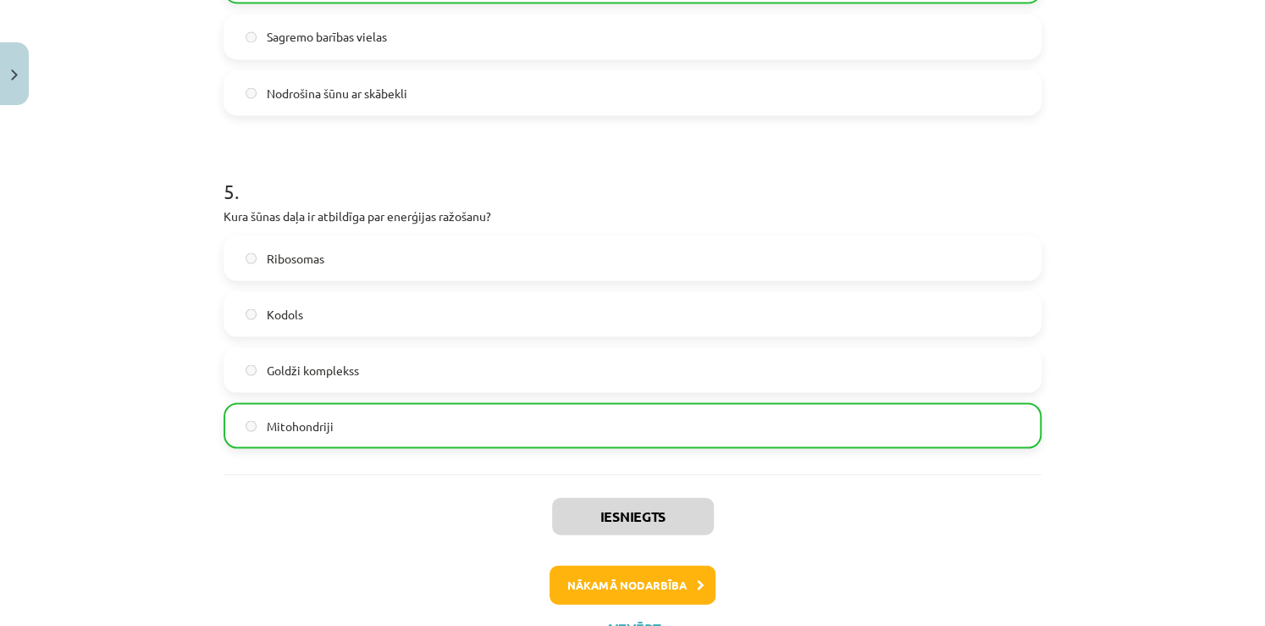
scroll to position [1590, 0]
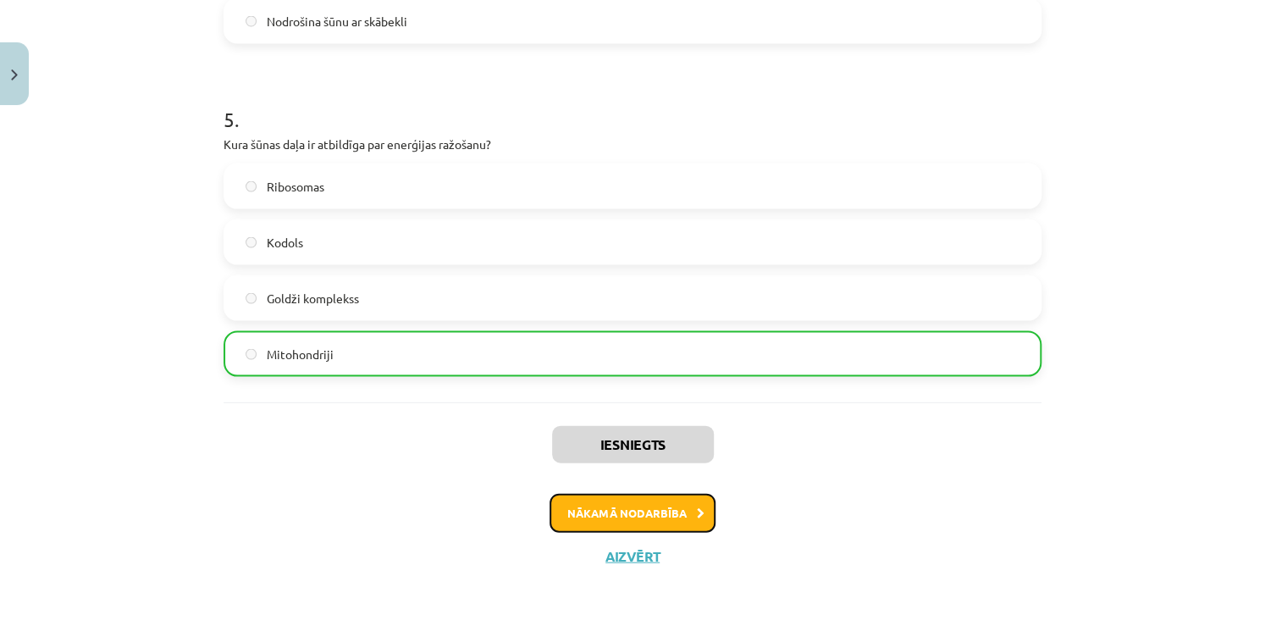
click at [658, 510] on button "Nākamā nodarbība" at bounding box center [632, 513] width 166 height 39
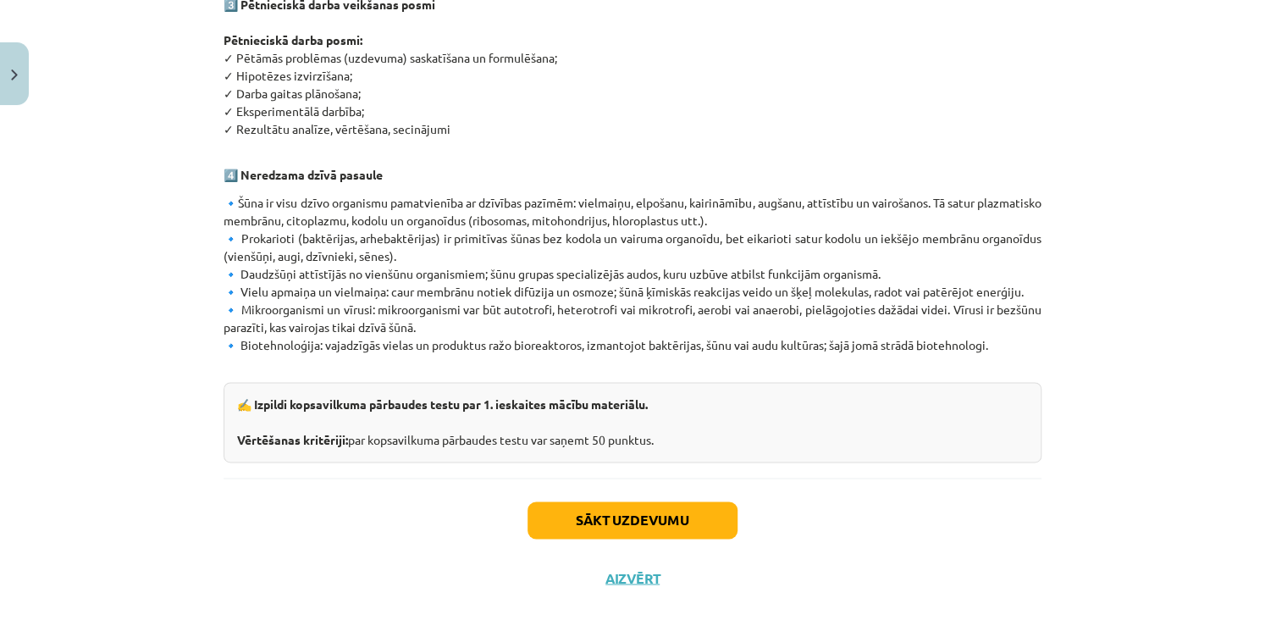
scroll to position [1001, 0]
